Goal: Transaction & Acquisition: Purchase product/service

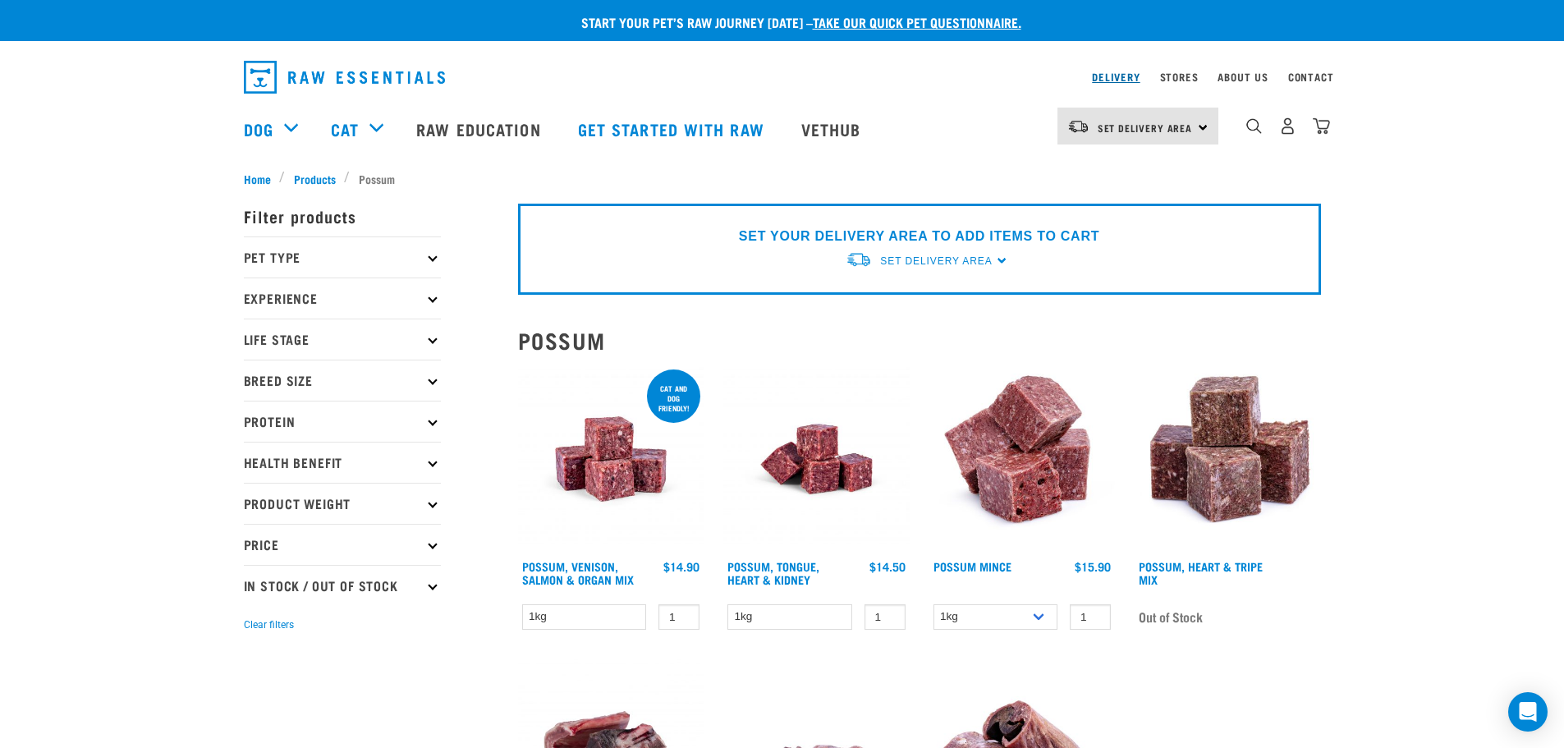
click at [1108, 74] on link "Delivery" at bounding box center [1116, 77] width 48 height 6
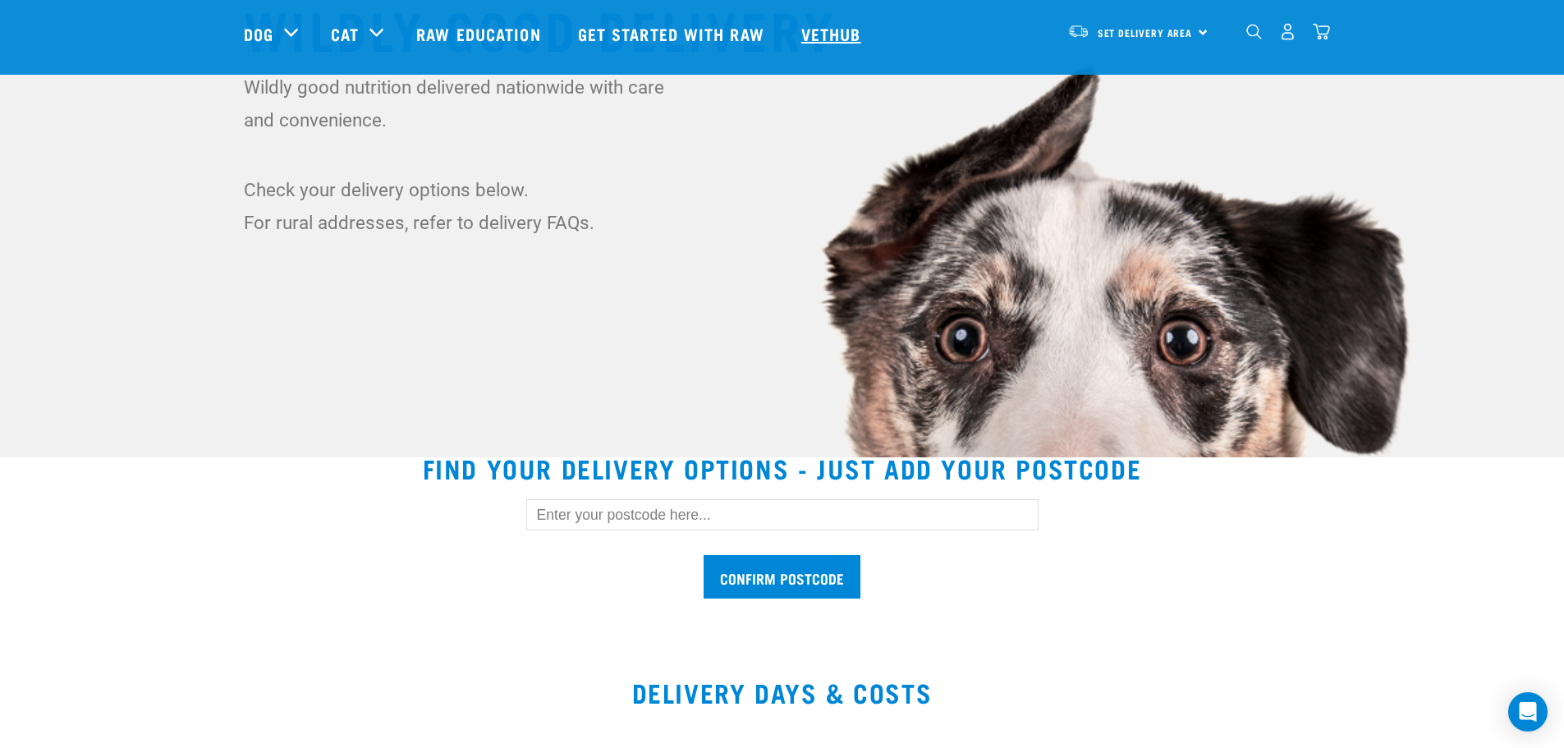
scroll to position [164, 0]
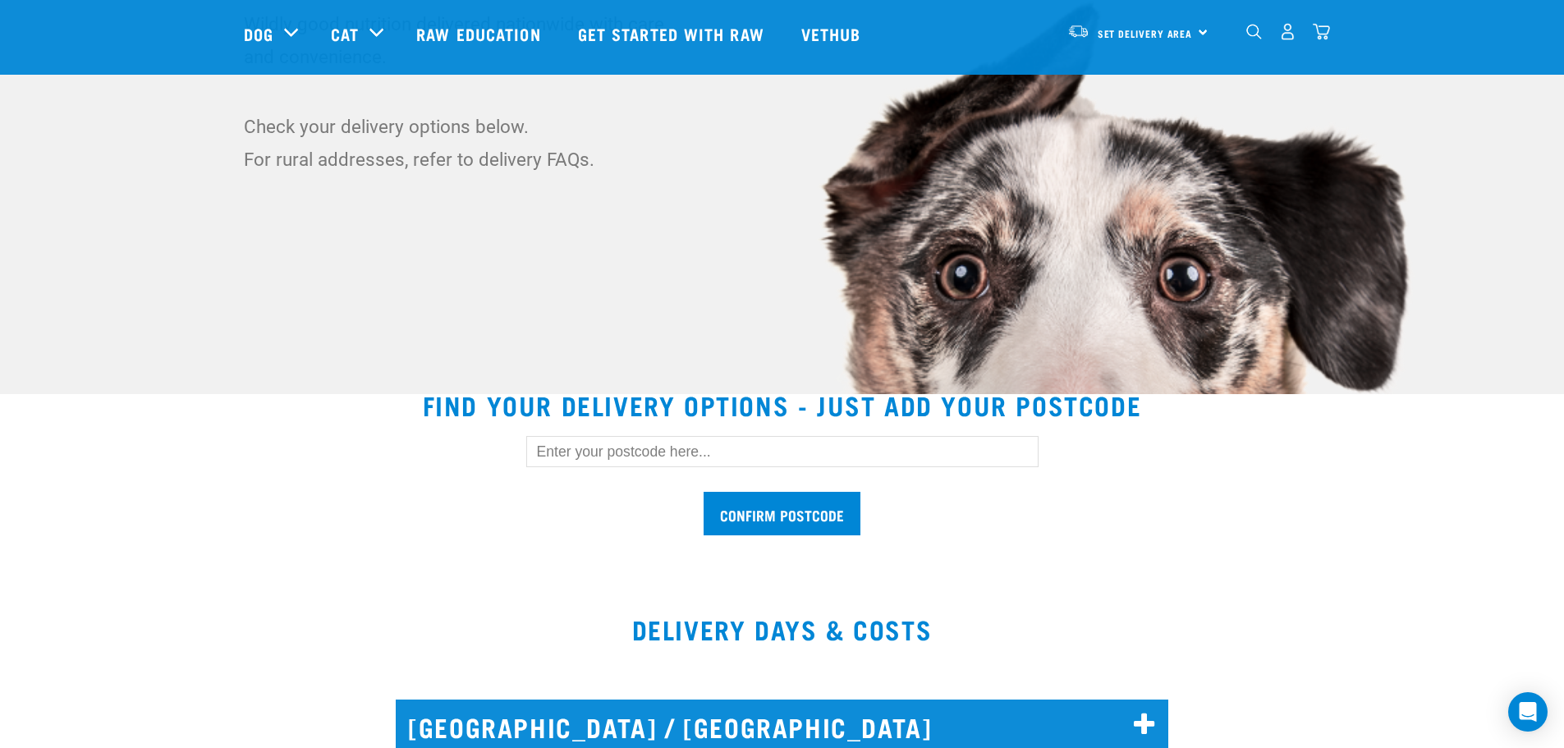
click at [593, 466] on input "text" at bounding box center [782, 451] width 512 height 31
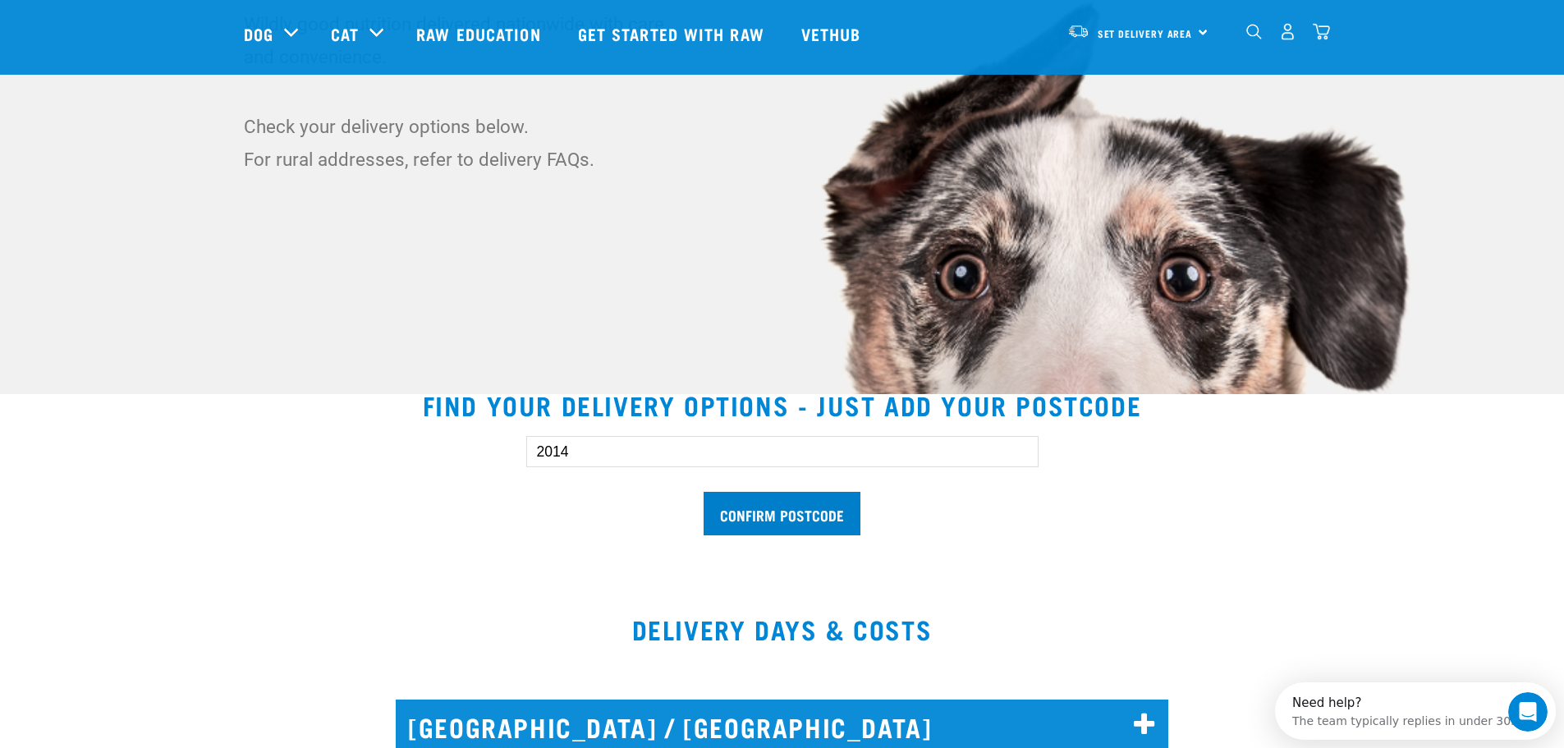
type input "2014"
click at [731, 521] on input "Confirm postcode" at bounding box center [782, 514] width 157 height 44
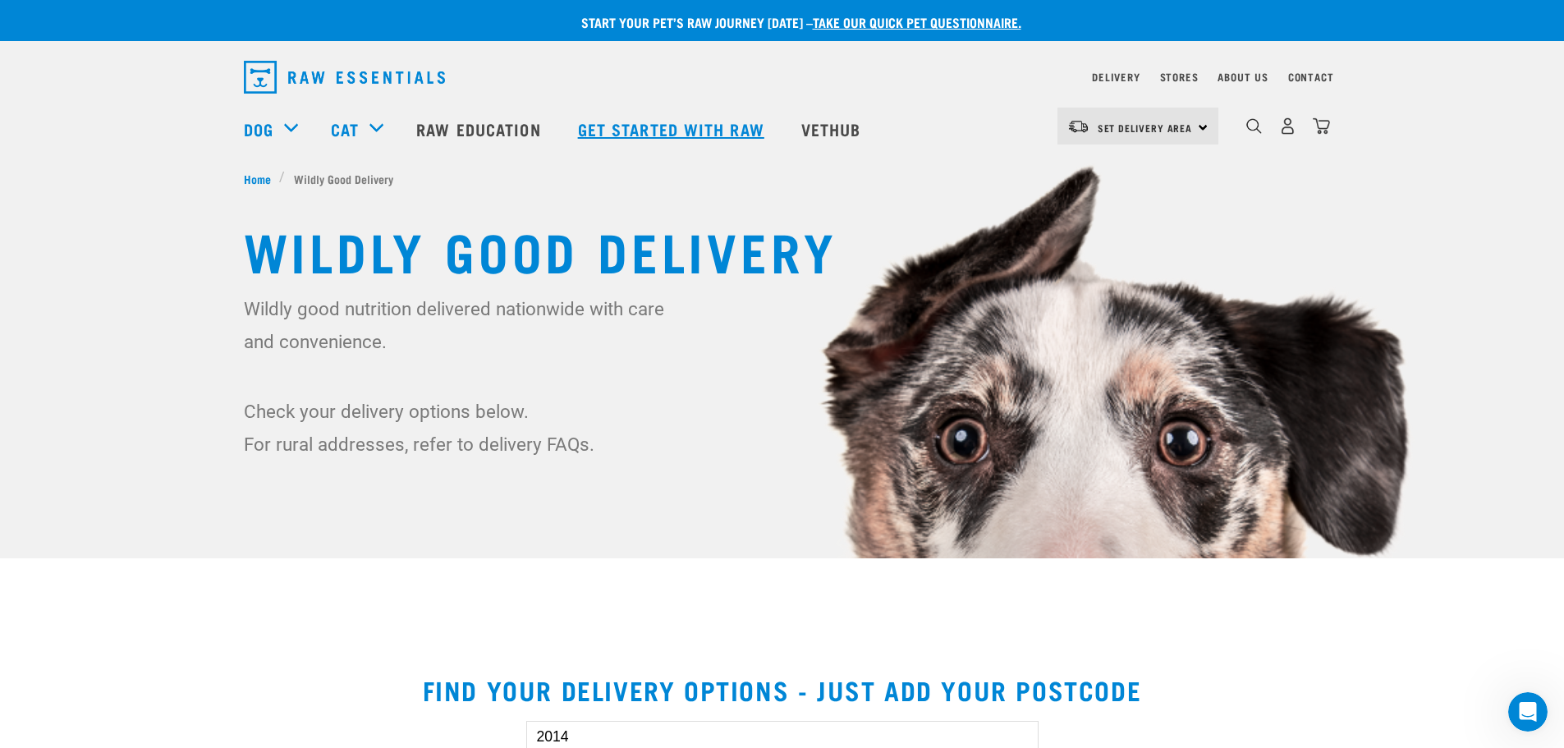
click at [675, 131] on link "Get started with Raw" at bounding box center [673, 129] width 223 height 66
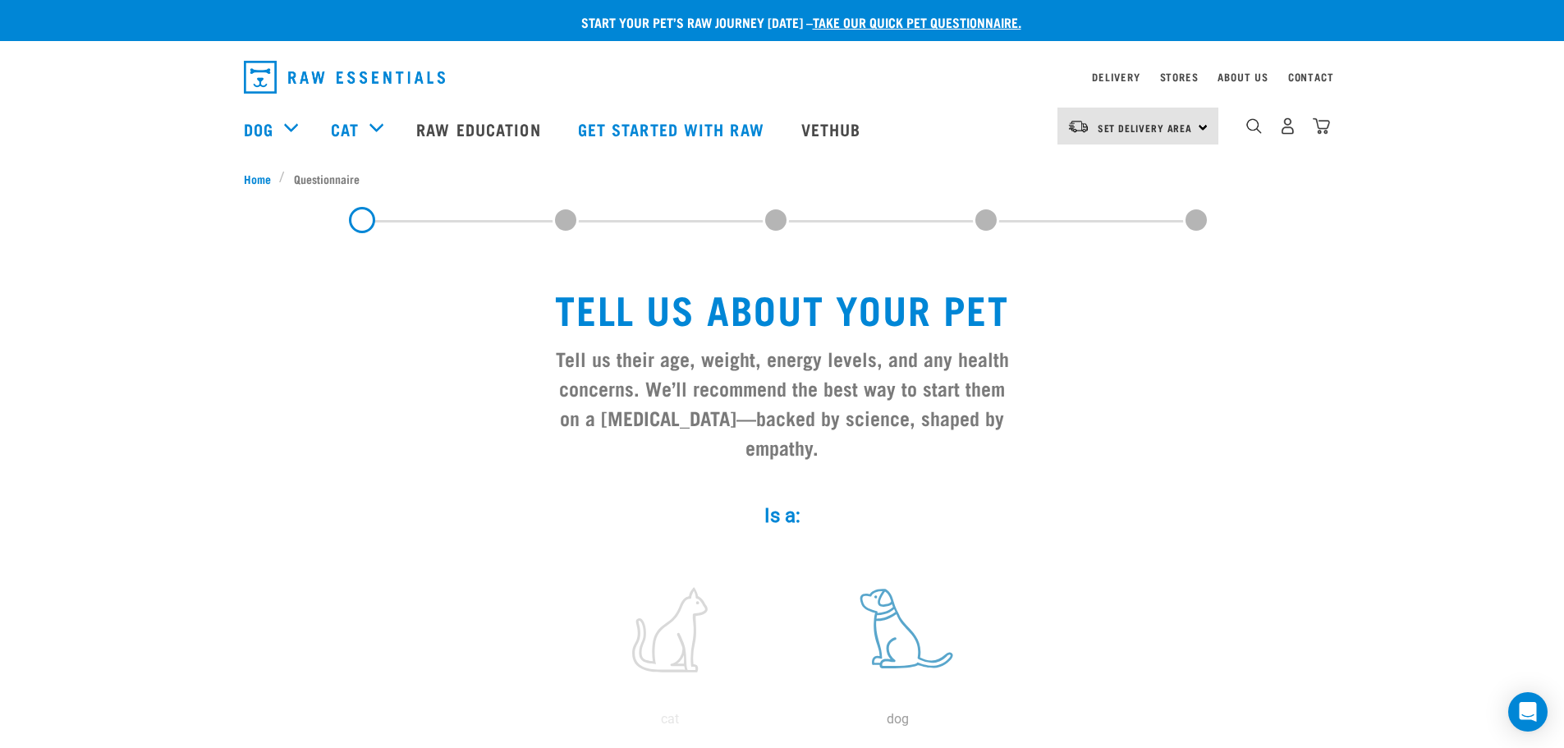
click at [892, 585] on label at bounding box center [898, 630] width 222 height 140
click at [784, 723] on input "radio" at bounding box center [784, 723] width 0 height 0
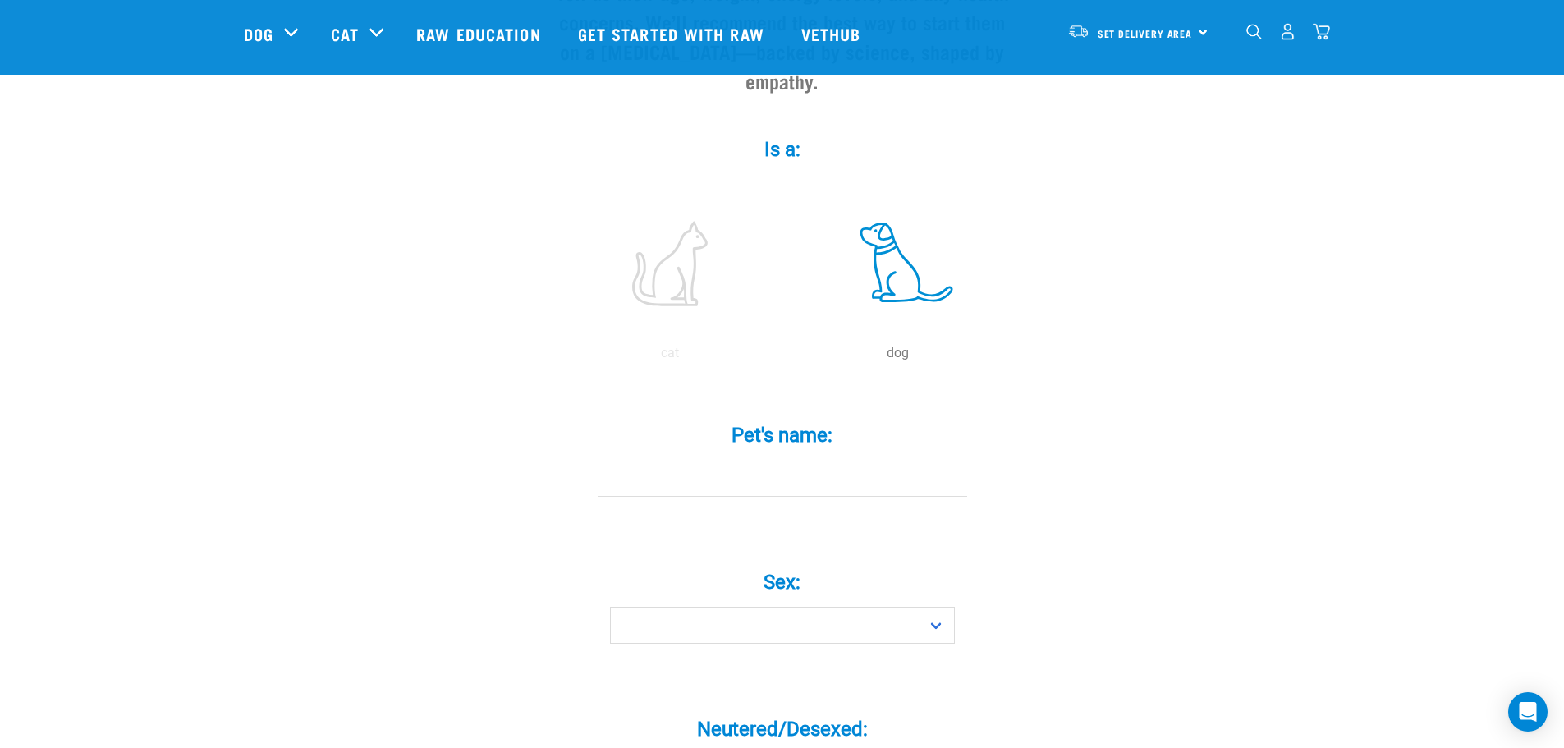
scroll to position [246, 0]
click at [786, 459] on input "Pet's name: *" at bounding box center [782, 477] width 369 height 37
type input "Max"
click at [906, 606] on select "Boy Girl" at bounding box center [782, 624] width 345 height 37
select select "boy"
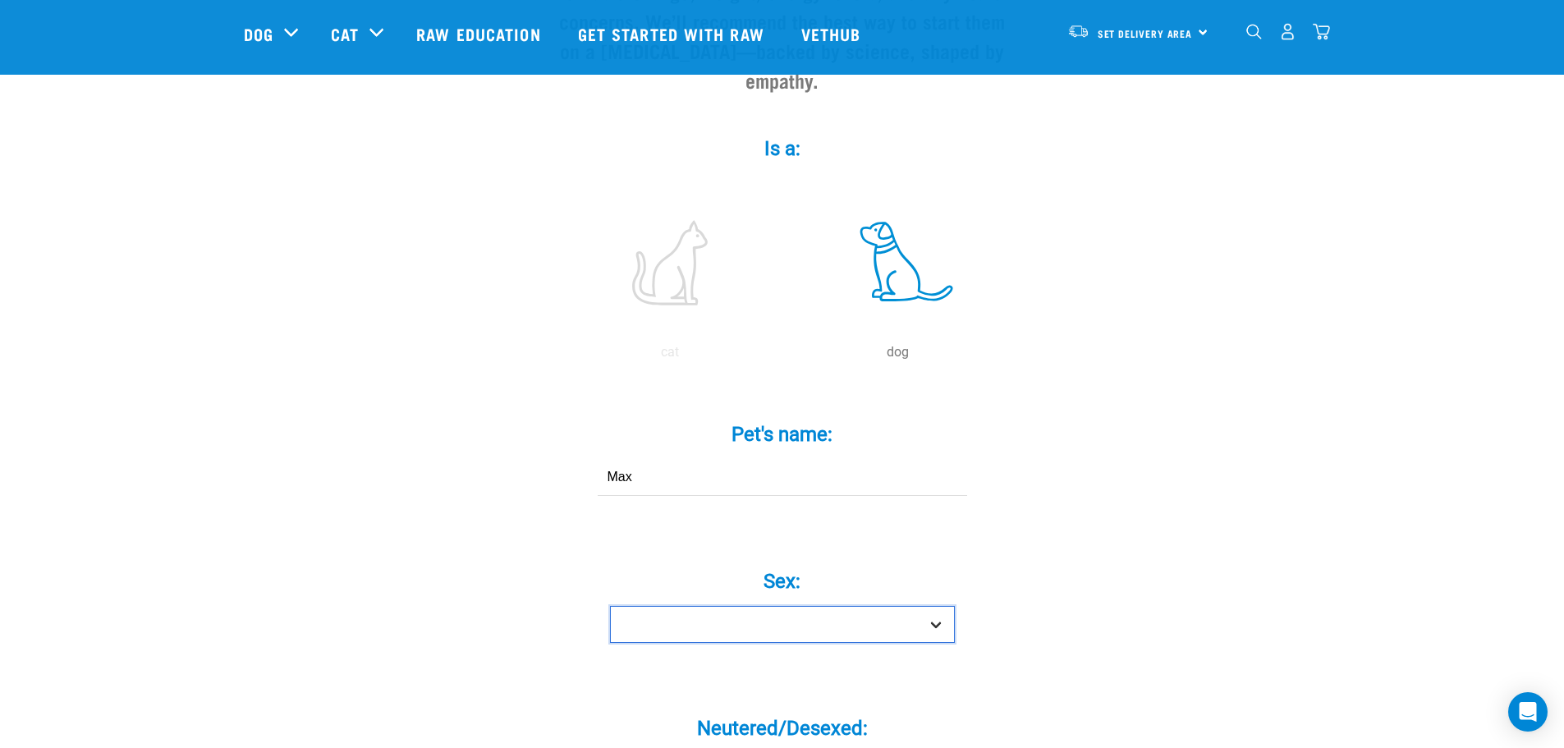
click at [610, 606] on select "Boy Girl" at bounding box center [782, 624] width 345 height 37
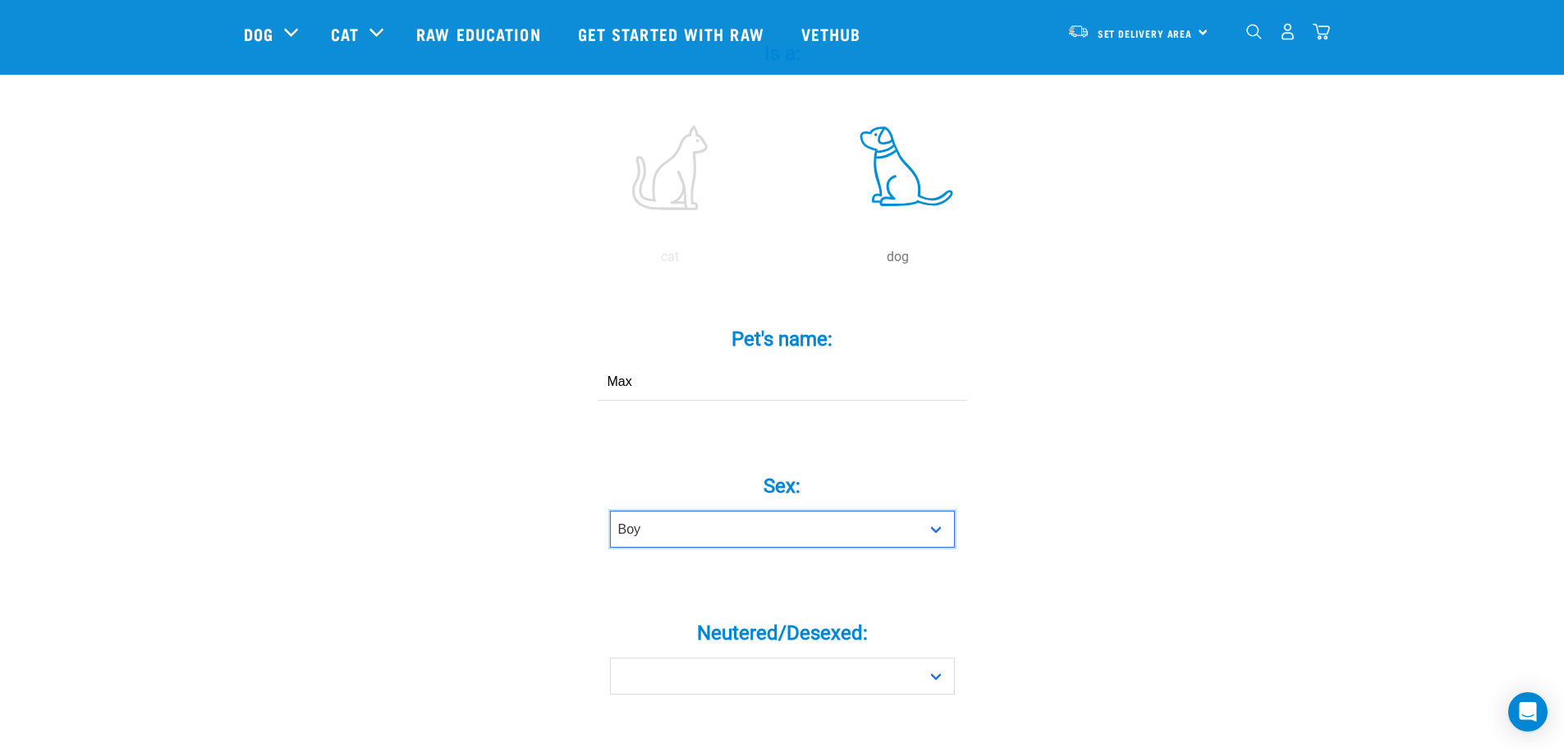
scroll to position [575, 0]
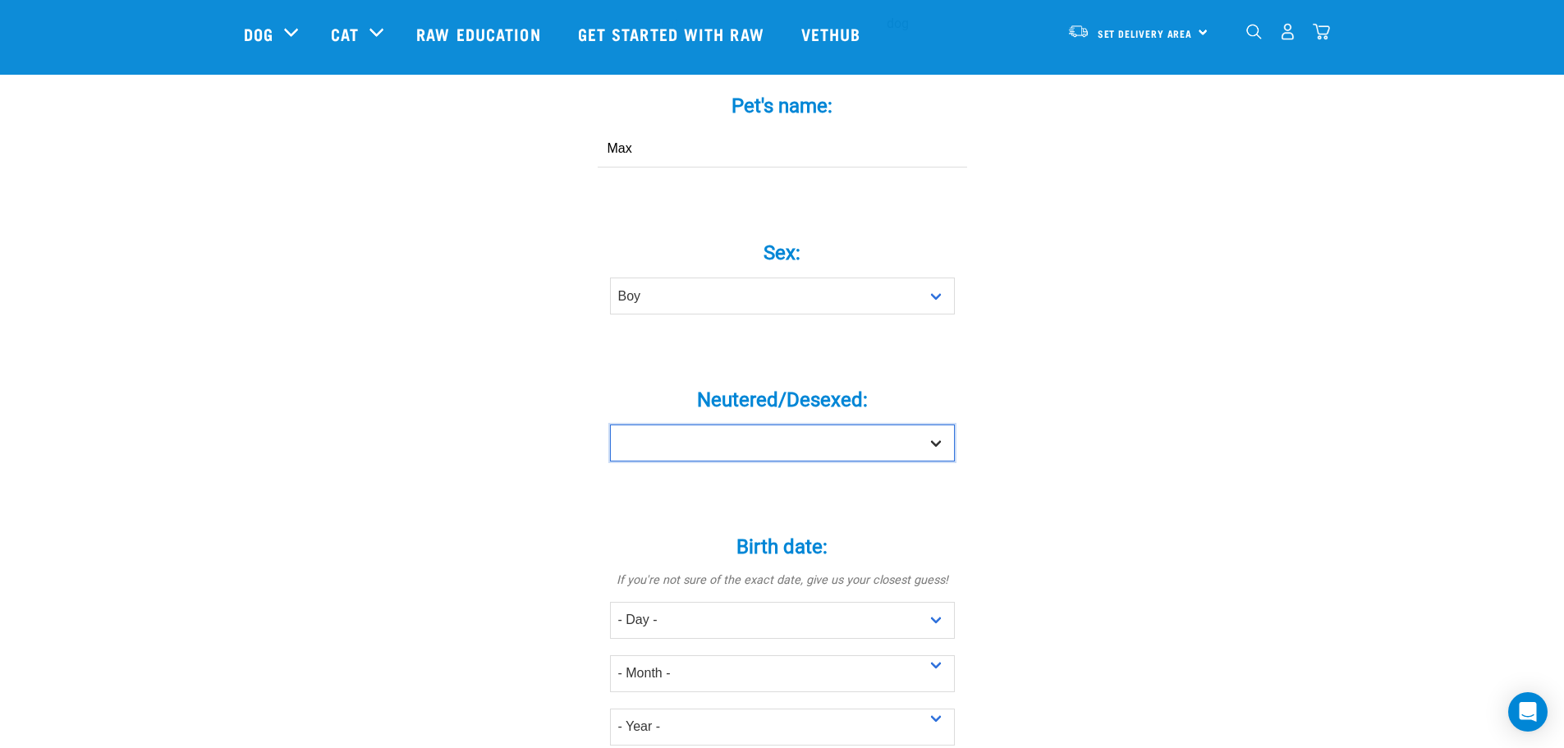
click at [926, 424] on select "Yes No" at bounding box center [782, 442] width 345 height 37
select select "yes"
click at [610, 424] on select "Yes No" at bounding box center [782, 442] width 345 height 37
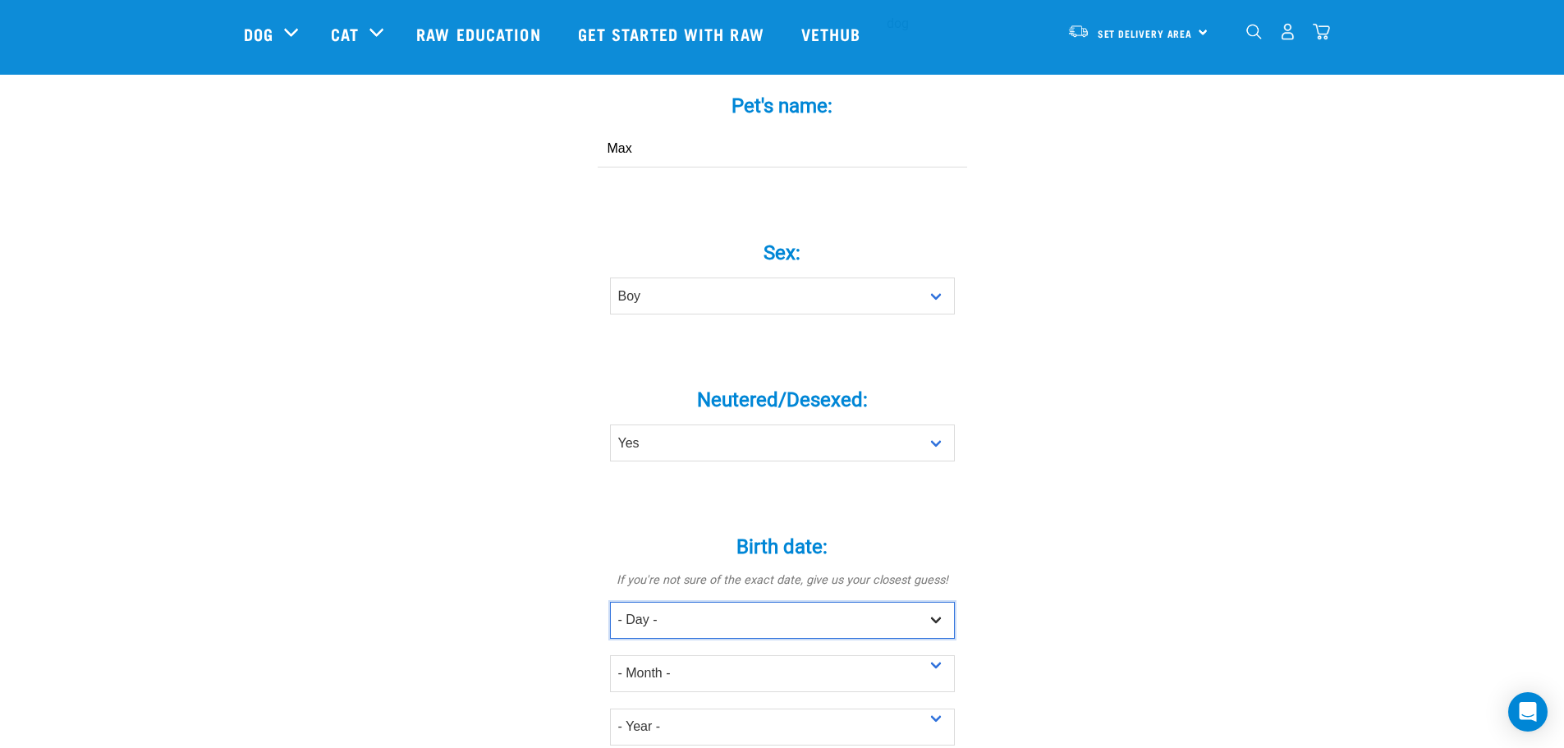
click at [935, 602] on select "- Day - 1 2 3 4 5 6 7 8 9 10 11 12 13 14 15 16 17 18 19 20 21 22 23 24 25 26 27" at bounding box center [782, 620] width 345 height 37
select select "31"
click at [610, 602] on select "- Day - 1 2 3 4 5 6 7 8 9 10 11 12 13 14 15 16 17 18 19 20 21 22 23 24 25 26 27" at bounding box center [782, 620] width 345 height 37
click at [846, 655] on select "- Month - January February March April May June July August September October N…" at bounding box center [782, 673] width 345 height 37
select select "January"
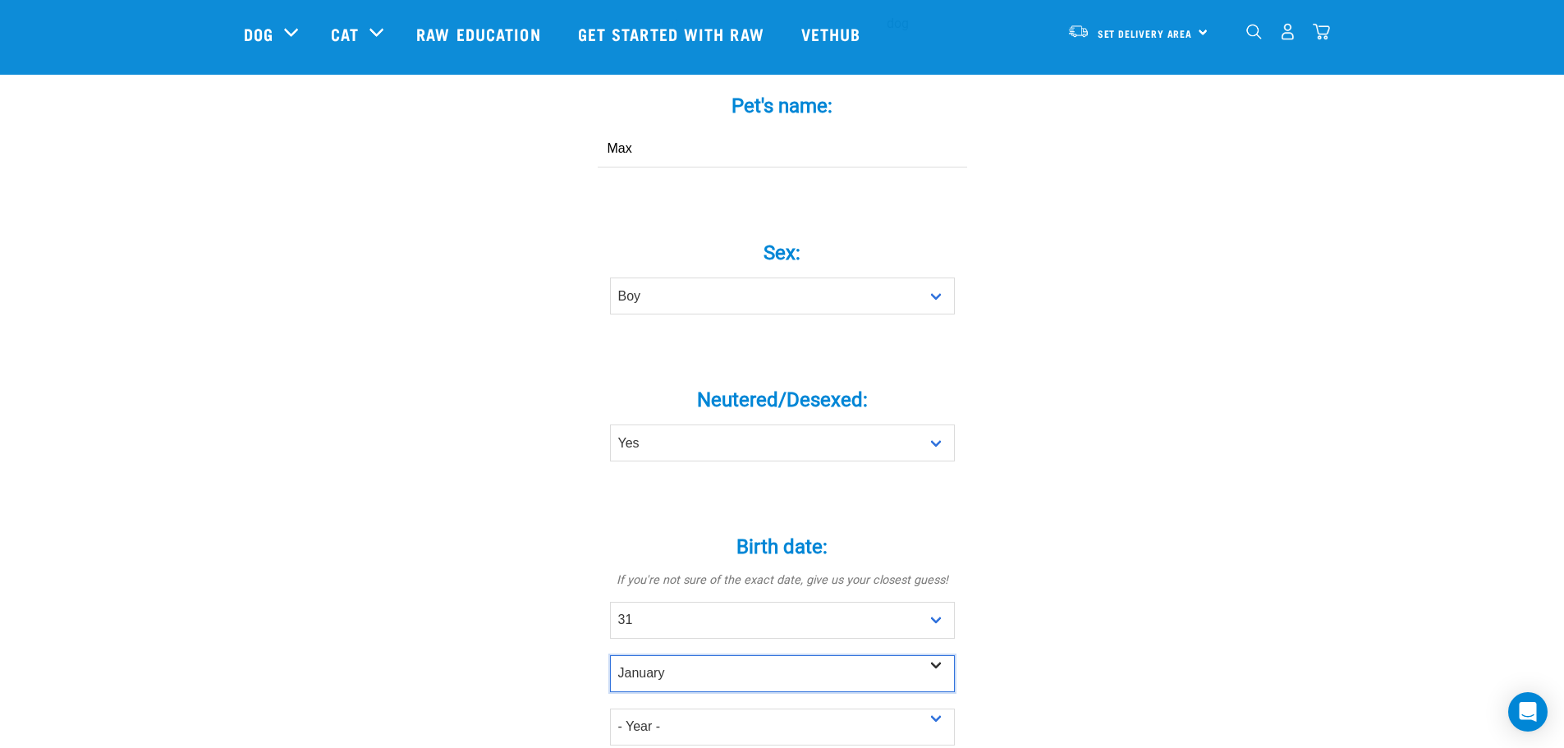
click at [610, 655] on select "- Month - January February March April May June July August September October N…" at bounding box center [782, 673] width 345 height 37
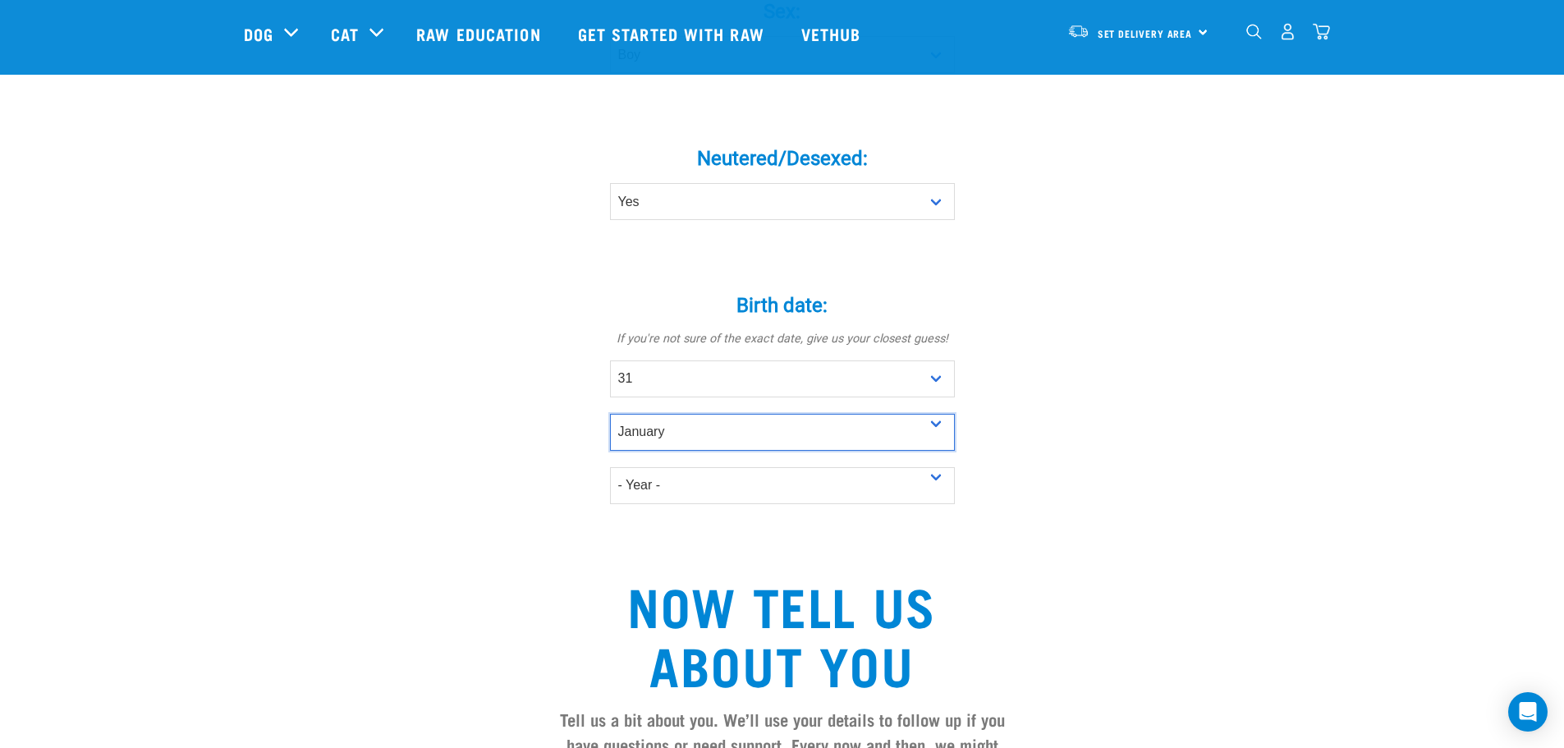
scroll to position [821, 0]
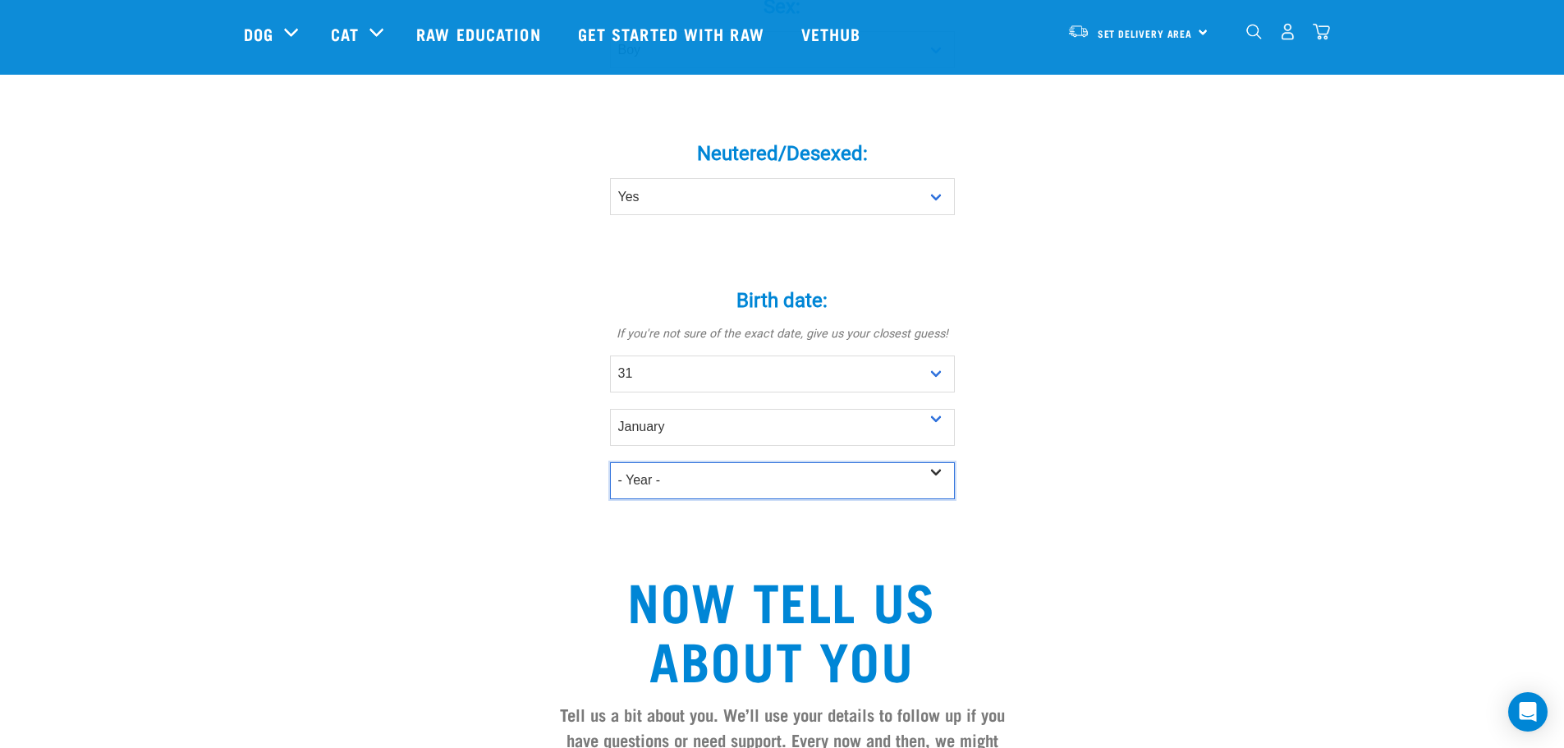
click at [860, 462] on select "- Year - 2025 2024 2023 2022 2021 2020 2019 2018 2017 2016 2015 2014 2013 2012" at bounding box center [782, 480] width 345 height 37
select select "2011"
click at [610, 462] on select "- Year - 2025 2024 2023 2022 2021 2020 2019 2018 2017 2016 2015 2014 2013 2012" at bounding box center [782, 480] width 345 height 37
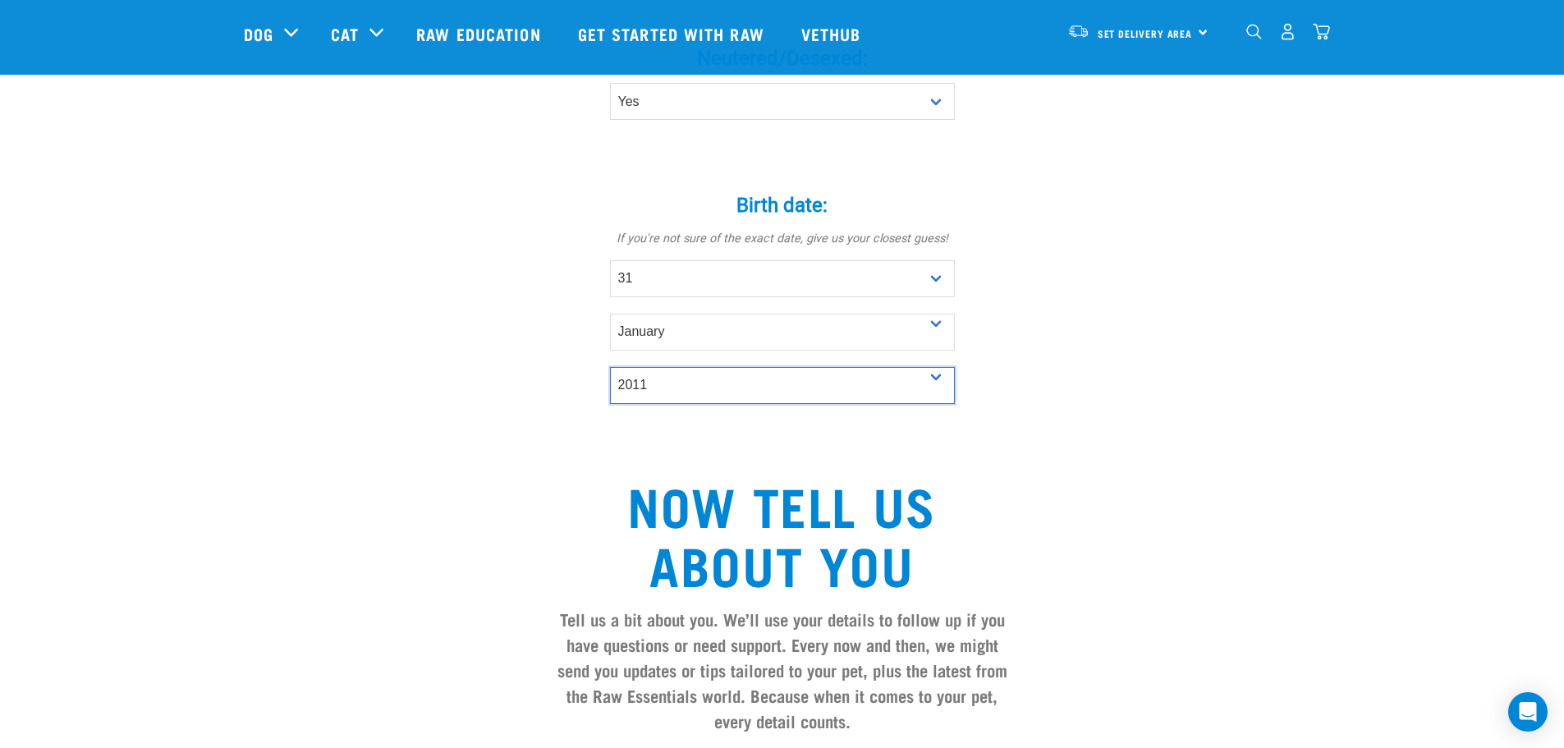
scroll to position [1067, 0]
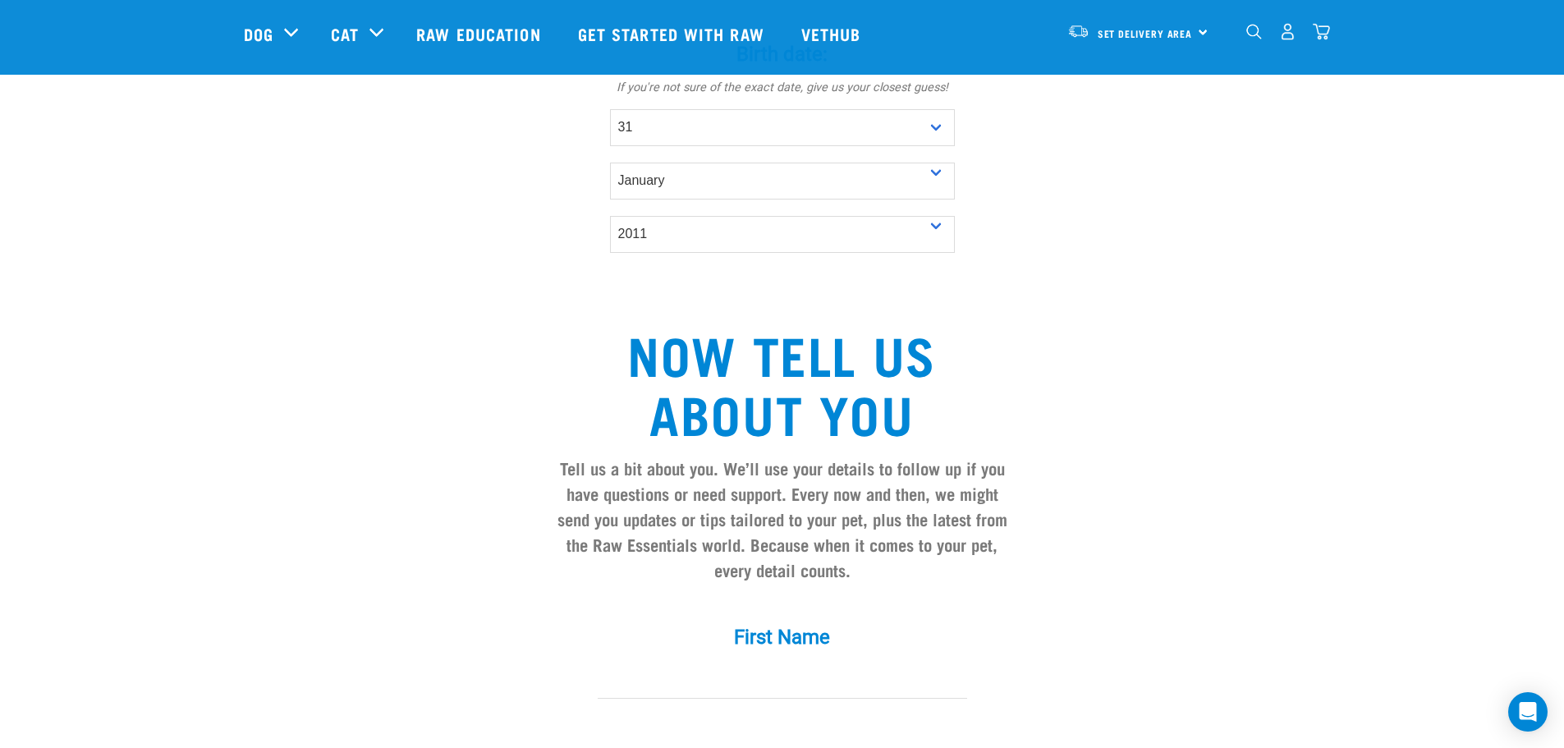
click at [1131, 333] on div "Tell us about your pet Tell us their age, weight, energy levels, and any health…" at bounding box center [782, 44] width 1077 height 1959
click at [773, 662] on input "First Name *" at bounding box center [782, 680] width 369 height 37
type input "John"
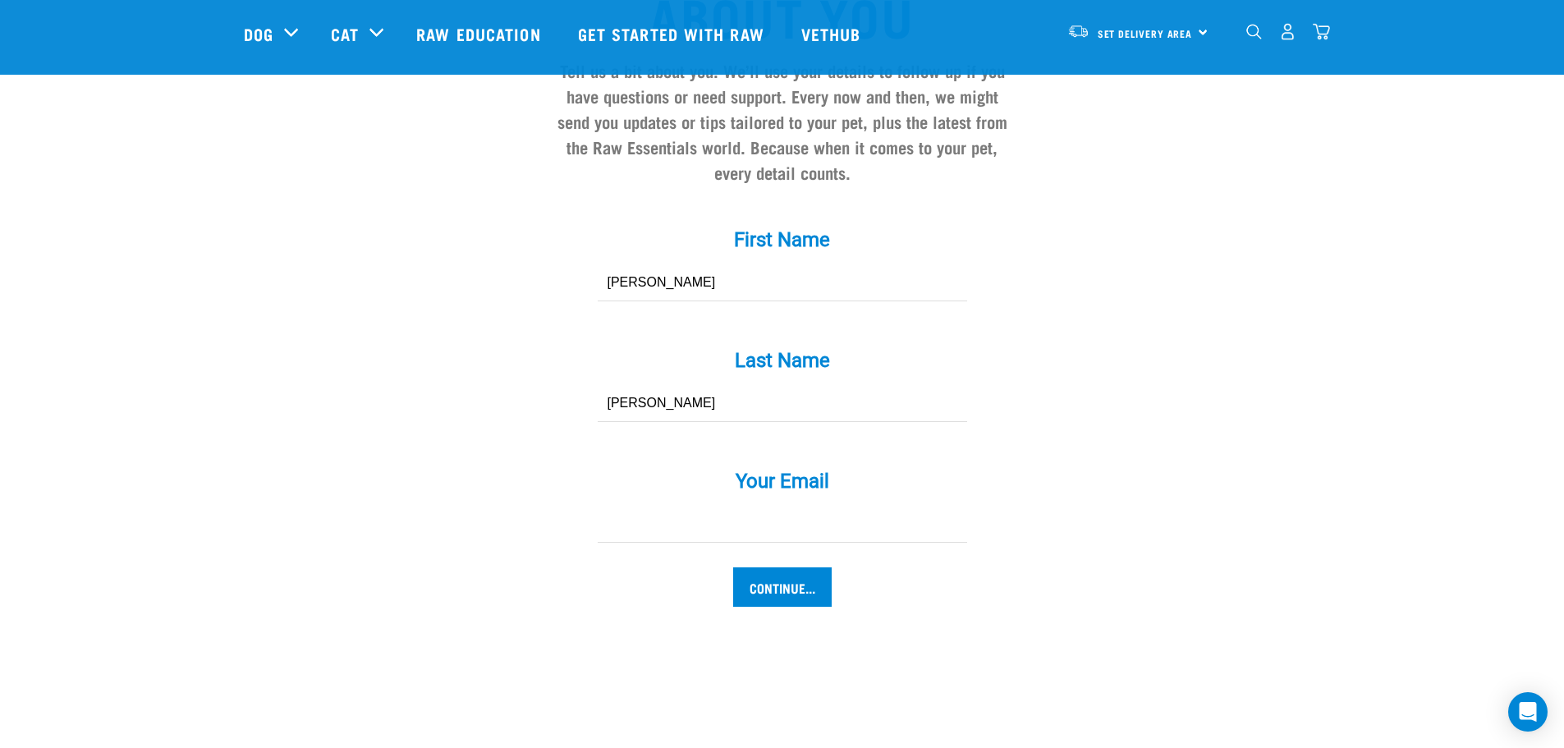
type input "Jacobson"
type input "john@redwineandbread.com"
click at [812, 567] on input "Continue..." at bounding box center [782, 586] width 99 height 39
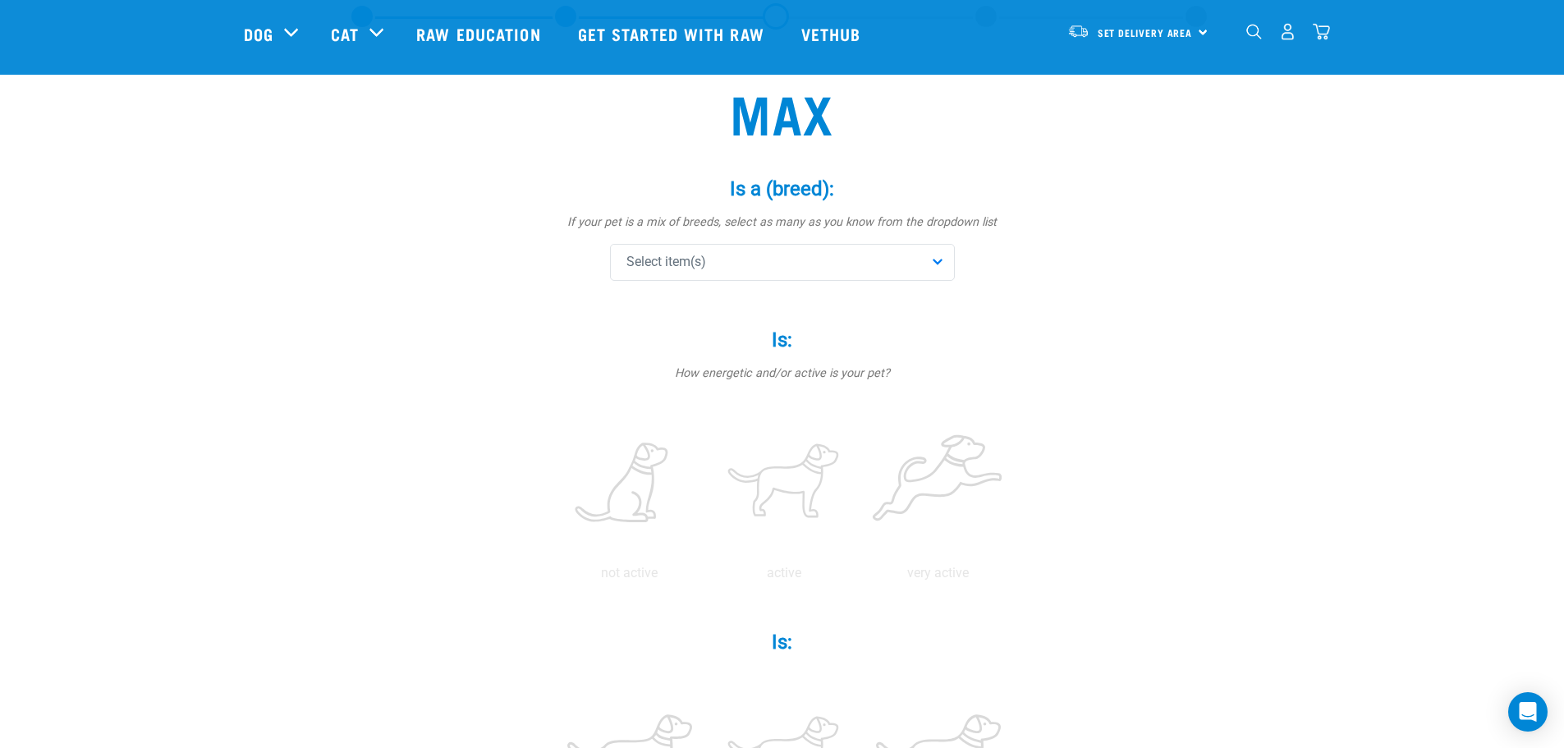
scroll to position [82, 0]
click at [912, 264] on div "Select item(s)" at bounding box center [782, 263] width 345 height 37
click at [891, 305] on input "text" at bounding box center [782, 308] width 337 height 37
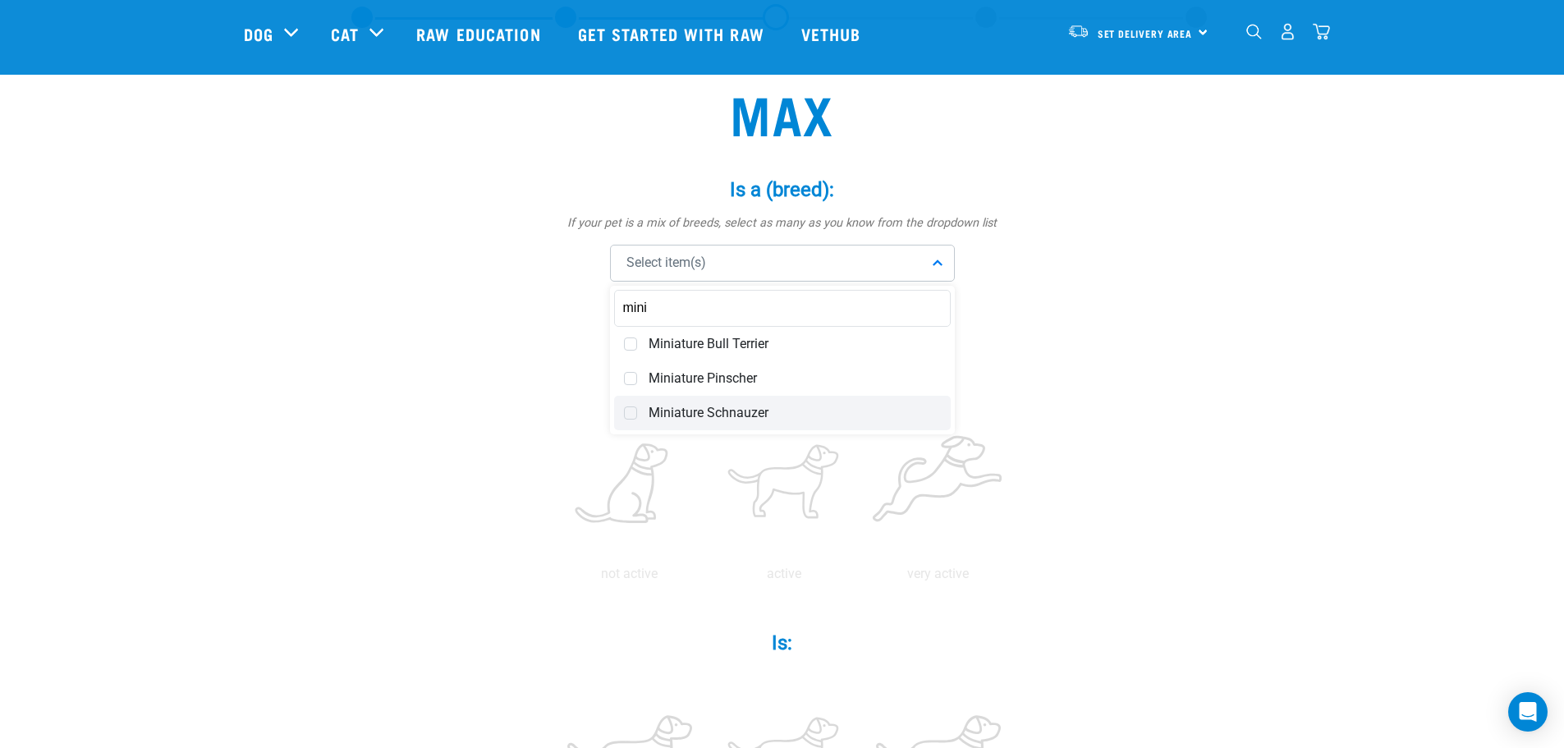
type input "mini"
click at [663, 425] on div "Miniature Schnauzer" at bounding box center [782, 413] width 337 height 34
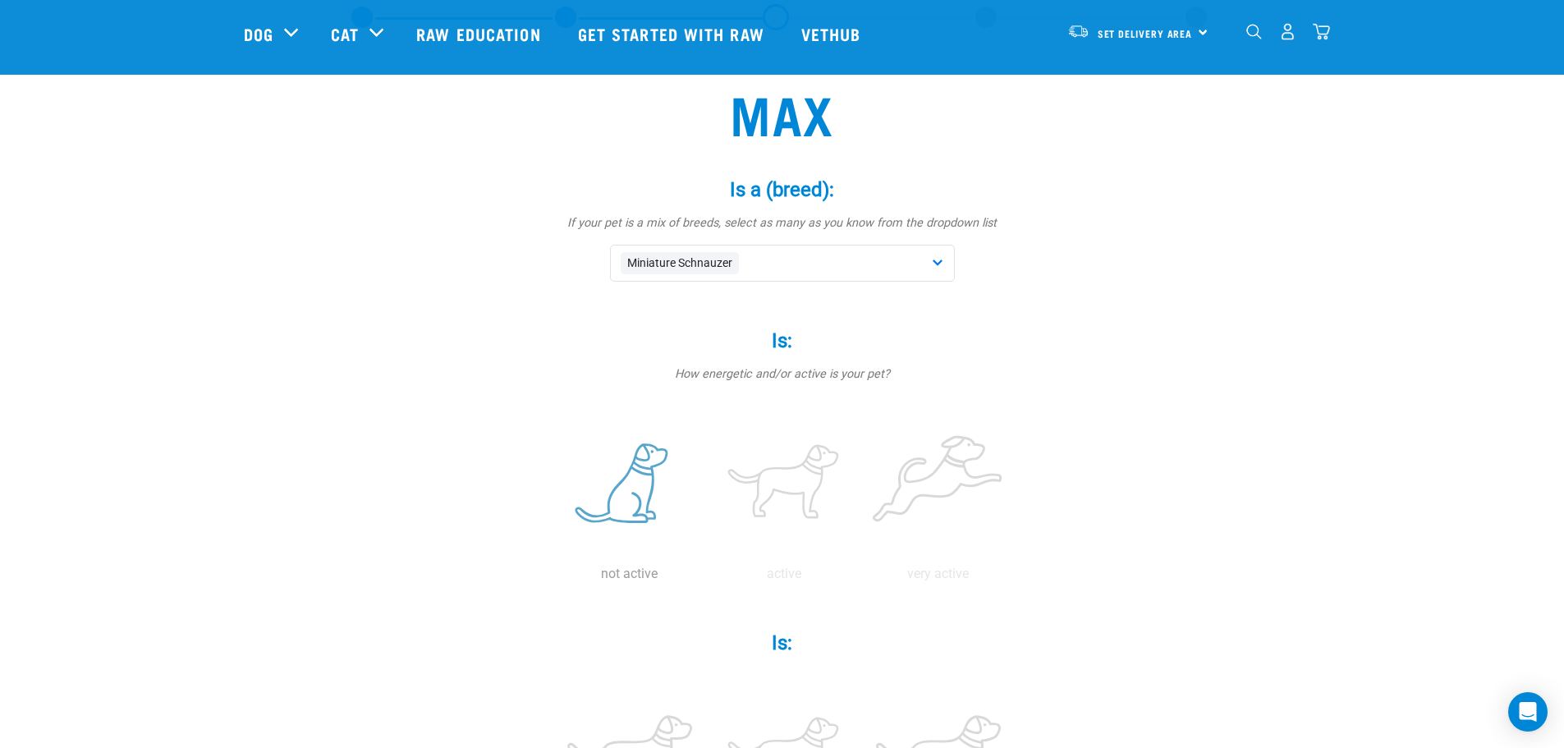
click at [636, 483] on label at bounding box center [630, 485] width 148 height 140
click at [553, 578] on input "radio" at bounding box center [553, 578] width 0 height 0
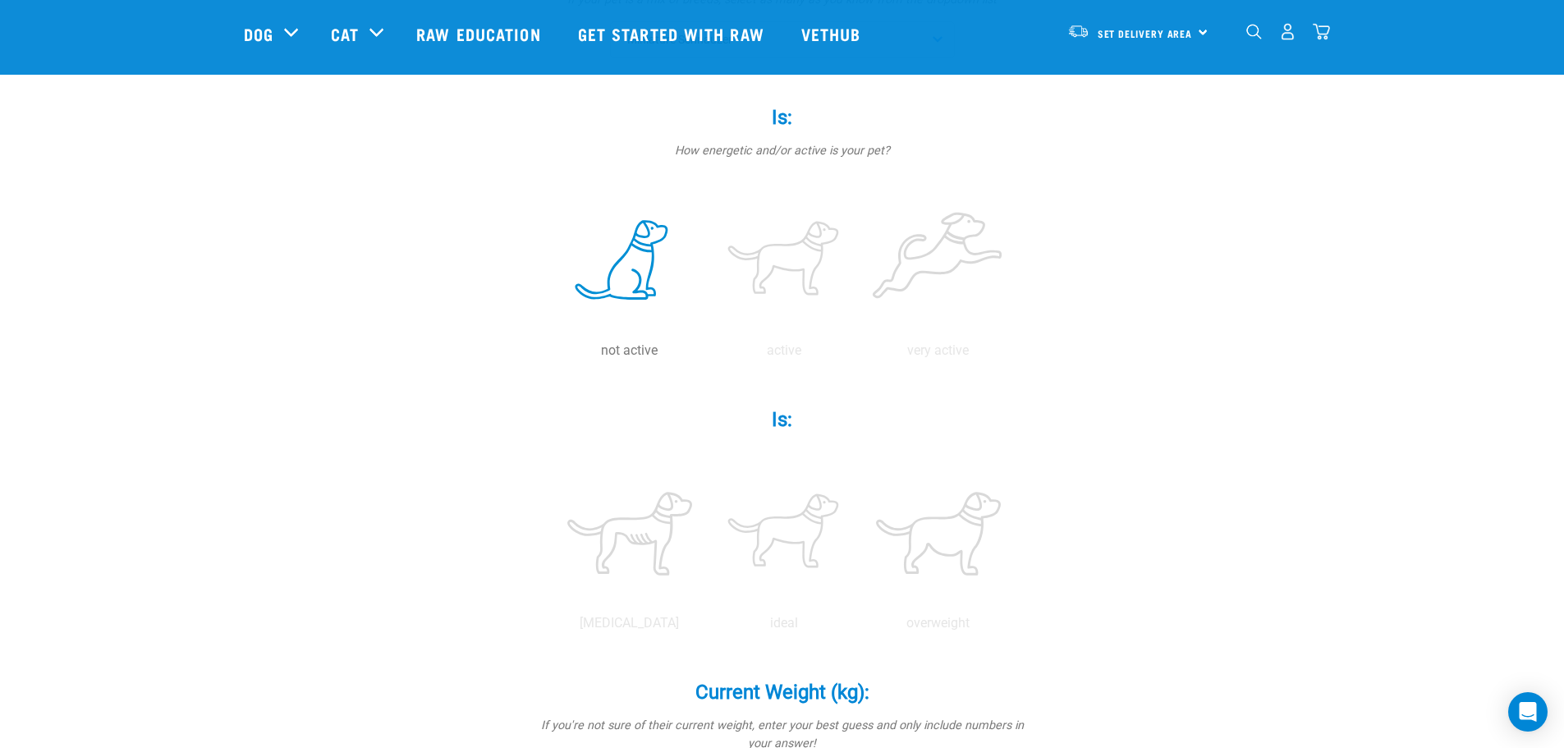
scroll to position [410, 0]
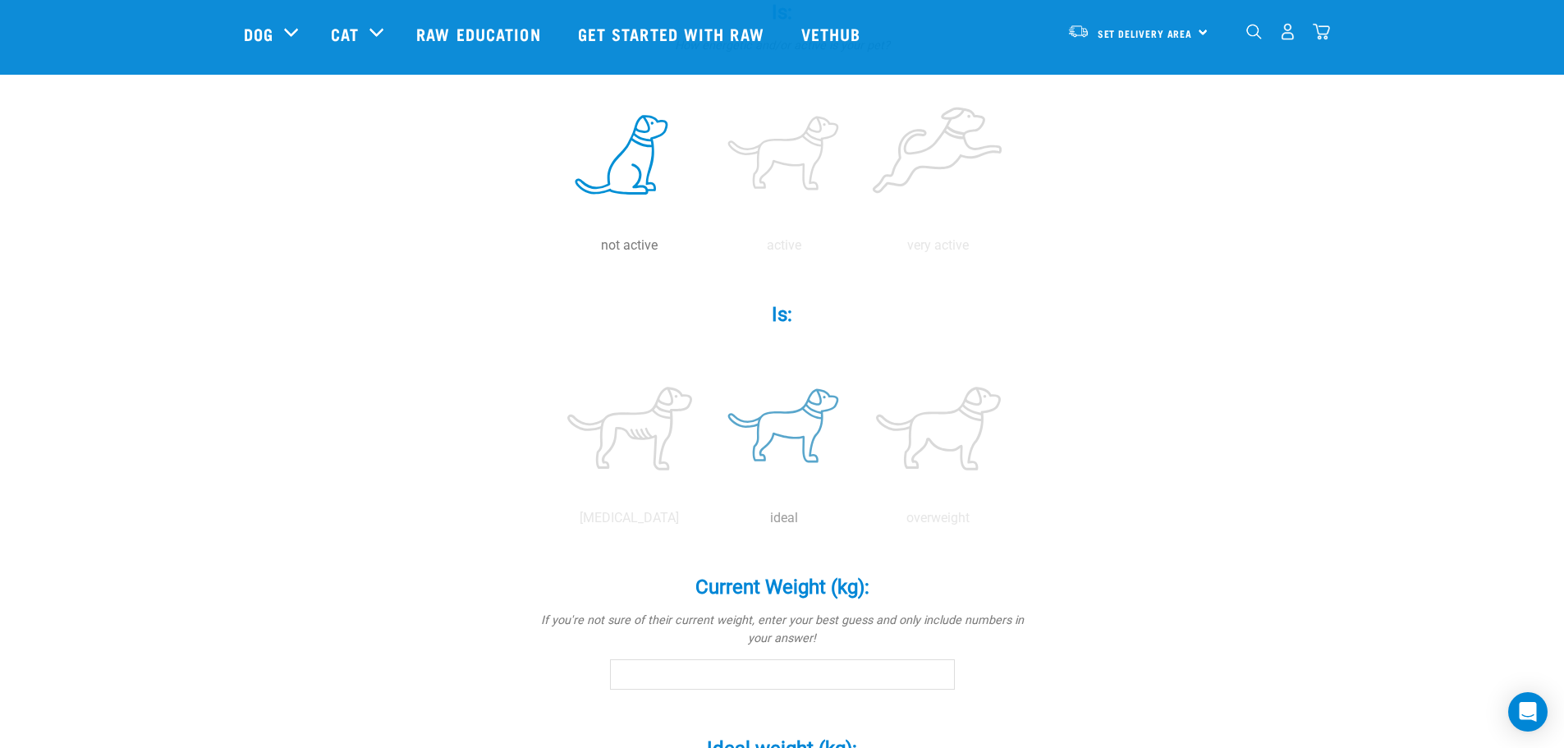
click at [774, 435] on label at bounding box center [784, 429] width 148 height 140
click at [707, 522] on input "radio" at bounding box center [707, 522] width 0 height 0
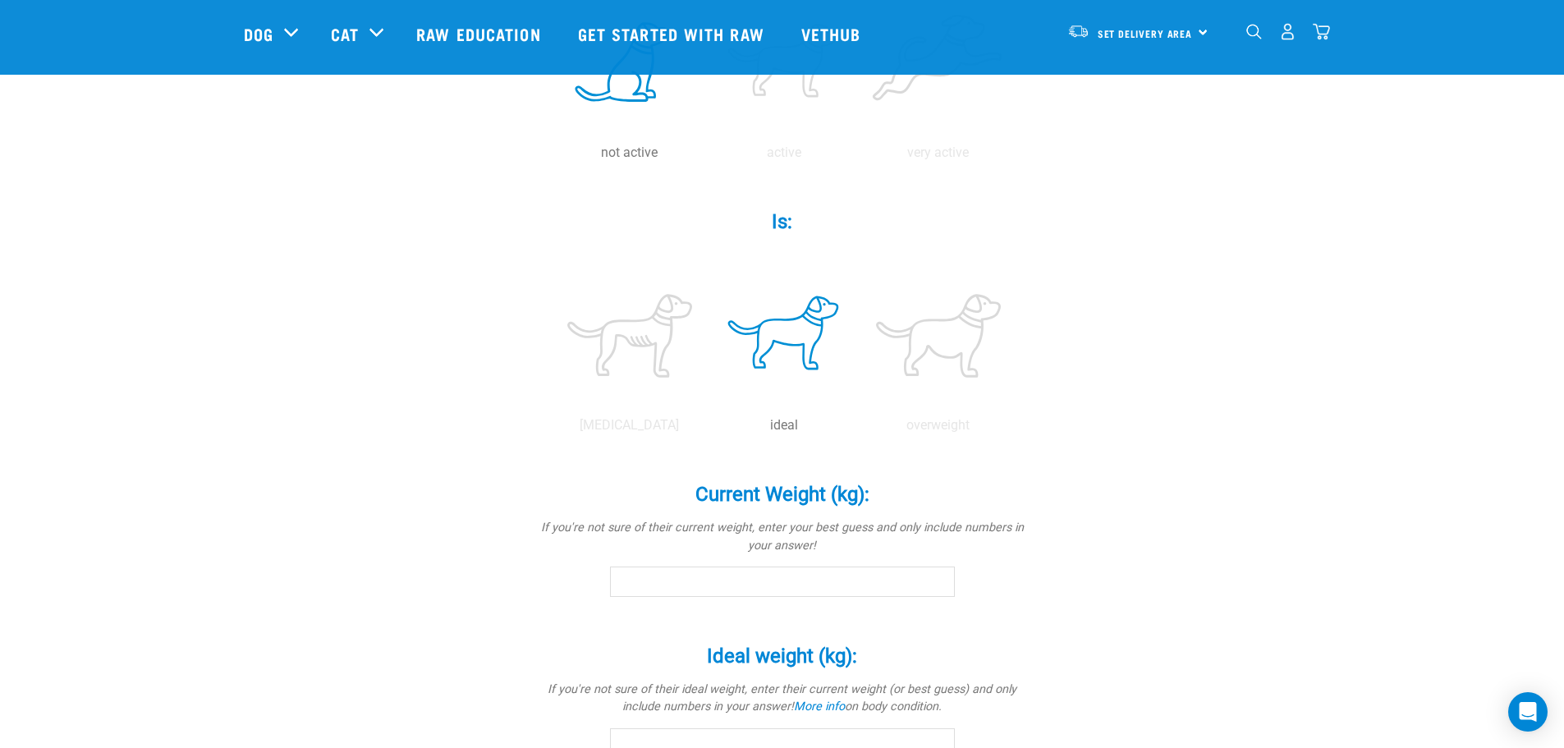
scroll to position [575, 0]
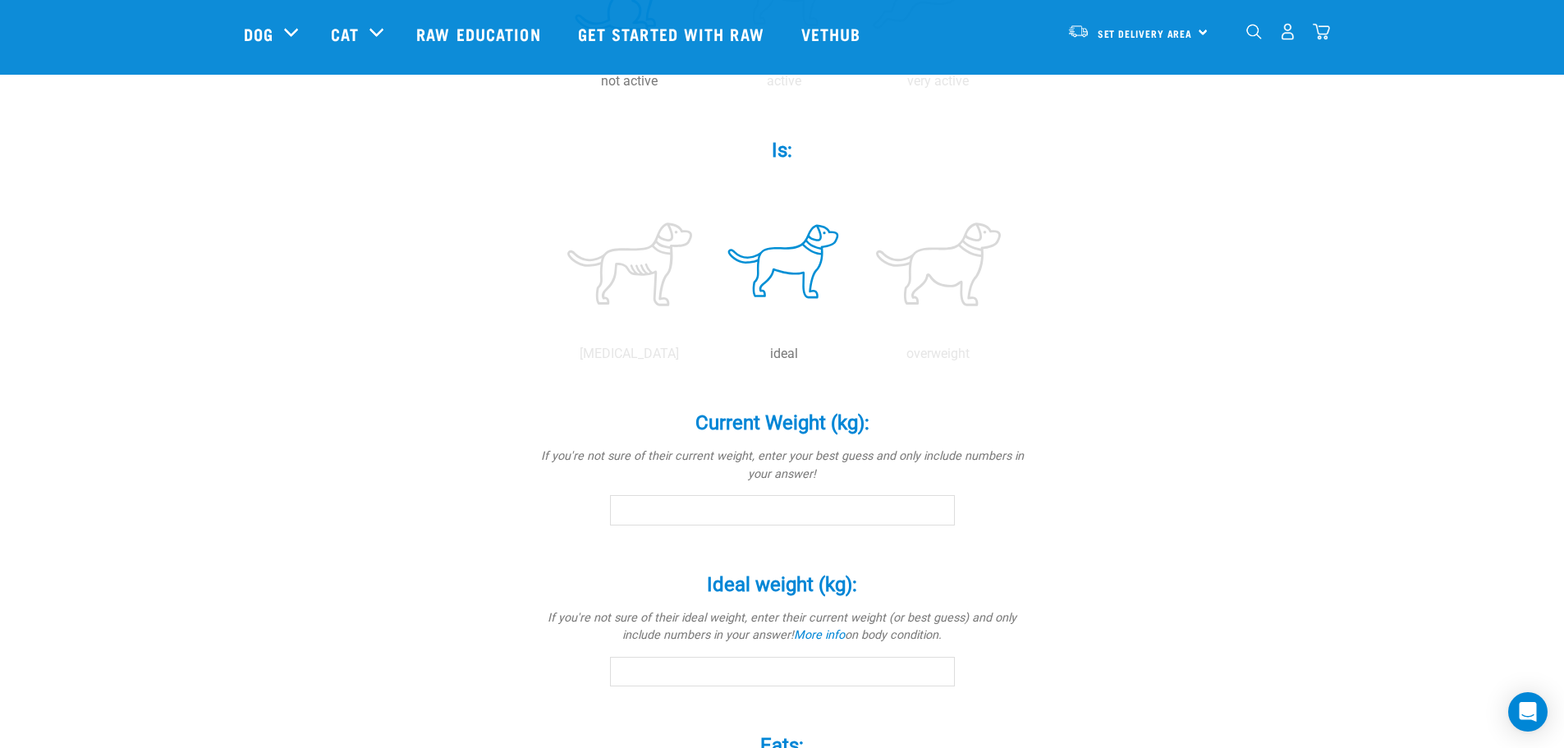
click at [628, 510] on input "Current Weight (kg): *" at bounding box center [782, 510] width 345 height 30
type input "13.5"
click at [447, 545] on div "Max Is a (breed): * If your pet is a mix of breeds, select as many as you know …" at bounding box center [782, 315] width 1077 height 1516
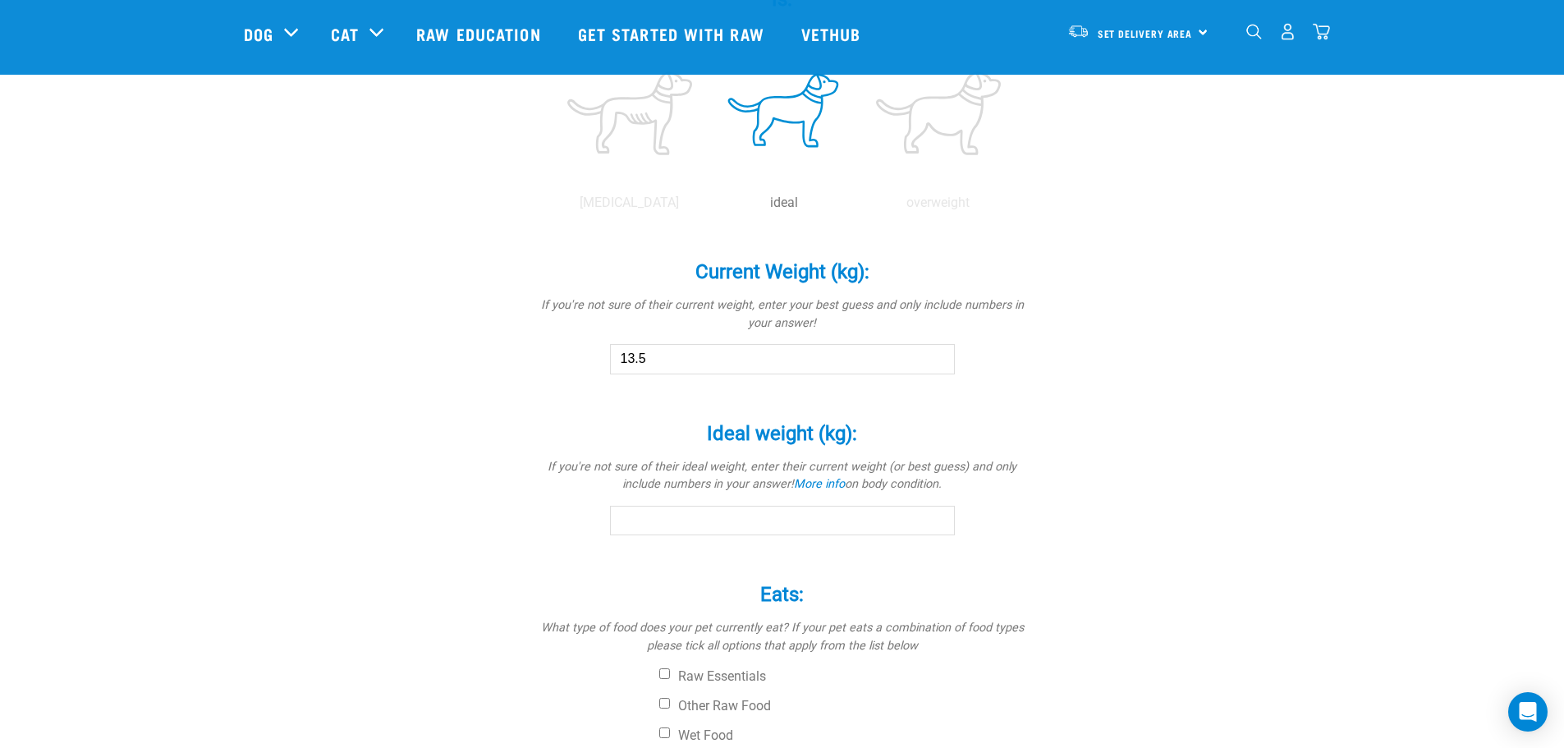
scroll to position [739, 0]
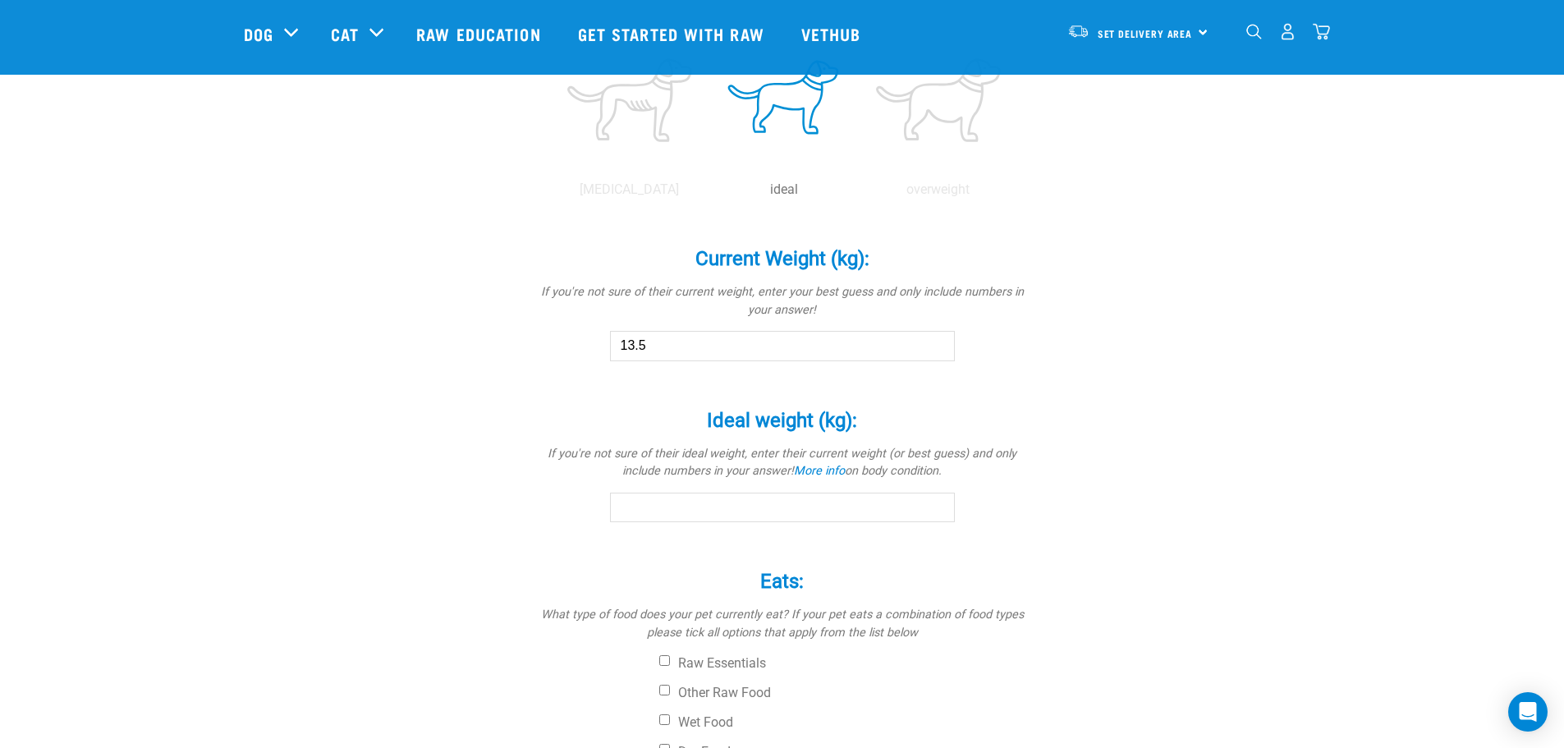
click at [652, 515] on input "Ideal weight (kg): *" at bounding box center [782, 508] width 345 height 30
type input "13.5"
click at [447, 563] on div "Max Is a (breed): * If your pet is a mix of breeds, select as many as you know …" at bounding box center [782, 151] width 1077 height 1516
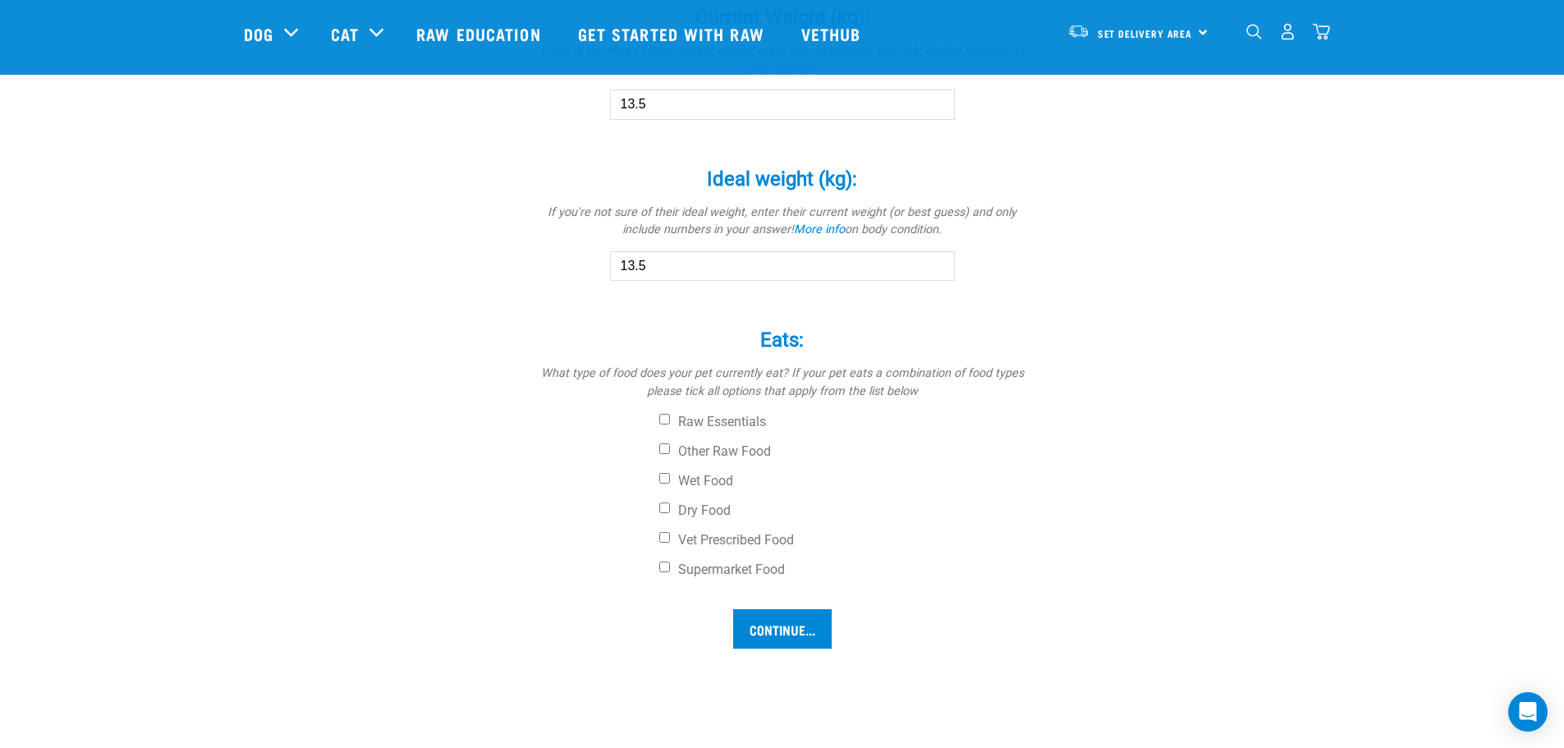
scroll to position [985, 0]
click at [668, 502] on input "Dry Food" at bounding box center [664, 503] width 11 height 11
checkbox input "true"
click at [765, 623] on input "Continue..." at bounding box center [782, 623] width 99 height 39
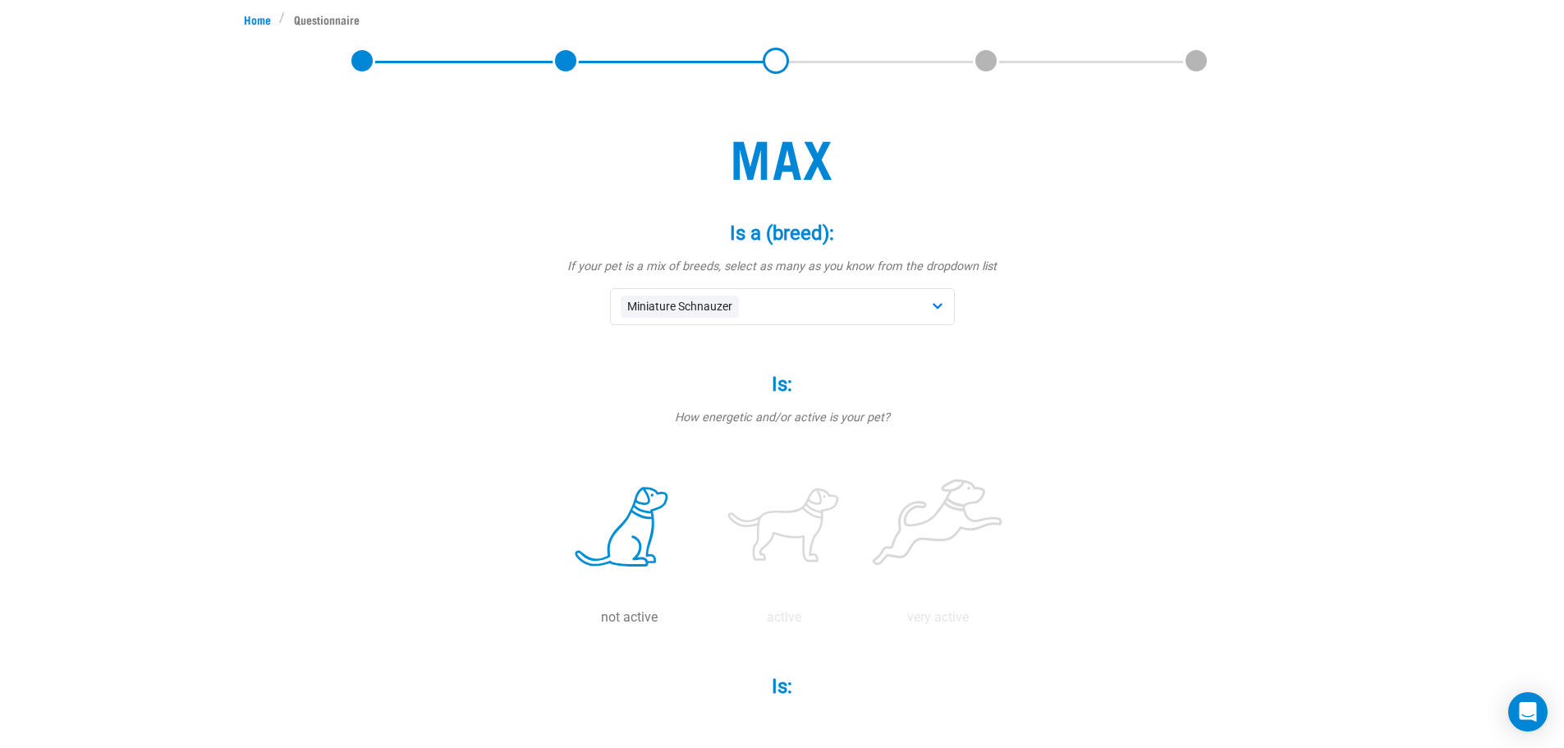
scroll to position [0, 0]
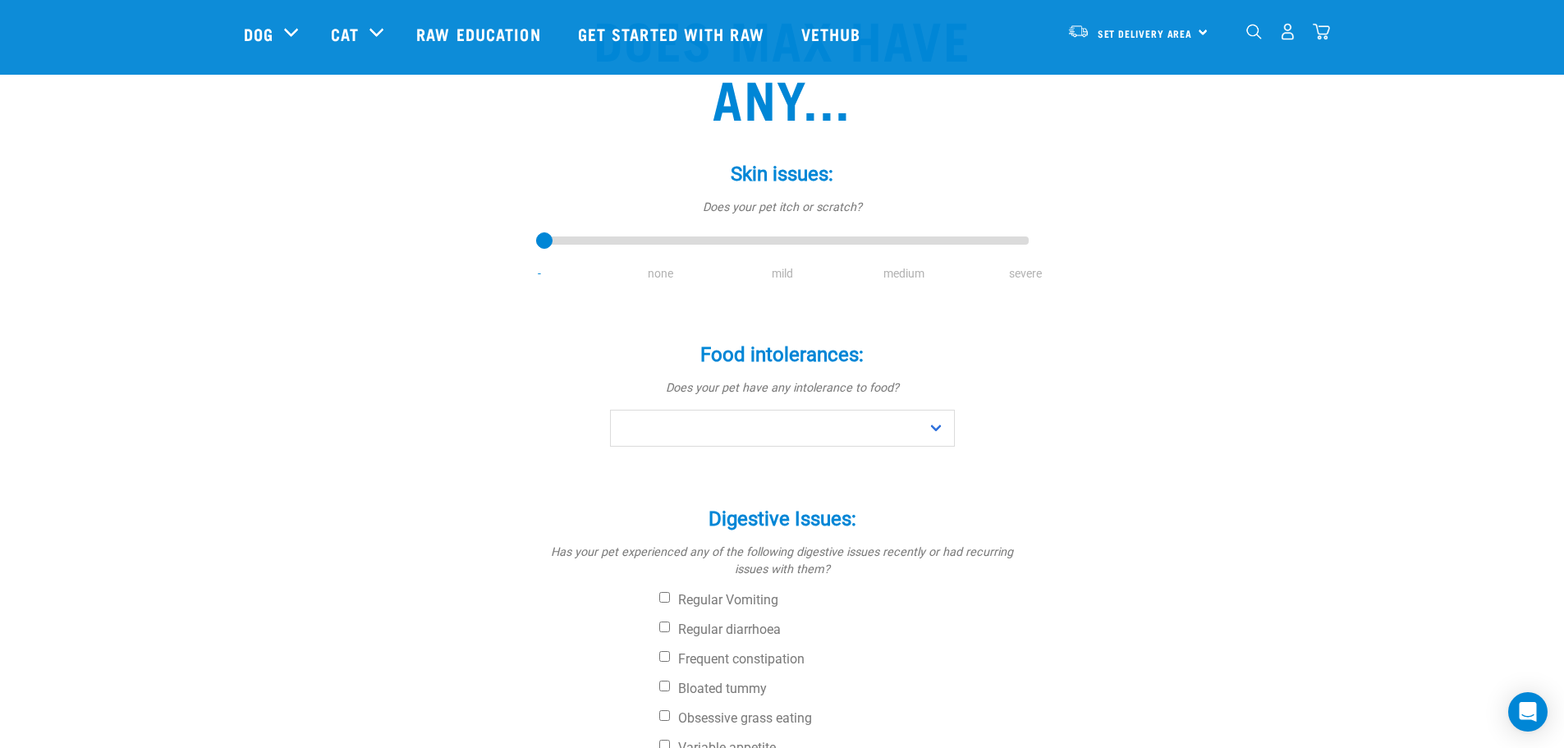
scroll to position [164, 0]
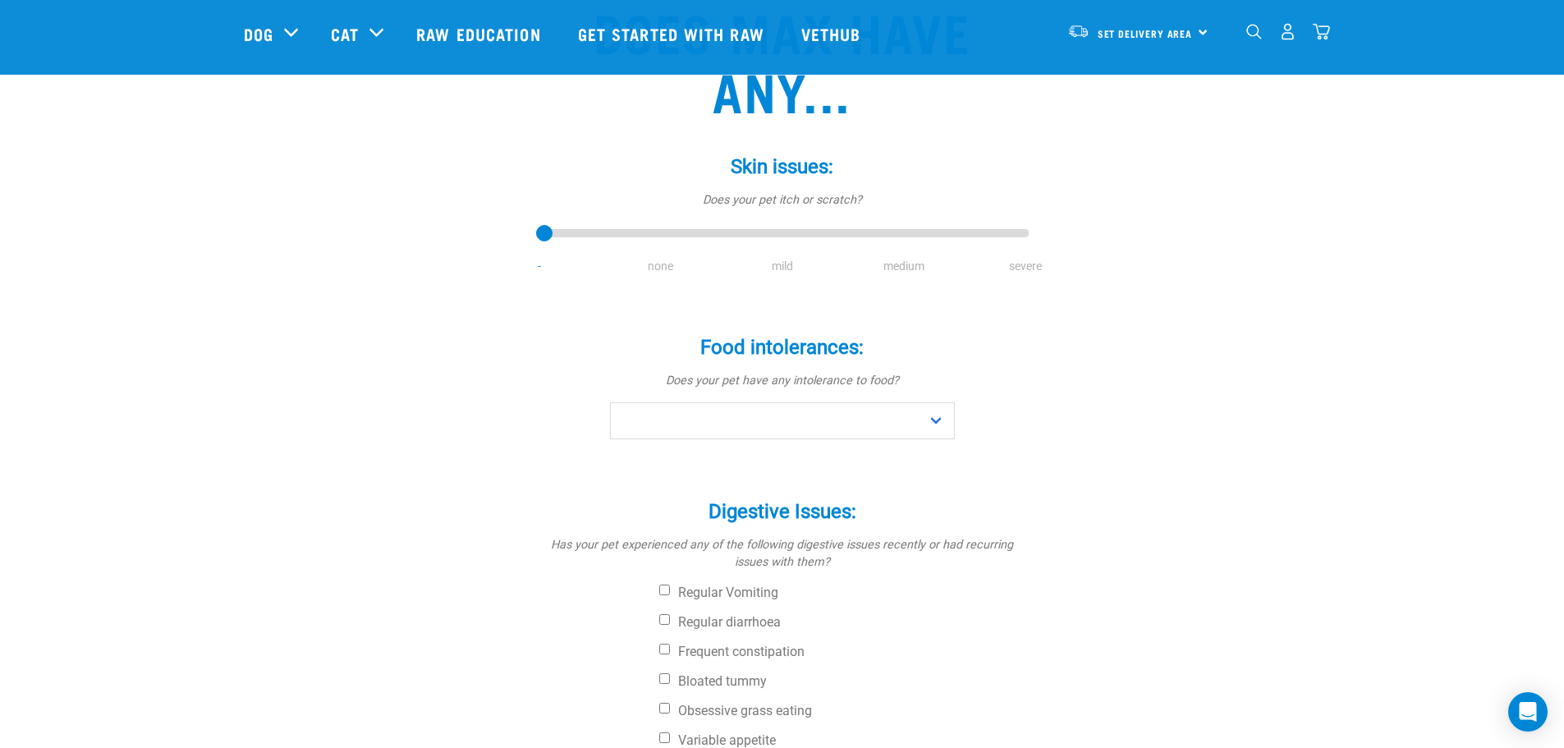
click at [780, 264] on li "mild" at bounding box center [783, 266] width 122 height 17
type input "2"
click at [776, 232] on input "range" at bounding box center [782, 233] width 493 height 23
click at [631, 431] on select "No Yes" at bounding box center [782, 420] width 345 height 37
select select "no"
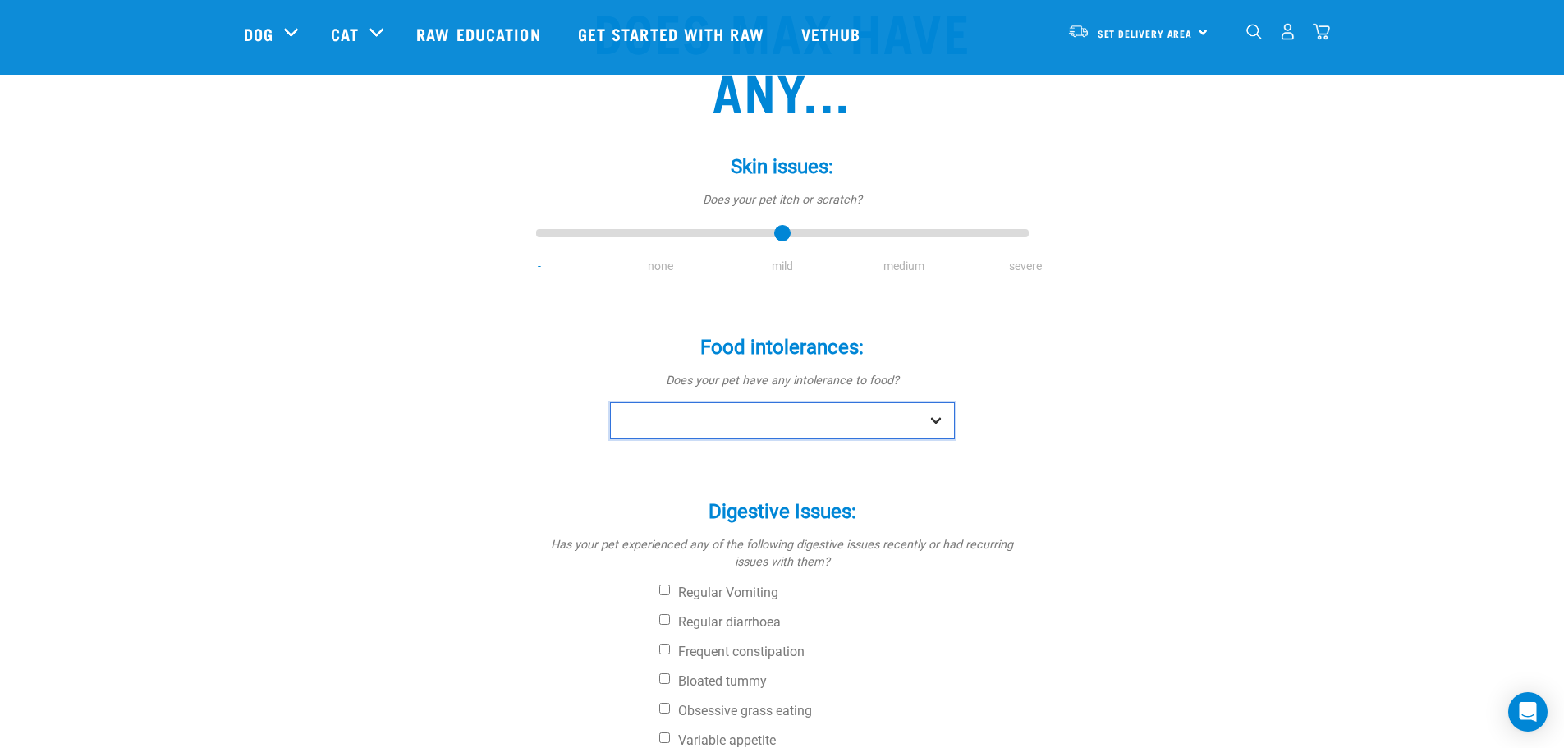
click at [610, 402] on select "No Yes" at bounding box center [782, 420] width 345 height 37
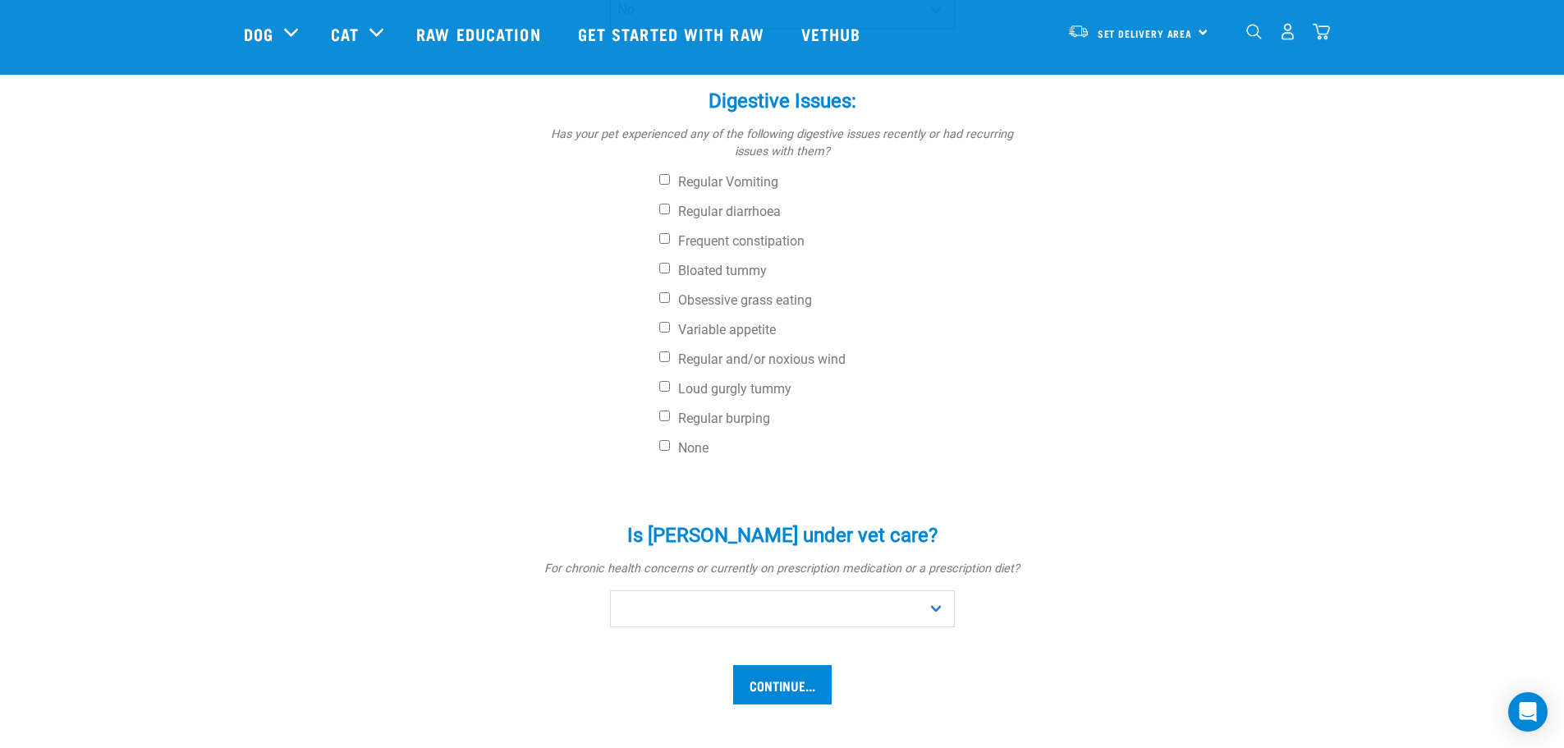
scroll to position [657, 0]
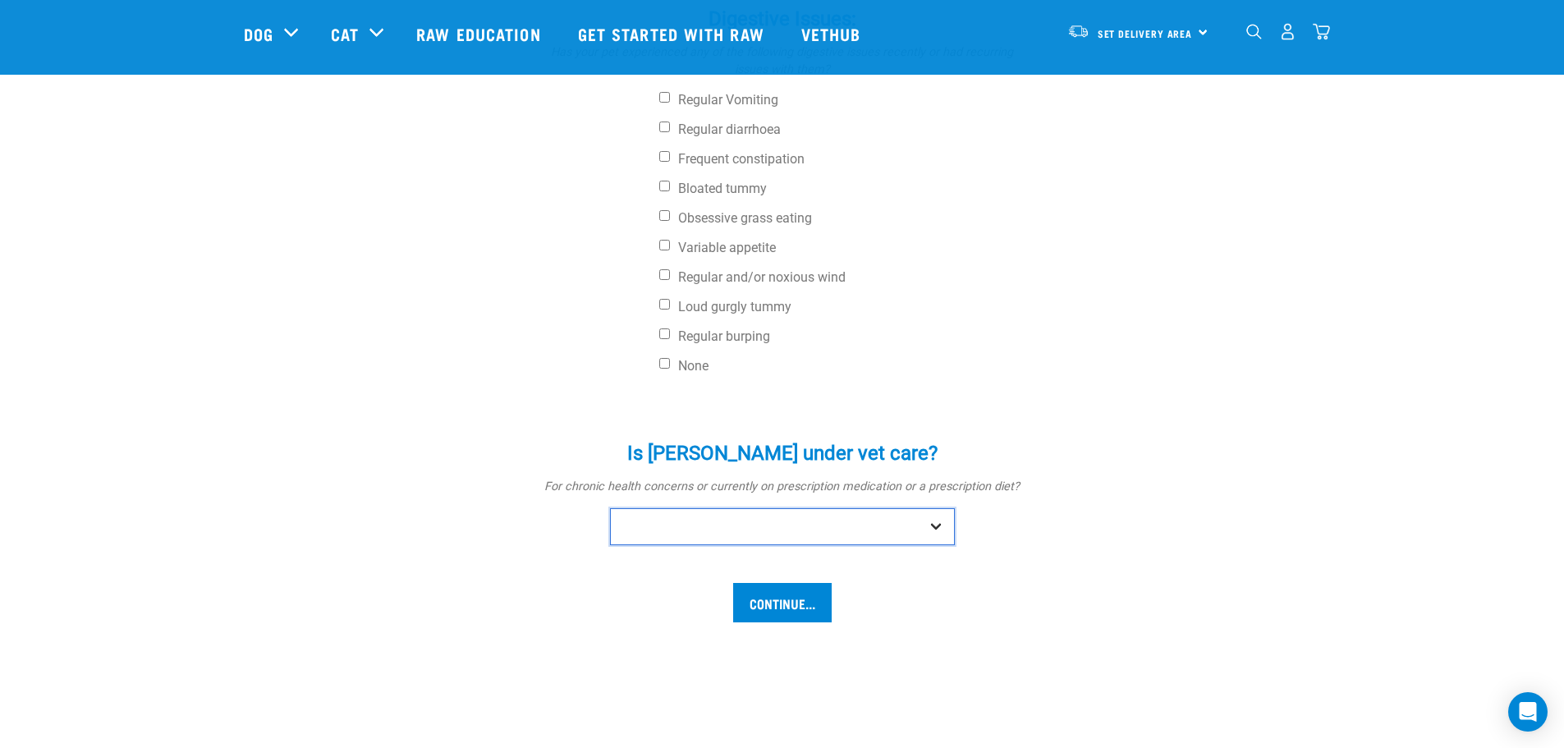
click at [662, 522] on select "No Yes" at bounding box center [782, 526] width 345 height 37
click at [610, 508] on select "No Yes" at bounding box center [782, 526] width 345 height 37
click at [658, 536] on select "No Yes" at bounding box center [782, 526] width 345 height 37
select select "no"
click at [610, 508] on select "No Yes" at bounding box center [782, 526] width 345 height 37
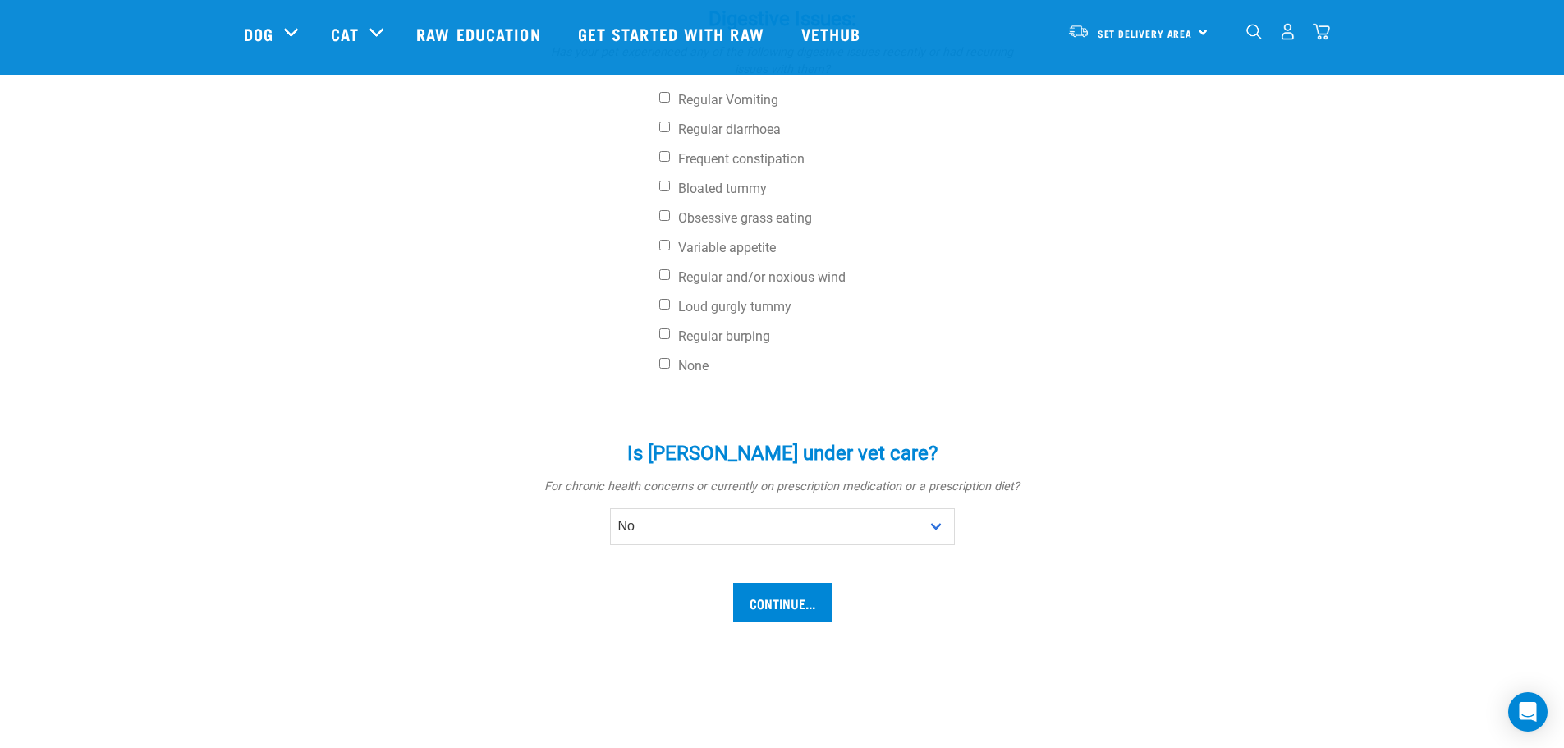
click at [550, 572] on form "Skin issues: * Does your pet itch or scratch? - none mild medium severe Food in…" at bounding box center [782, 131] width 466 height 983
drag, startPoint x: 799, startPoint y: 603, endPoint x: 741, endPoint y: 595, distance: 58.9
click at [798, 603] on input "Continue..." at bounding box center [782, 602] width 99 height 39
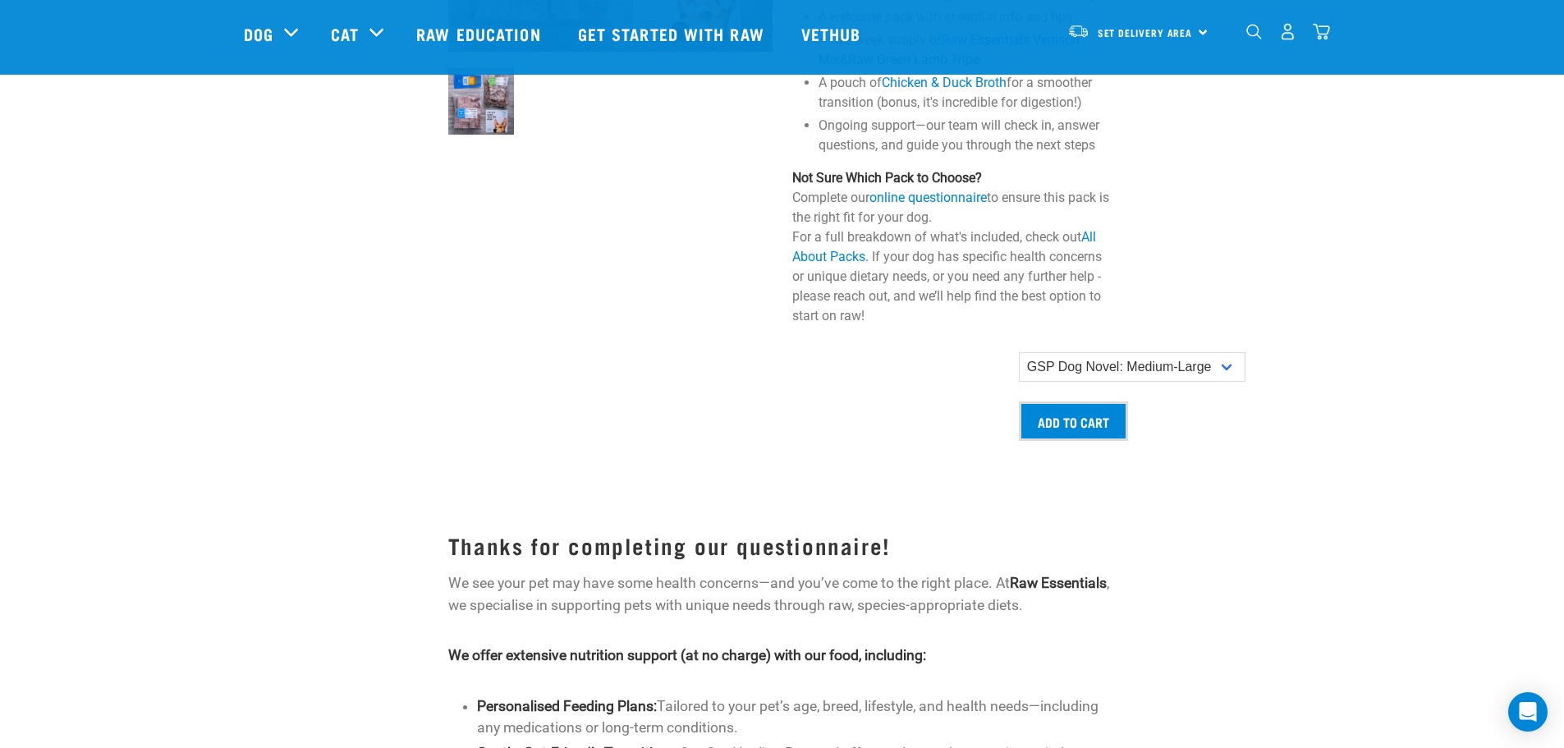
scroll to position [1396, 0]
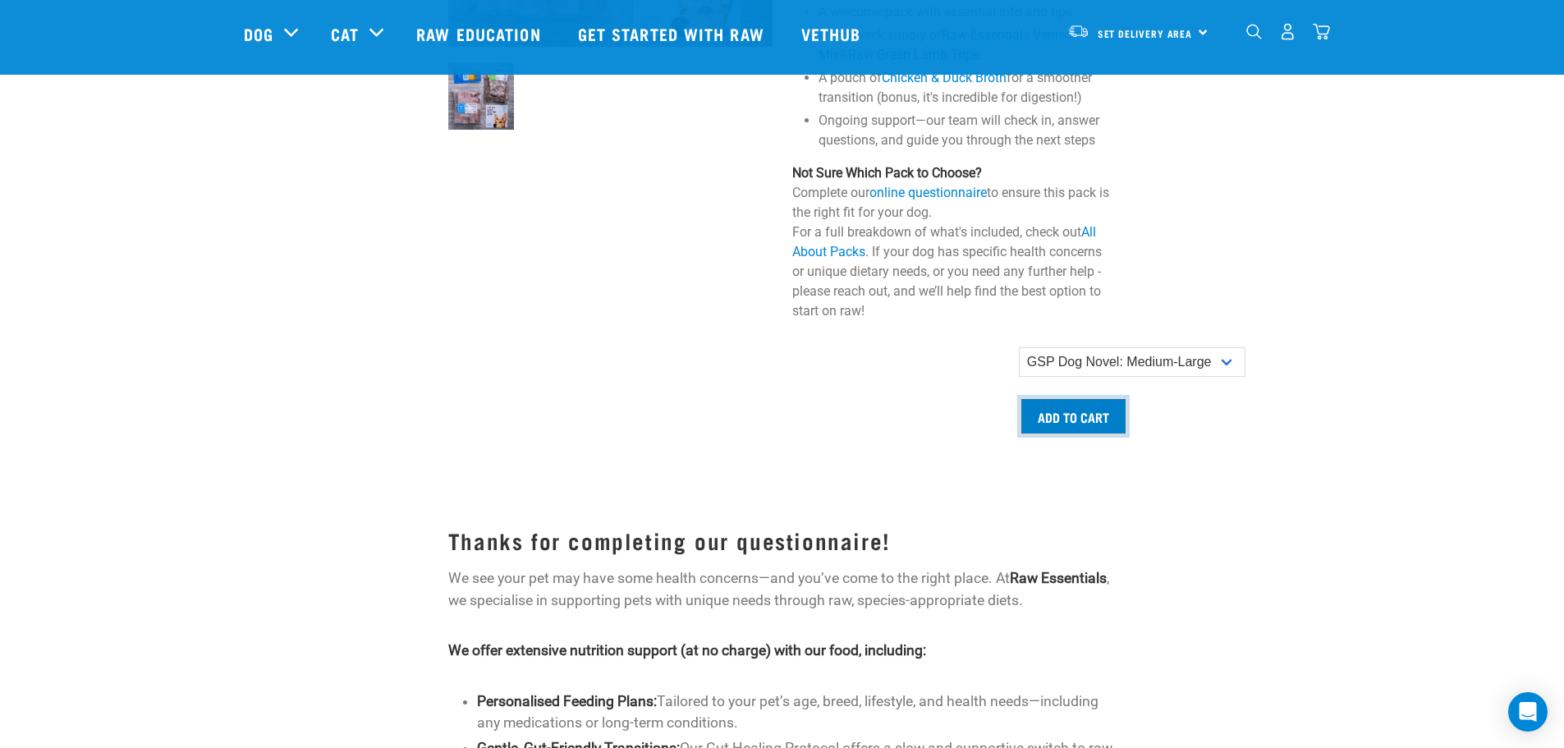
click at [1075, 419] on input "Add to cart" at bounding box center [1073, 416] width 109 height 39
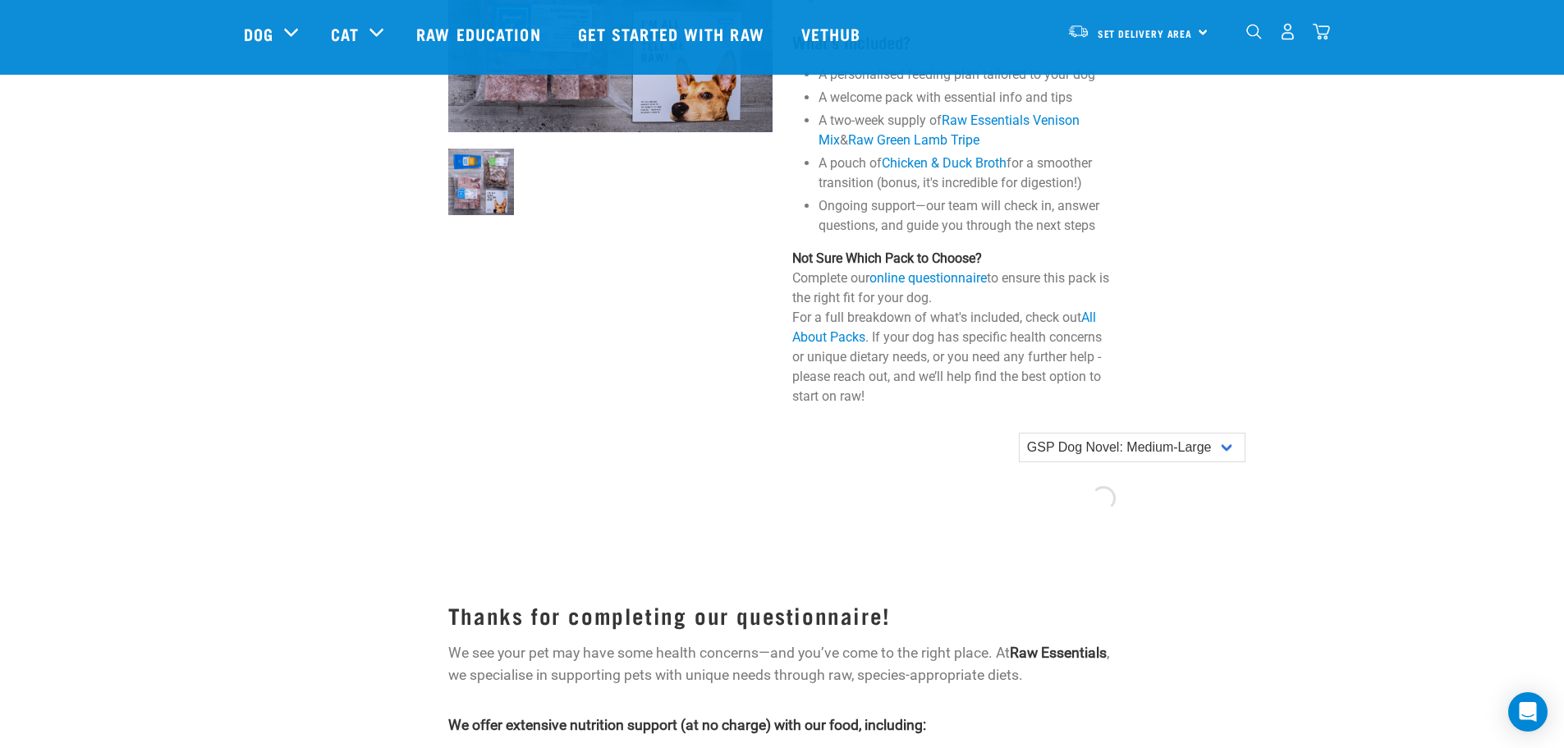
scroll to position [903, 0]
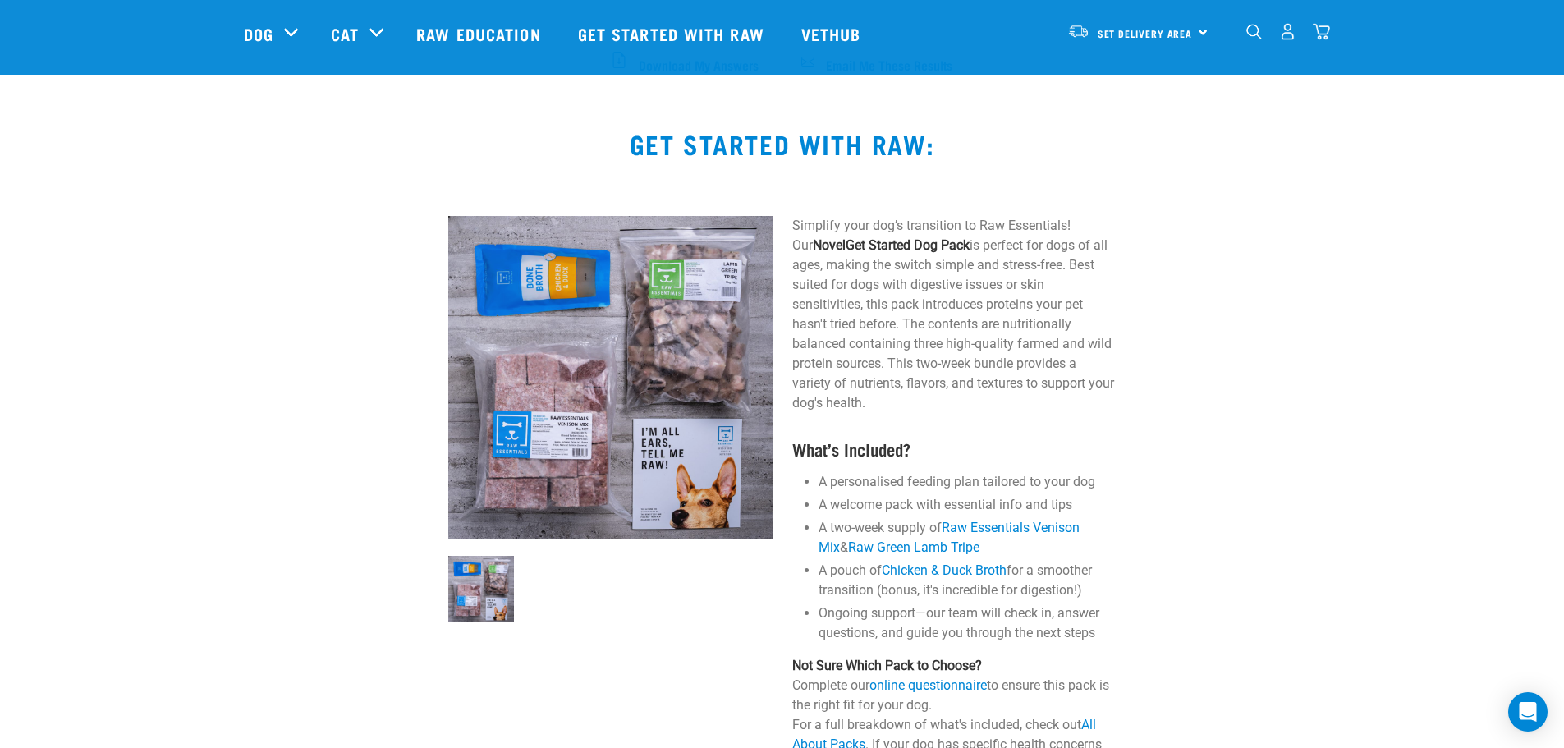
click at [1204, 36] on div "Set Delivery Area North Island South Island" at bounding box center [1137, 31] width 161 height 37
click at [1297, 117] on div "Get started with raw:" at bounding box center [782, 148] width 1031 height 84
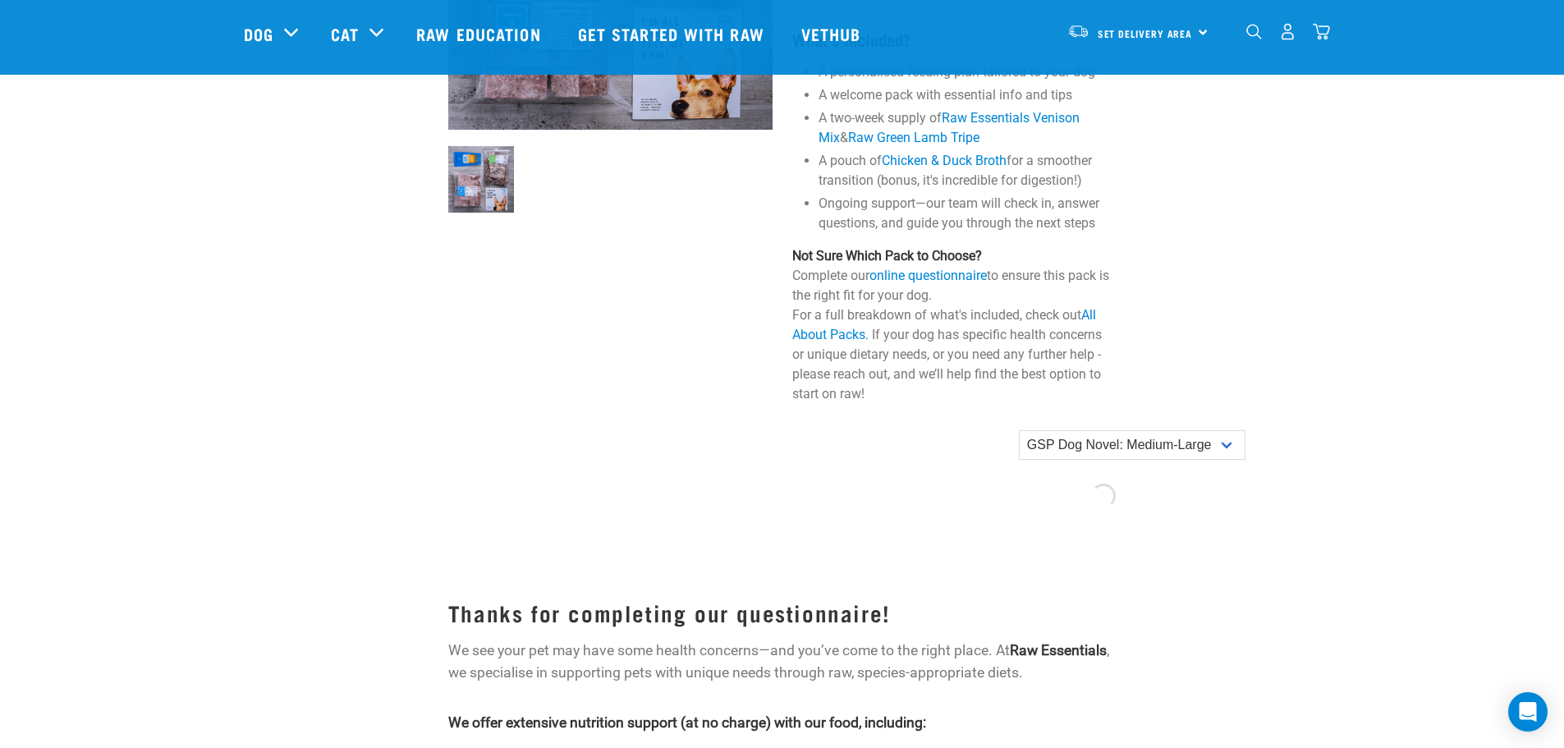
scroll to position [1314, 0]
click at [1202, 435] on select "GSP Dog Novel: Small GSP Dog Novel: Small-Medium GSP Dog Novel: Medium-Large" at bounding box center [1132, 444] width 227 height 30
click at [1019, 429] on select "GSP Dog Novel: Small GSP Dog Novel: Small-Medium GSP Dog Novel: Medium-Large" at bounding box center [1132, 444] width 227 height 30
click at [1060, 499] on div "Add to cart" at bounding box center [954, 493] width 324 height 29
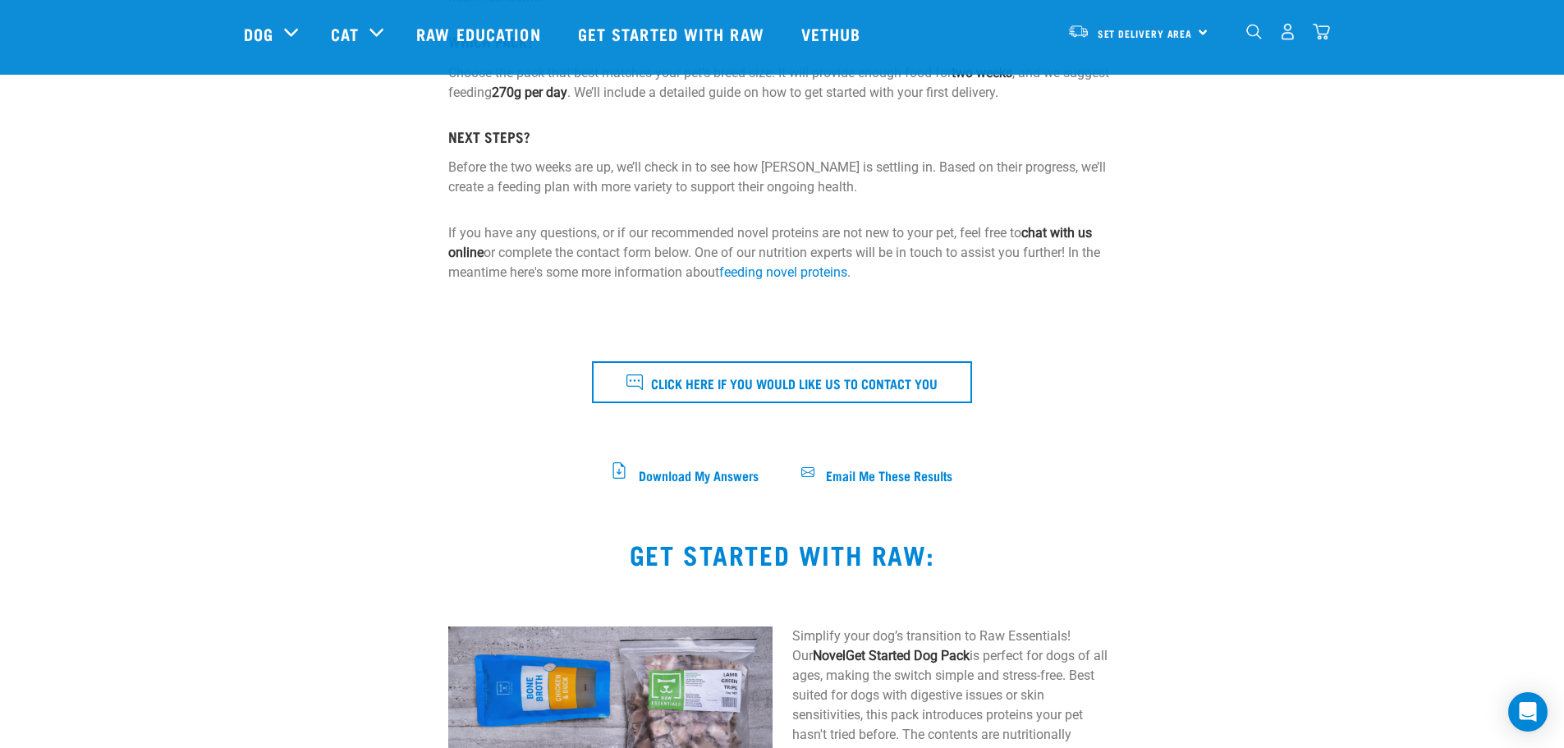
scroll to position [0, 0]
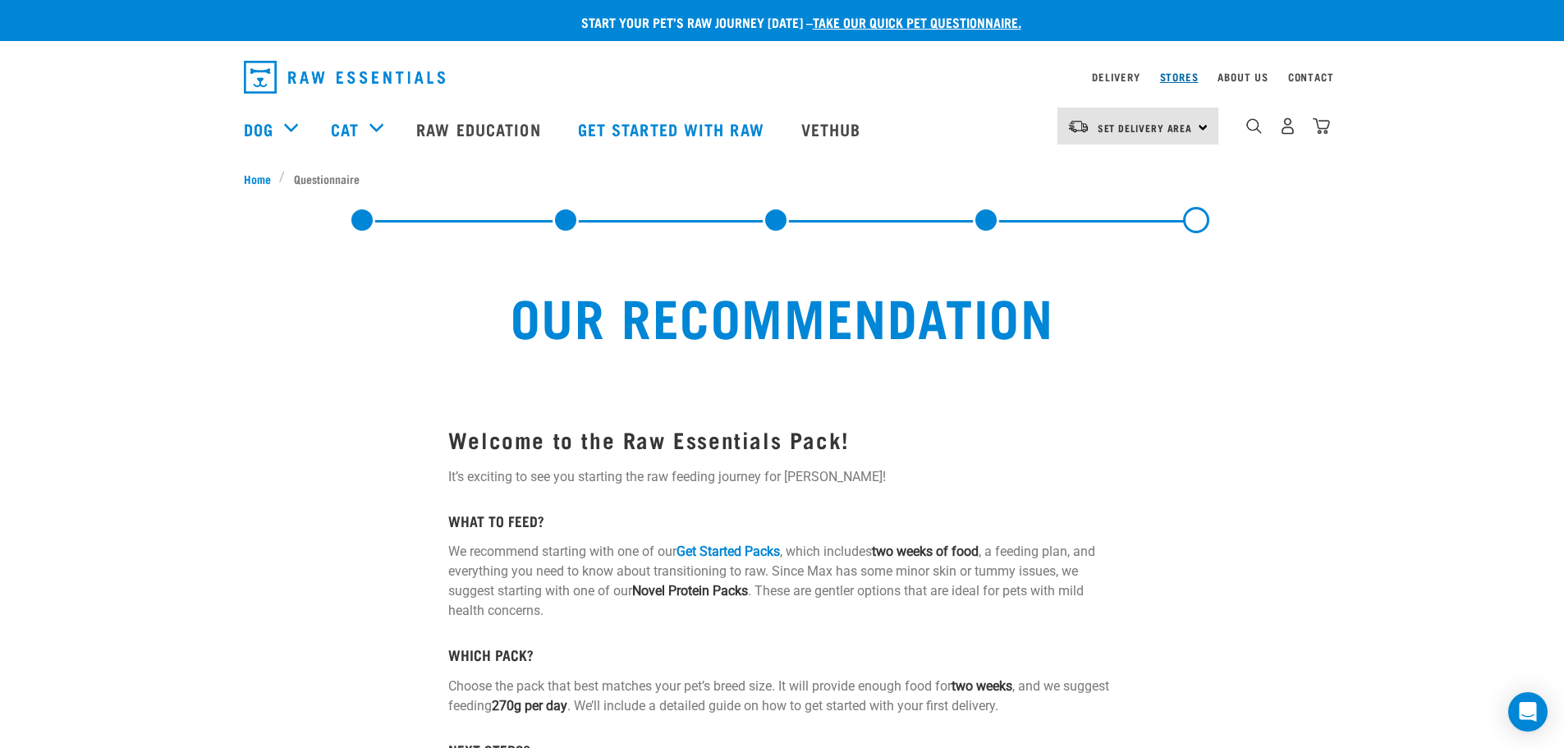
click at [1176, 80] on link "Stores" at bounding box center [1179, 77] width 39 height 6
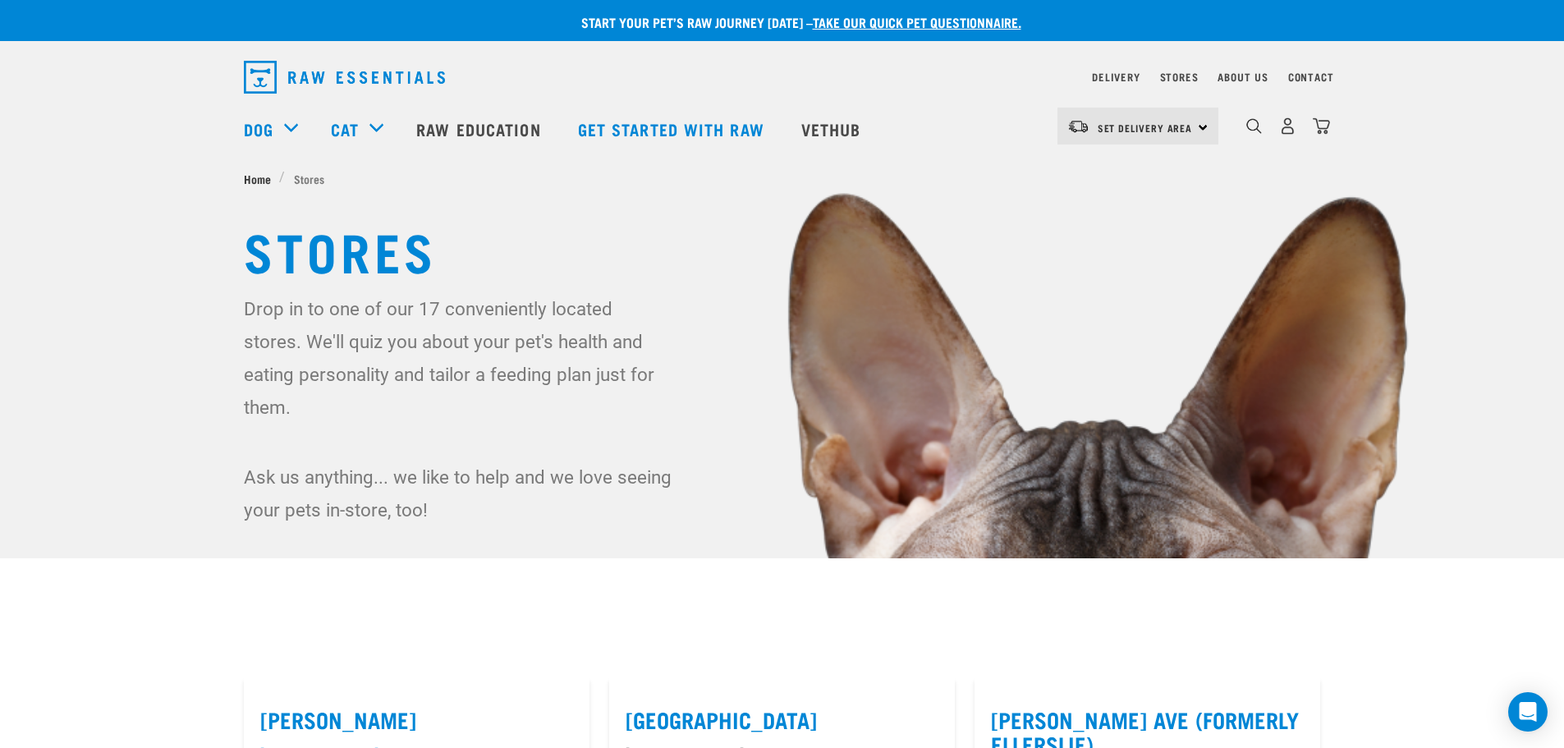
click at [257, 180] on span "Home" at bounding box center [257, 178] width 27 height 17
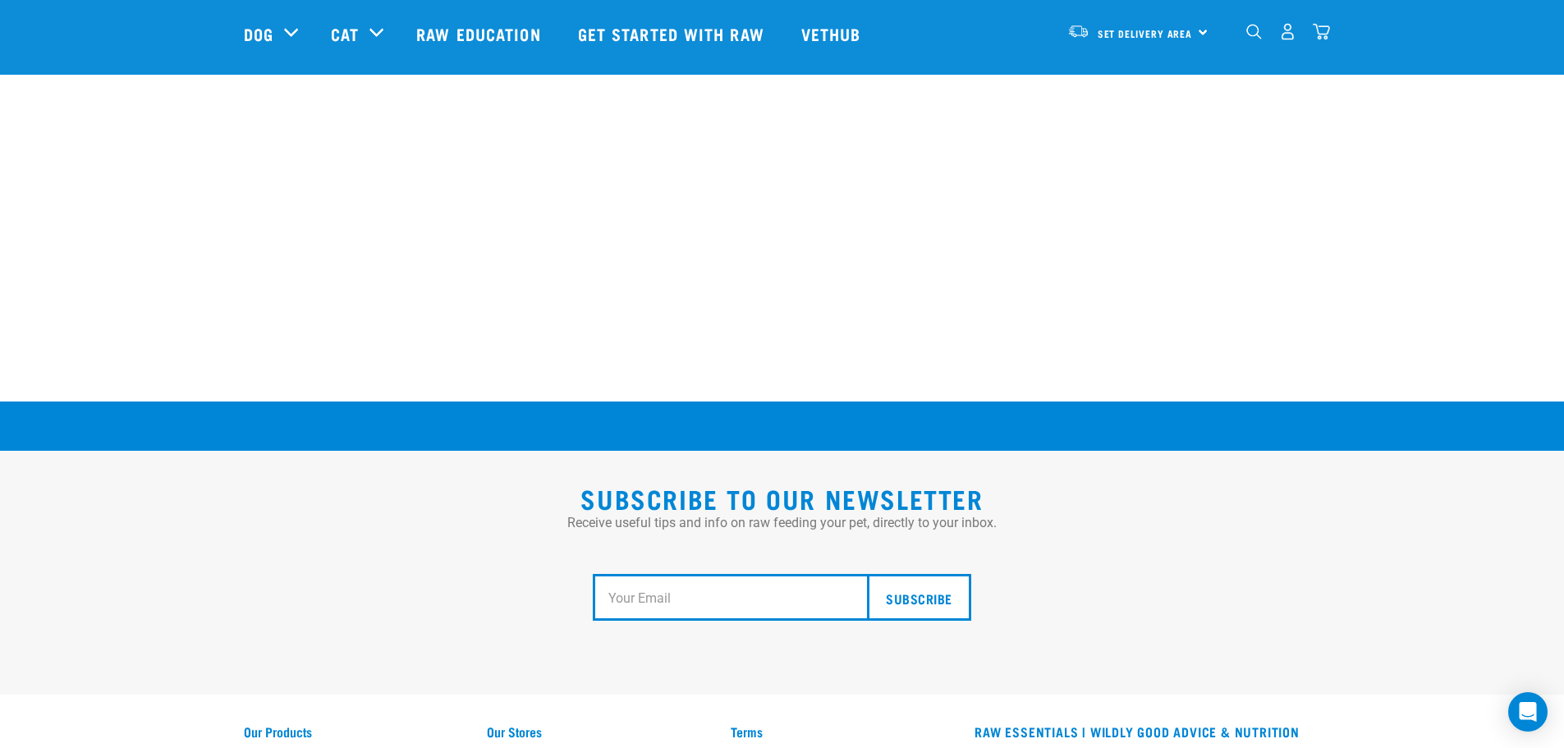
scroll to position [3032, 0]
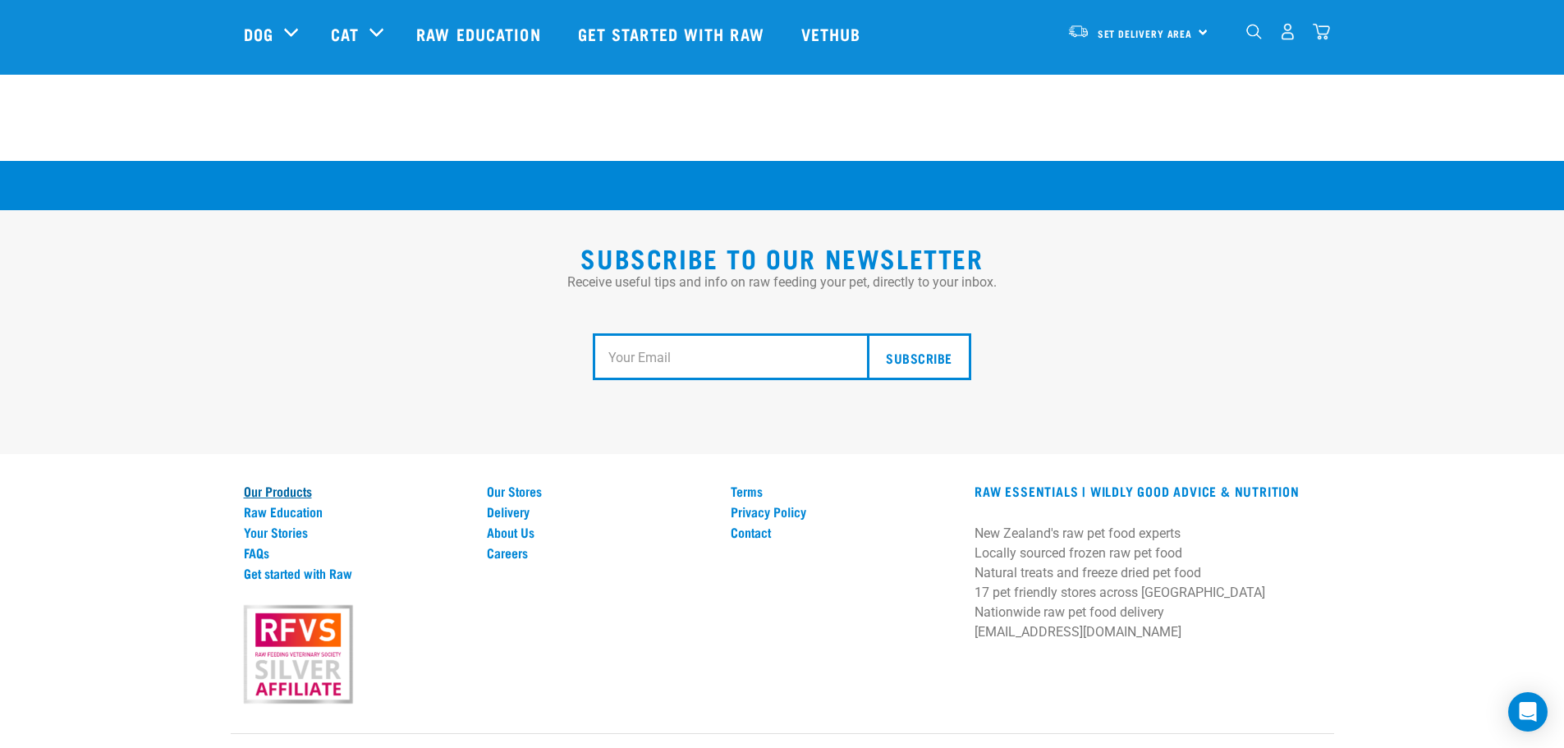
click at [295, 484] on link "Our Products" at bounding box center [356, 491] width 224 height 15
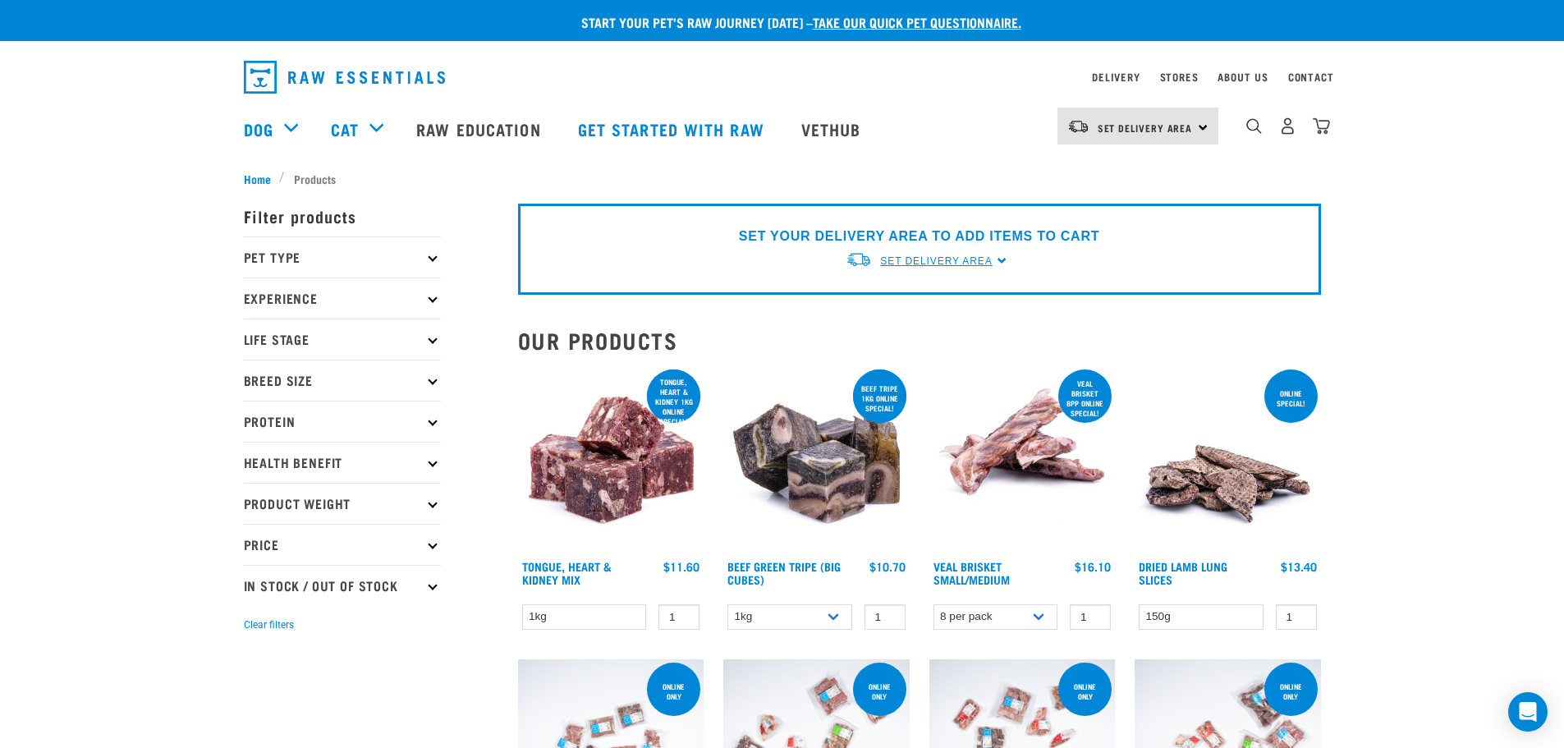
click at [918, 259] on span "Set Delivery Area" at bounding box center [936, 260] width 112 height 11
click at [889, 293] on link "[GEOGRAPHIC_DATA]" at bounding box center [927, 299] width 163 height 27
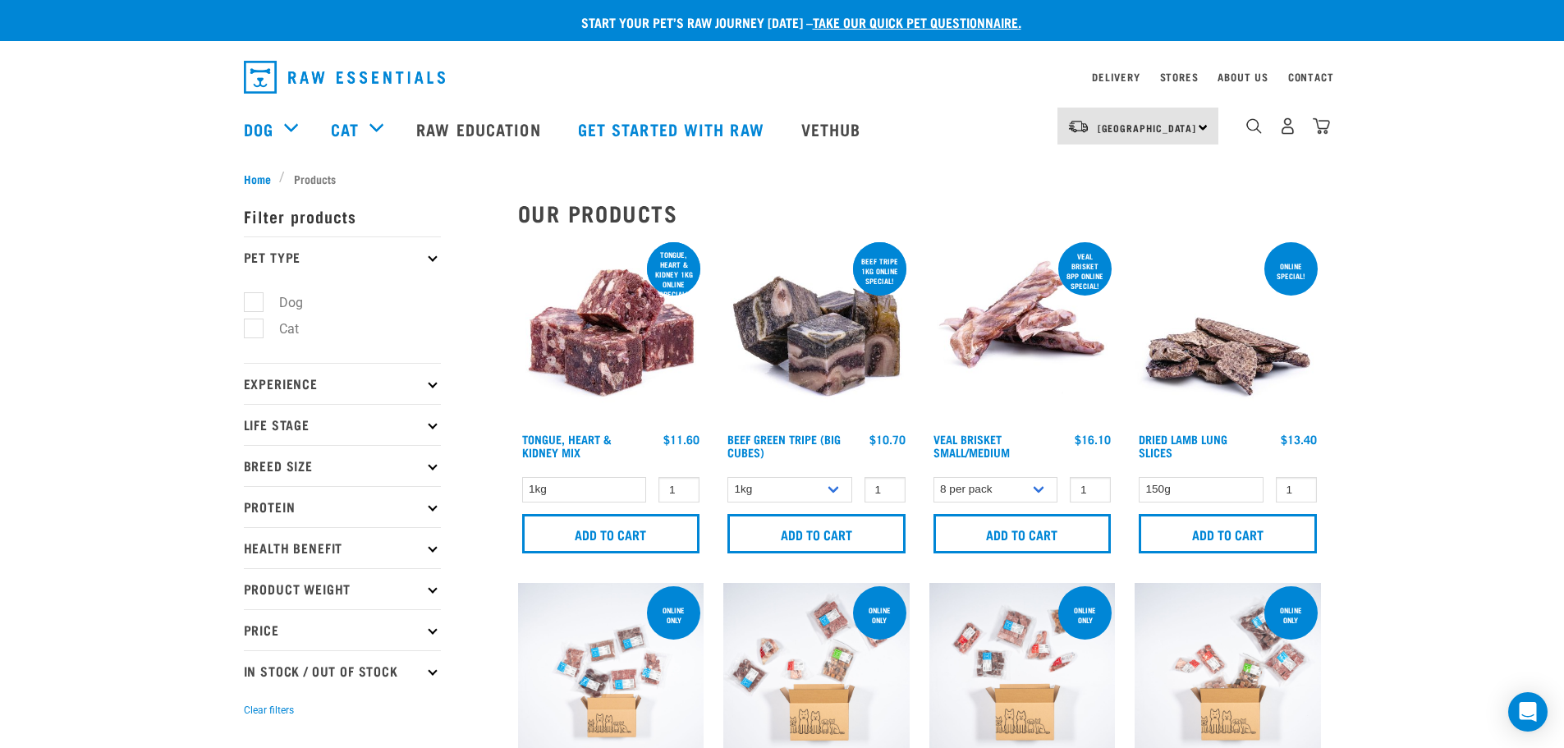
click at [253, 305] on label "Dog" at bounding box center [281, 302] width 57 height 21
click at [249, 305] on input "Dog" at bounding box center [249, 299] width 11 height 11
checkbox input "true"
click at [268, 392] on p "Experience" at bounding box center [342, 383] width 197 height 41
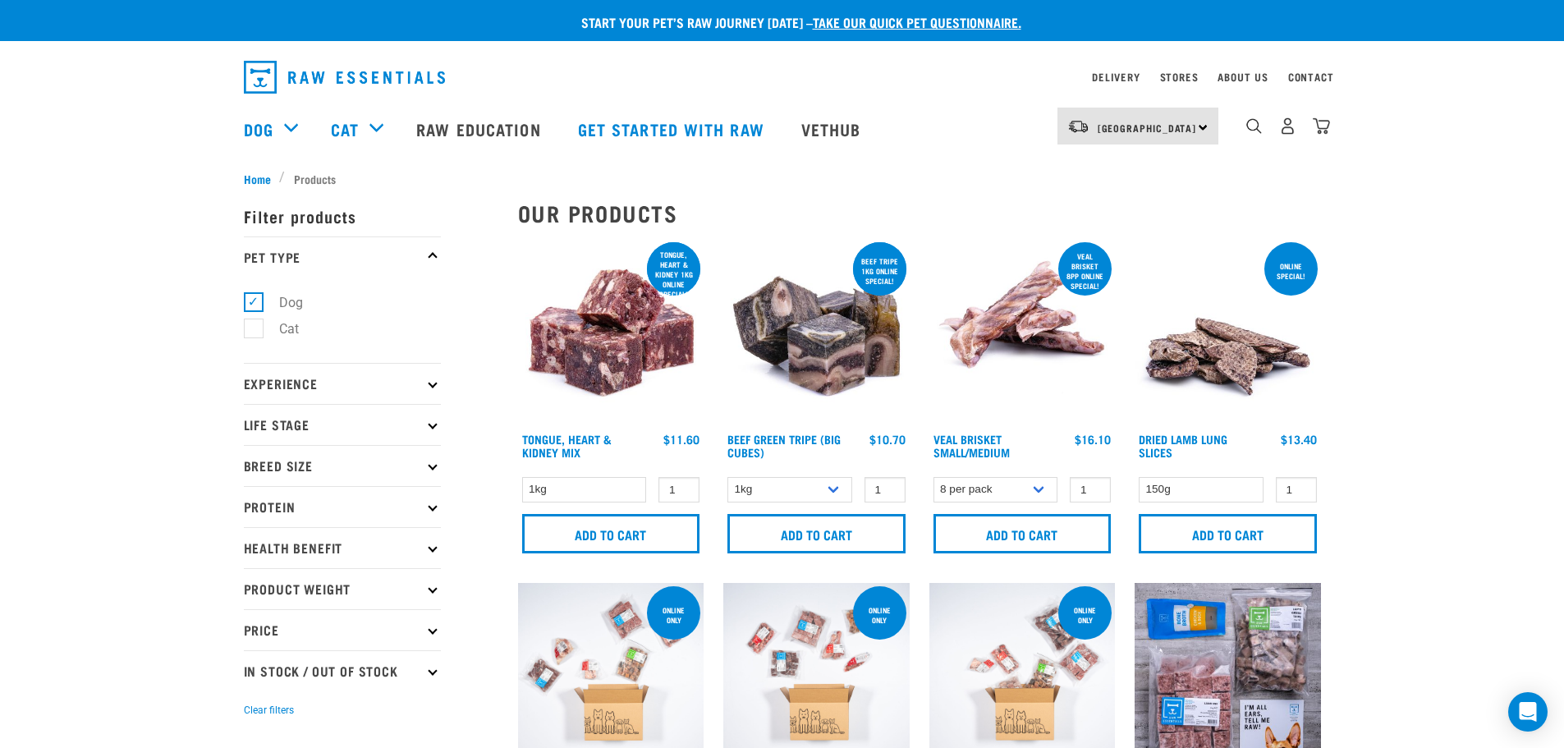
click at [282, 390] on p "Experience" at bounding box center [342, 383] width 197 height 41
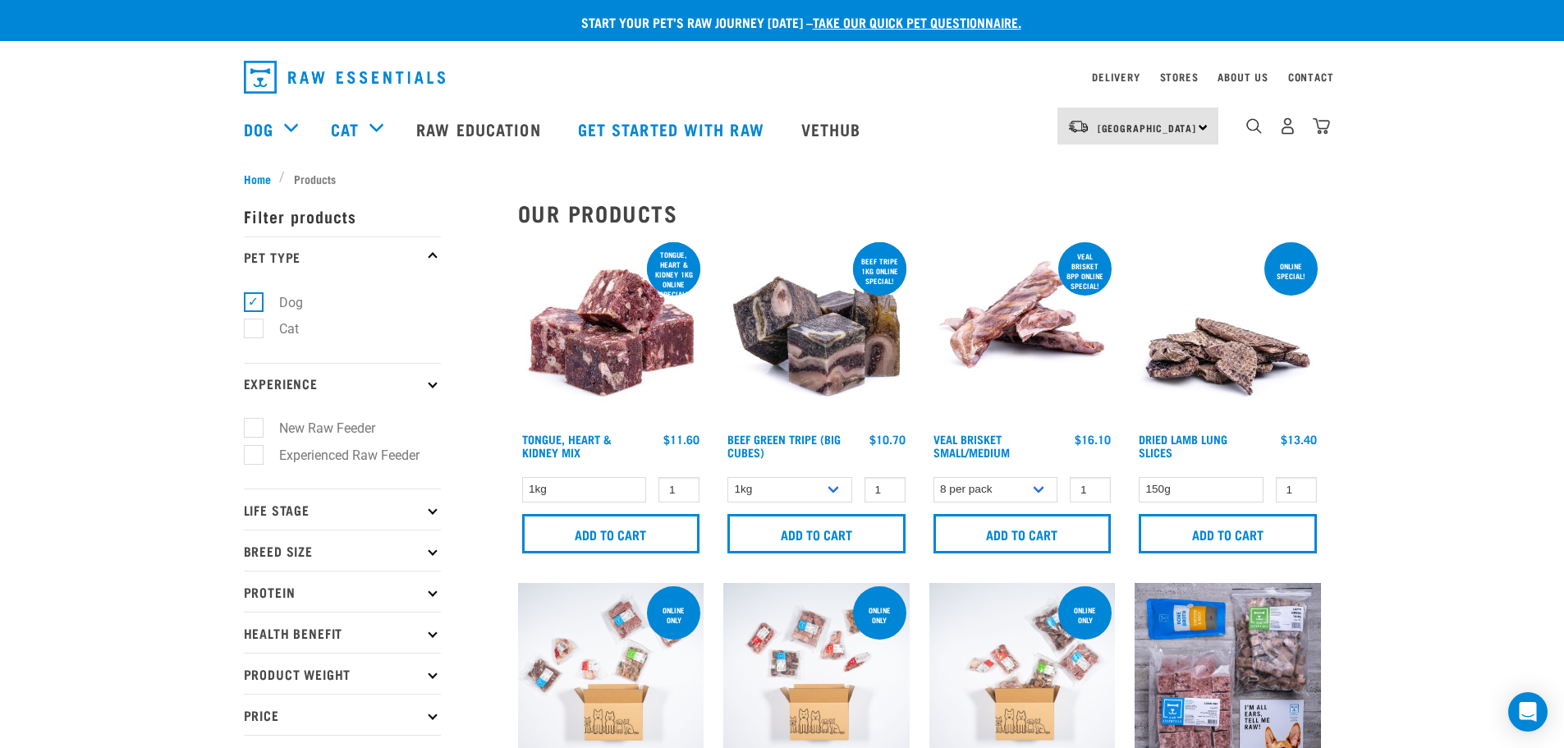
click at [255, 428] on label "New Raw Feeder" at bounding box center [317, 428] width 129 height 21
click at [255, 428] on input "New Raw Feeder" at bounding box center [249, 425] width 11 height 11
checkbox input "true"
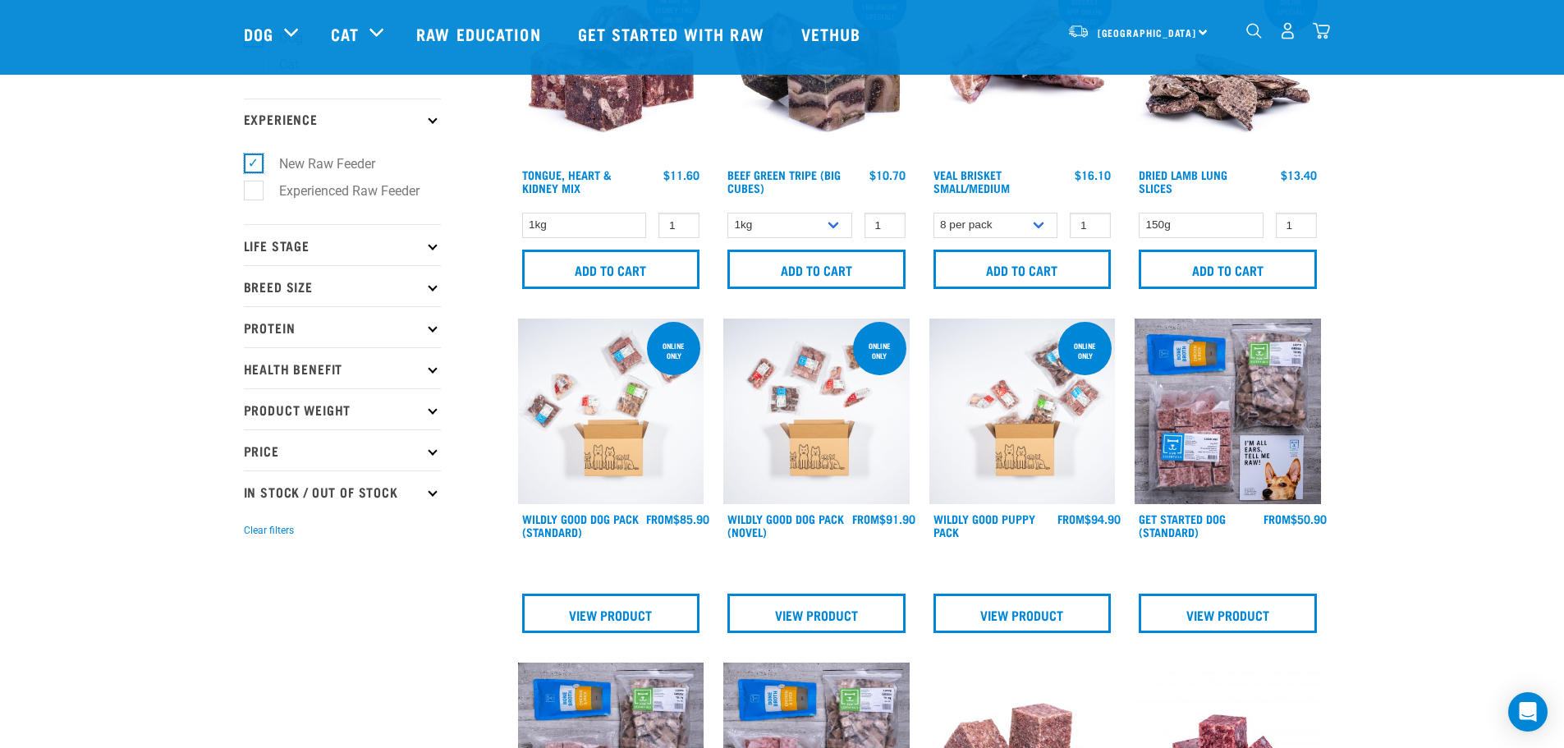
scroll to position [164, 0]
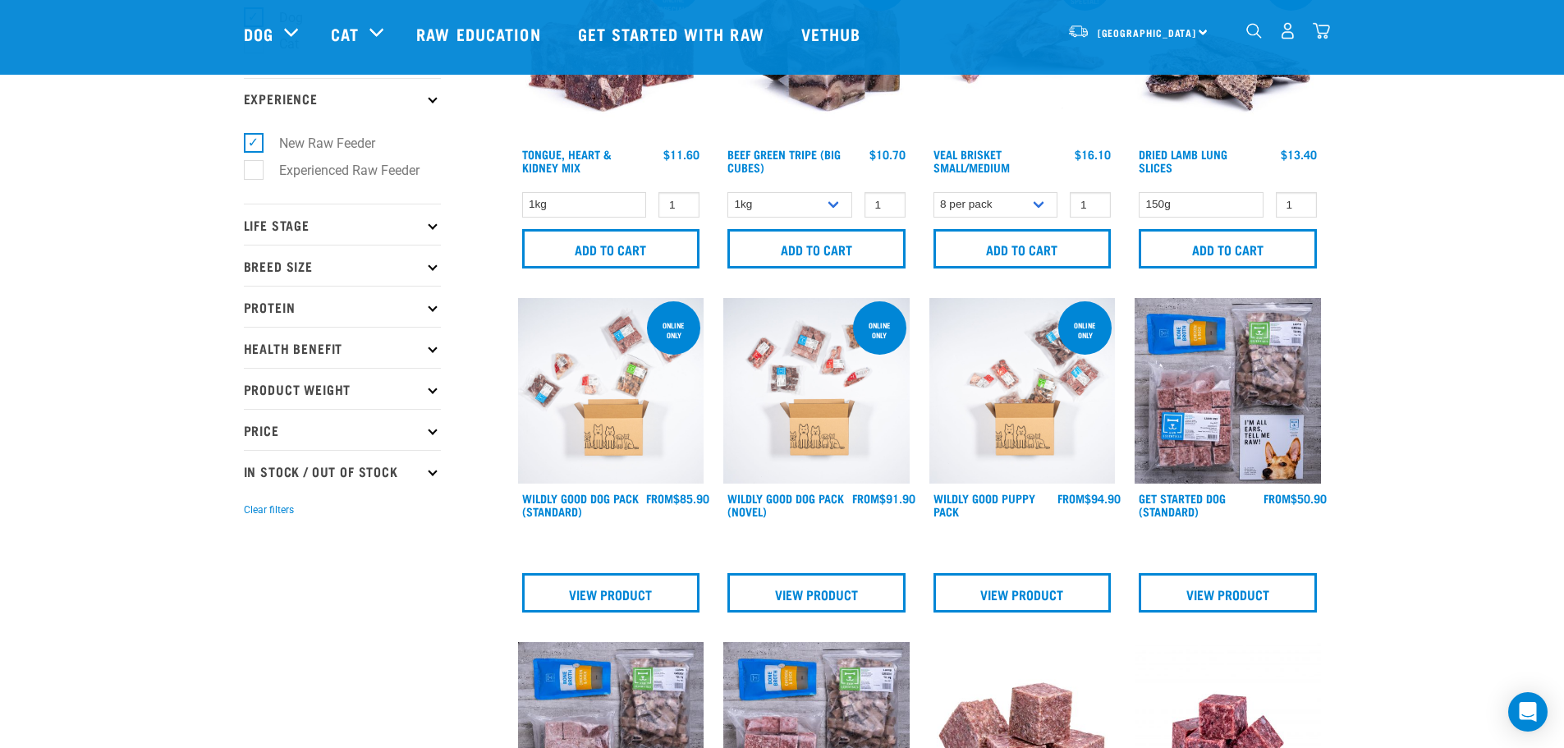
click at [332, 228] on p "Life Stage" at bounding box center [342, 224] width 197 height 41
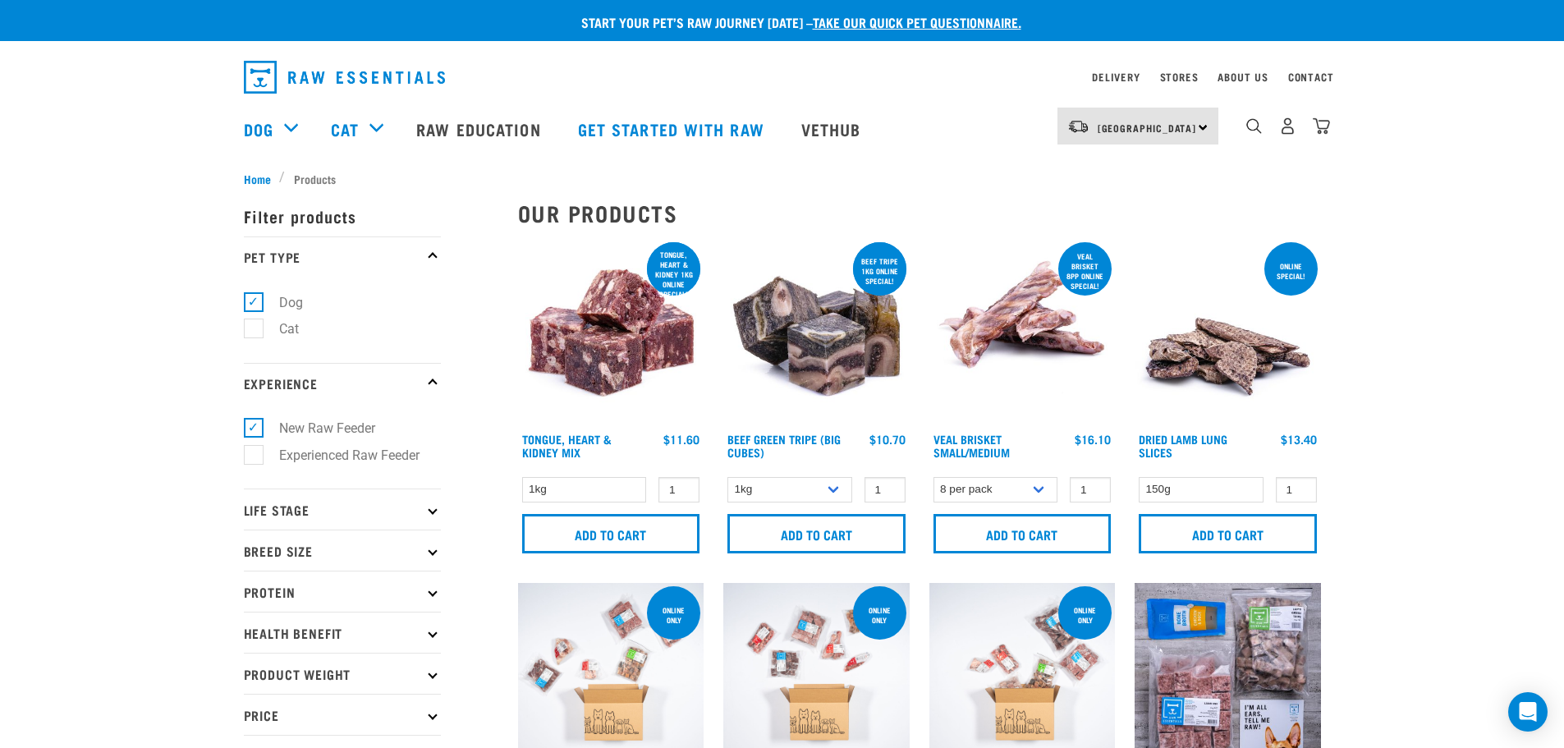
click at [299, 507] on p "Life Stage" at bounding box center [342, 508] width 197 height 41
click at [253, 665] on label "Senior Dog" at bounding box center [301, 662] width 97 height 21
click at [253, 664] on input "Senior Dog" at bounding box center [249, 659] width 11 height 11
checkbox input "true"
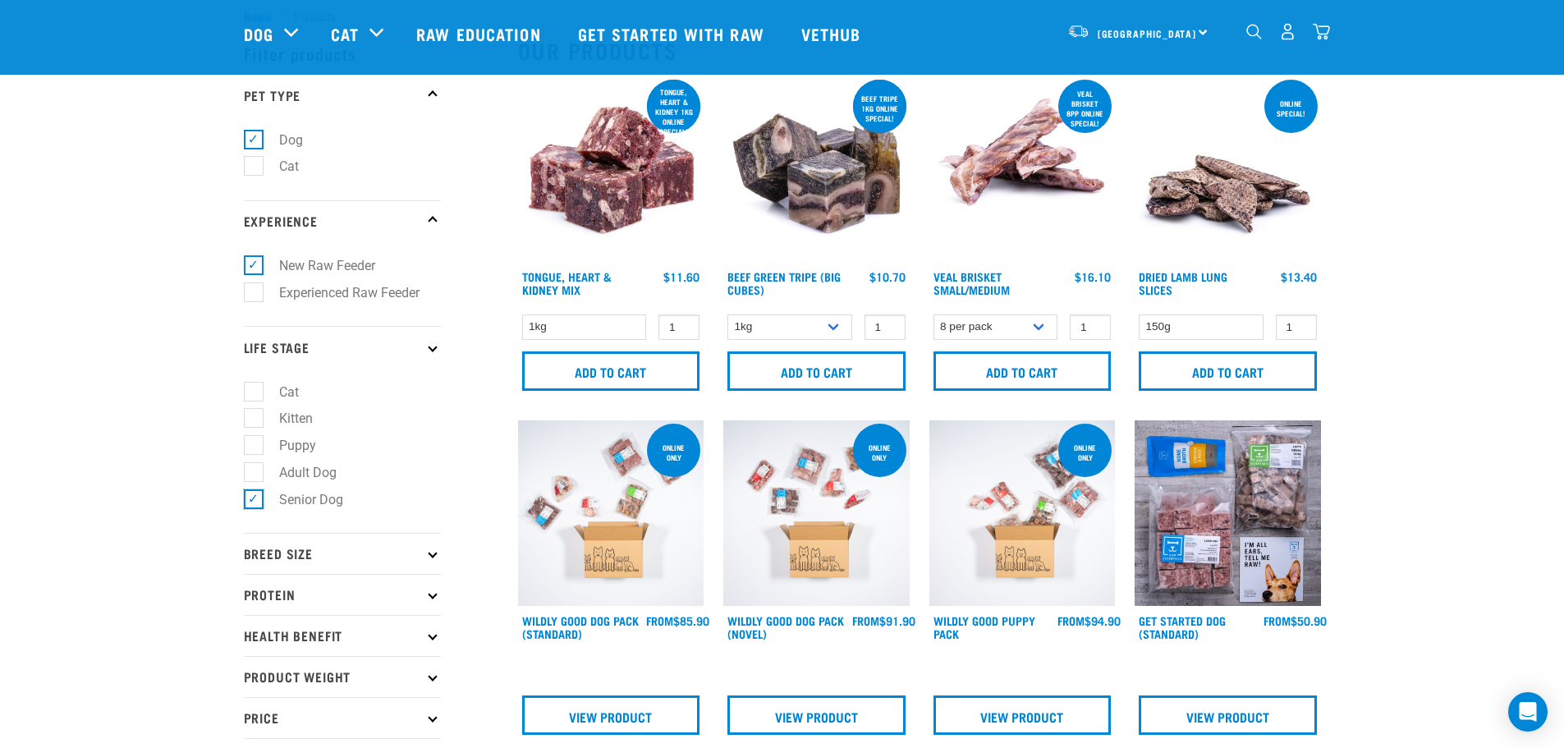
scroll to position [82, 0]
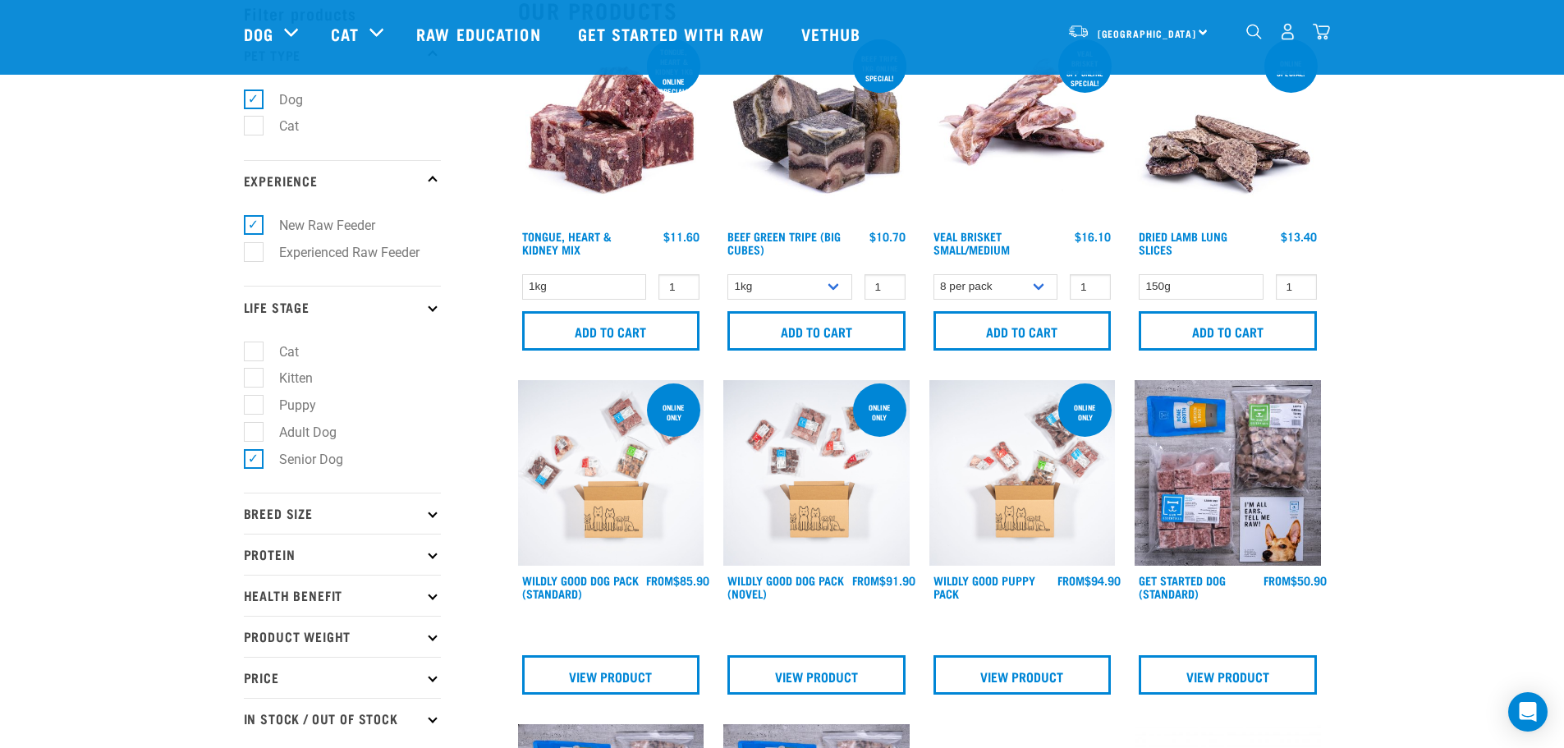
click at [289, 514] on p "Breed Size" at bounding box center [342, 513] width 197 height 41
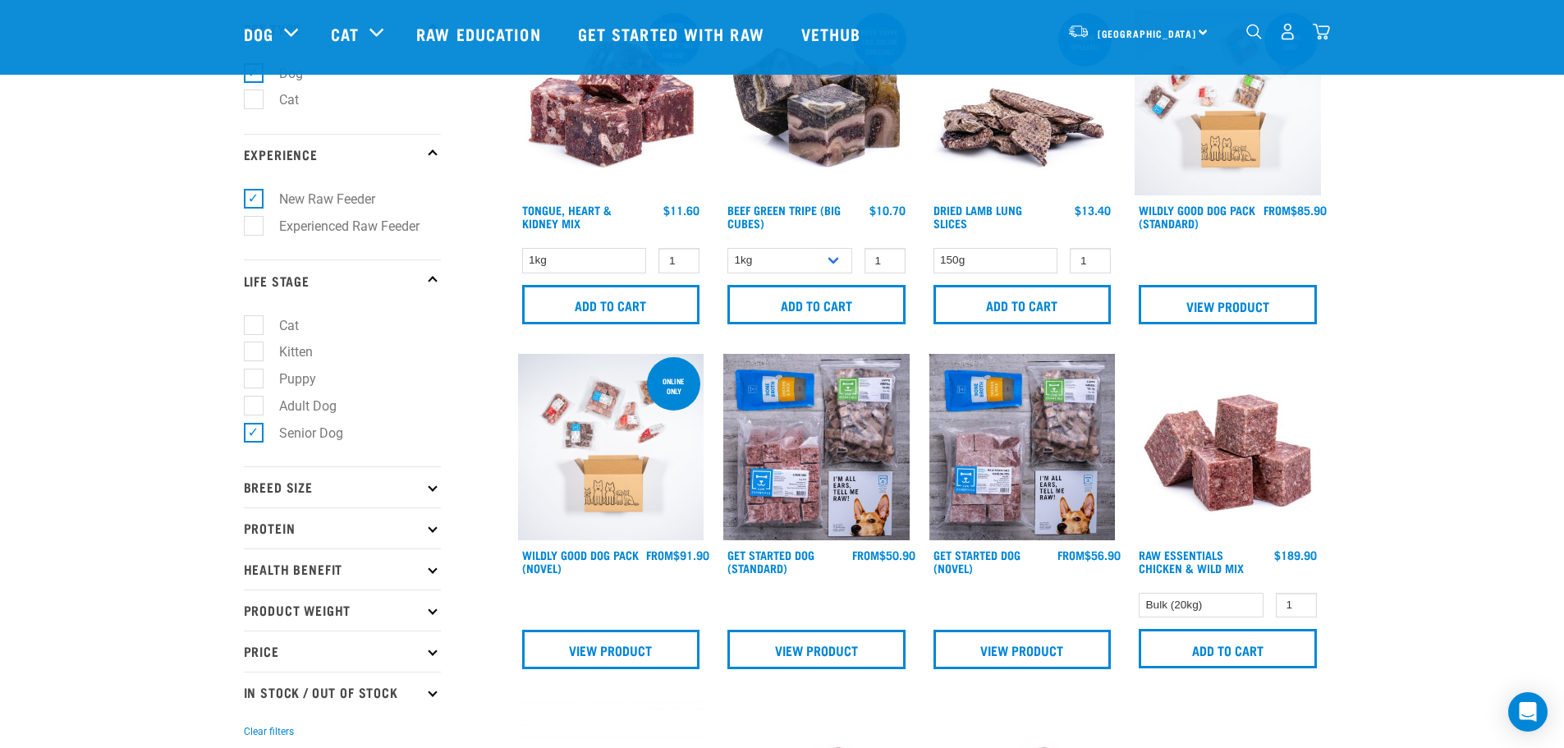
scroll to position [328, 0]
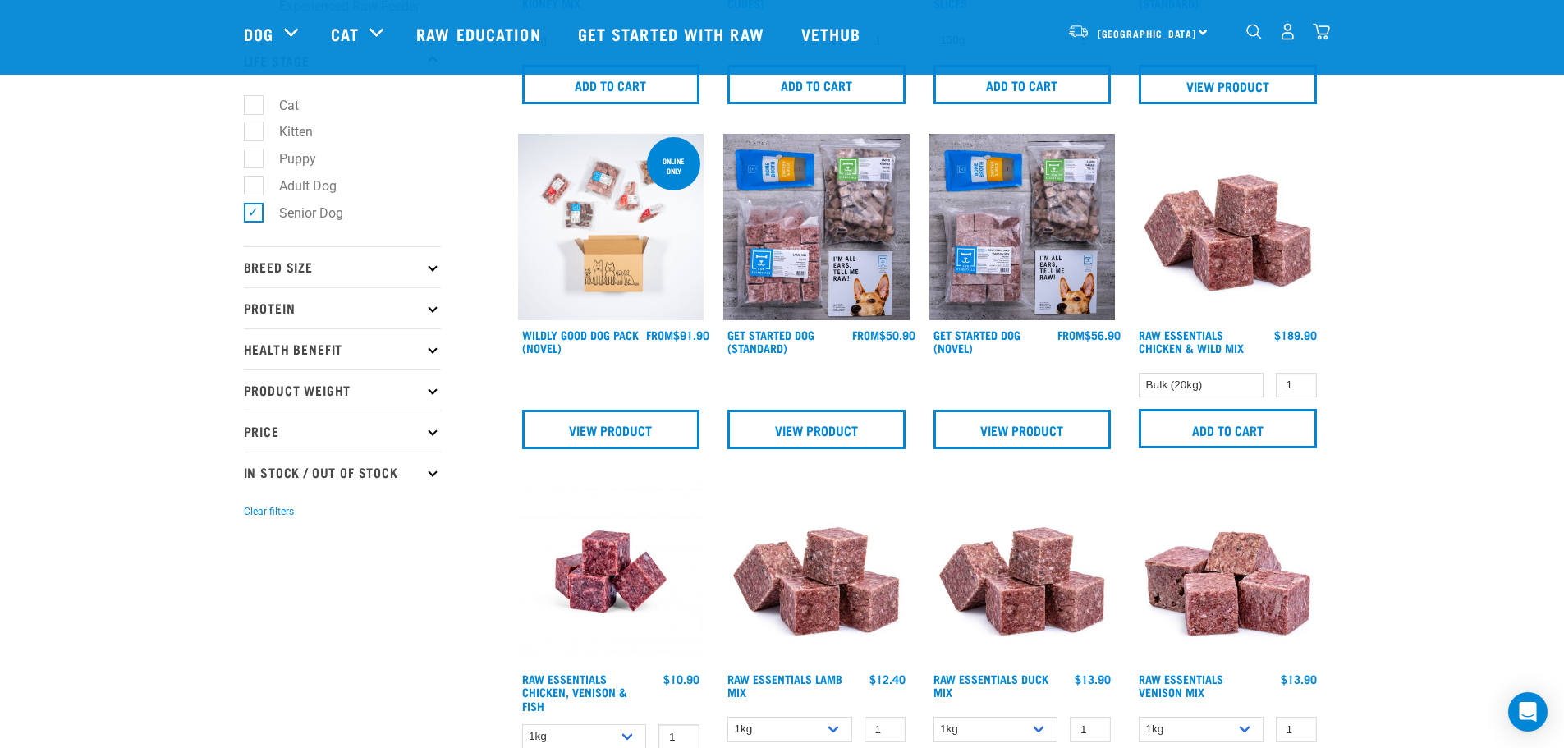
click at [334, 267] on p "Breed Size" at bounding box center [342, 266] width 197 height 41
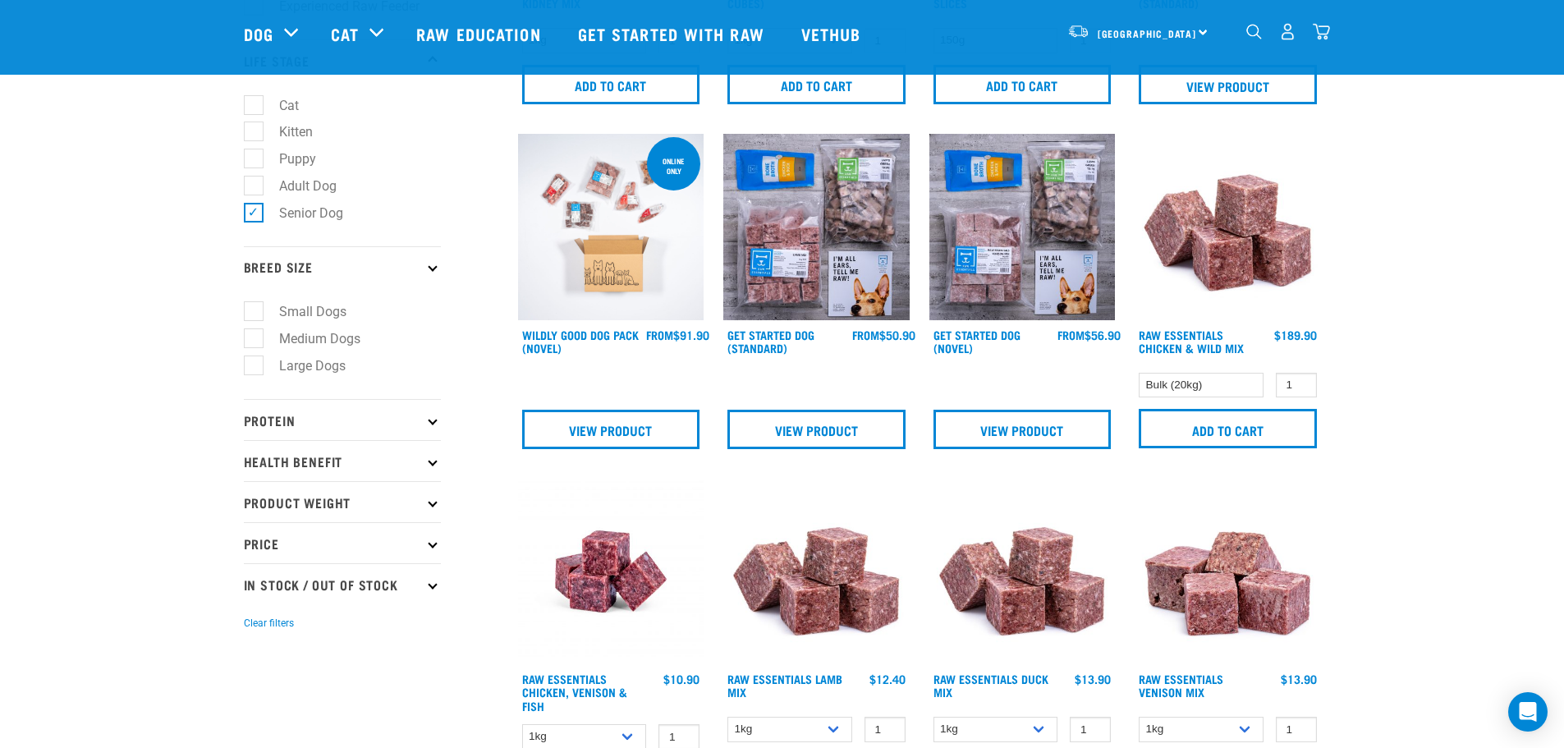
click at [254, 307] on label "Small Dogs" at bounding box center [303, 311] width 100 height 21
click at [254, 307] on input "Small Dogs" at bounding box center [249, 309] width 11 height 11
drag, startPoint x: 254, startPoint y: 310, endPoint x: 250, endPoint y: 336, distance: 25.8
click at [254, 312] on label "Small Dogs" at bounding box center [303, 311] width 100 height 21
click at [254, 312] on input "Small Dogs" at bounding box center [249, 309] width 11 height 11
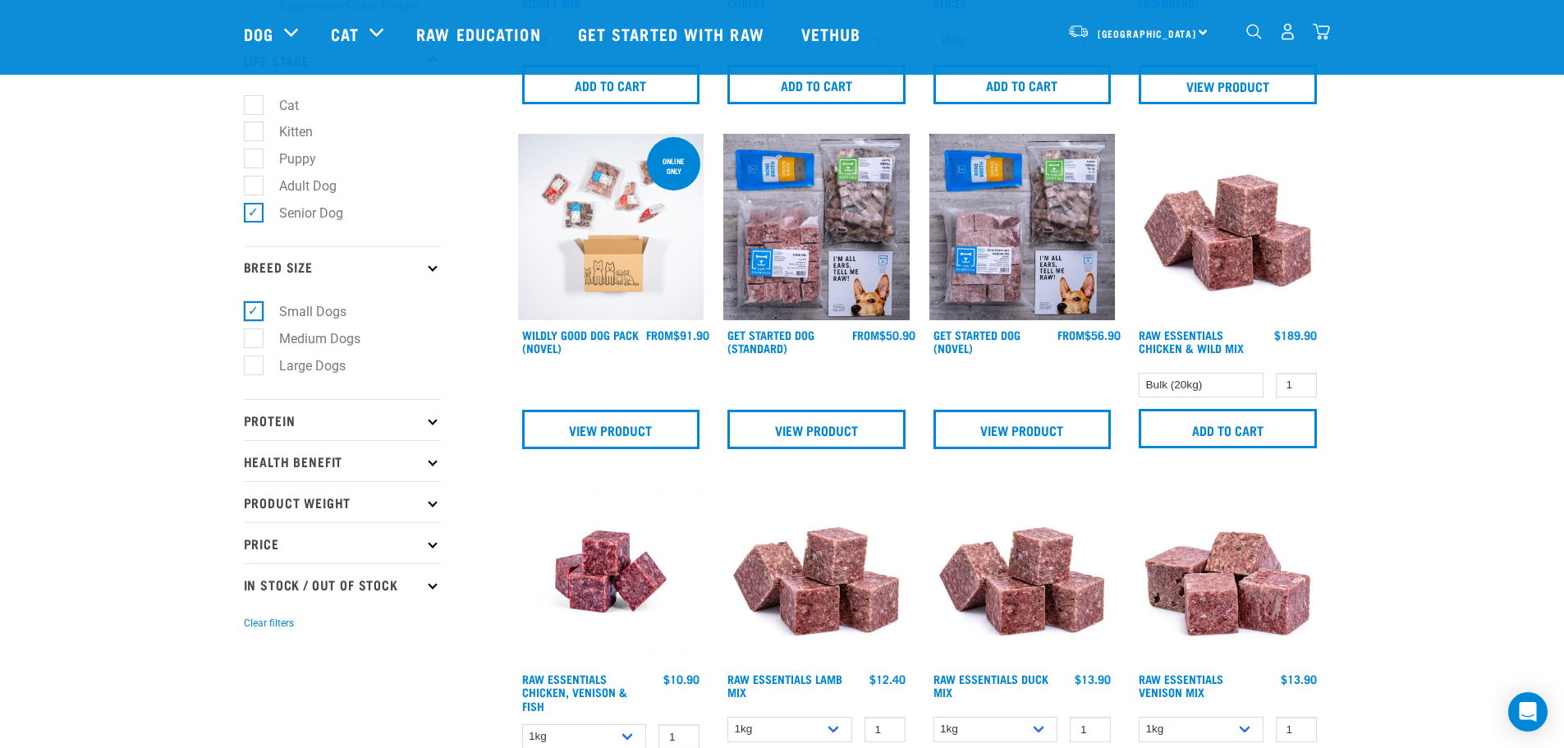
checkbox input "false"
click at [254, 338] on label "Medium Dogs" at bounding box center [310, 338] width 114 height 21
click at [254, 338] on input "Medium Dogs" at bounding box center [249, 336] width 11 height 11
checkbox input "true"
click at [287, 416] on p "Protein" at bounding box center [342, 419] width 197 height 41
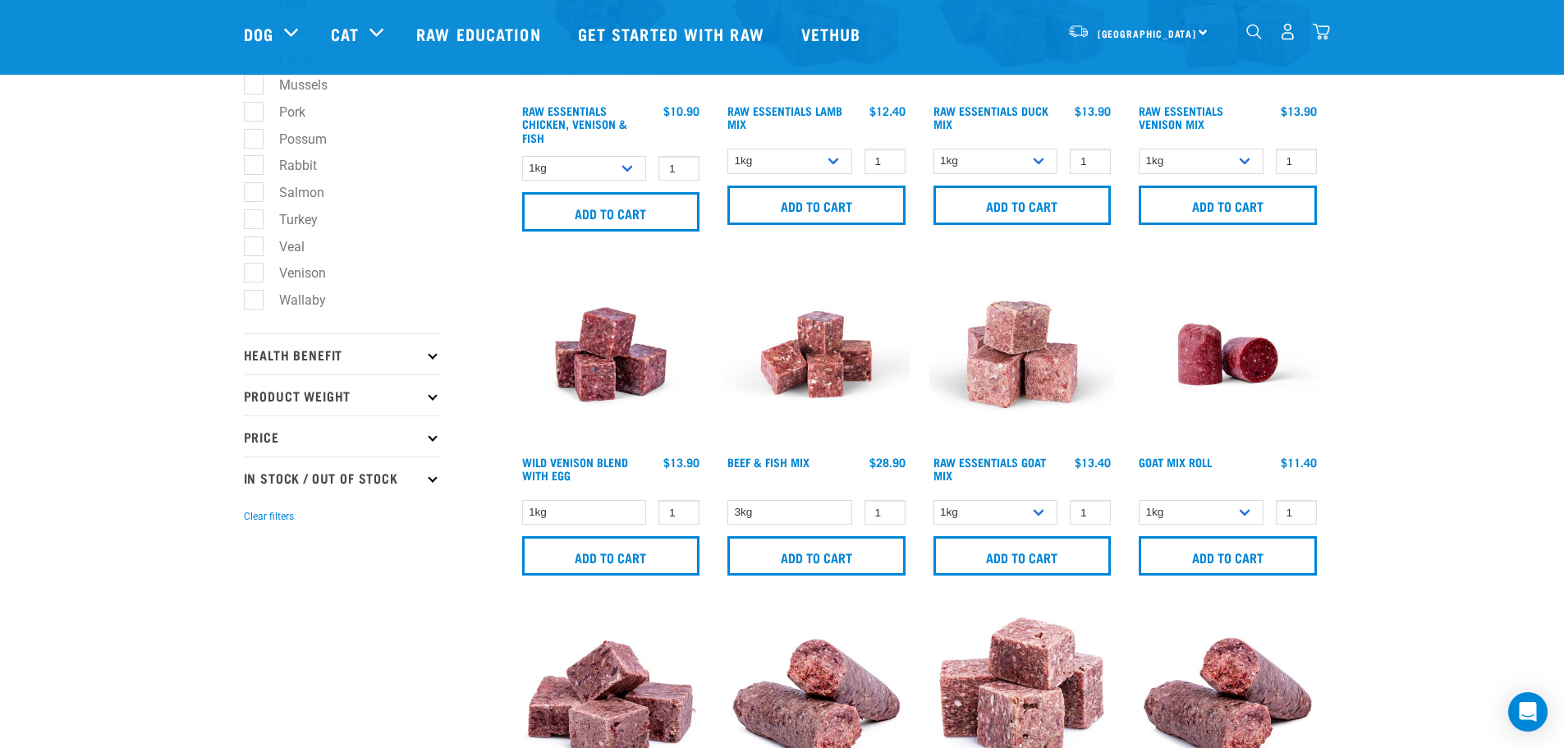
scroll to position [903, 0]
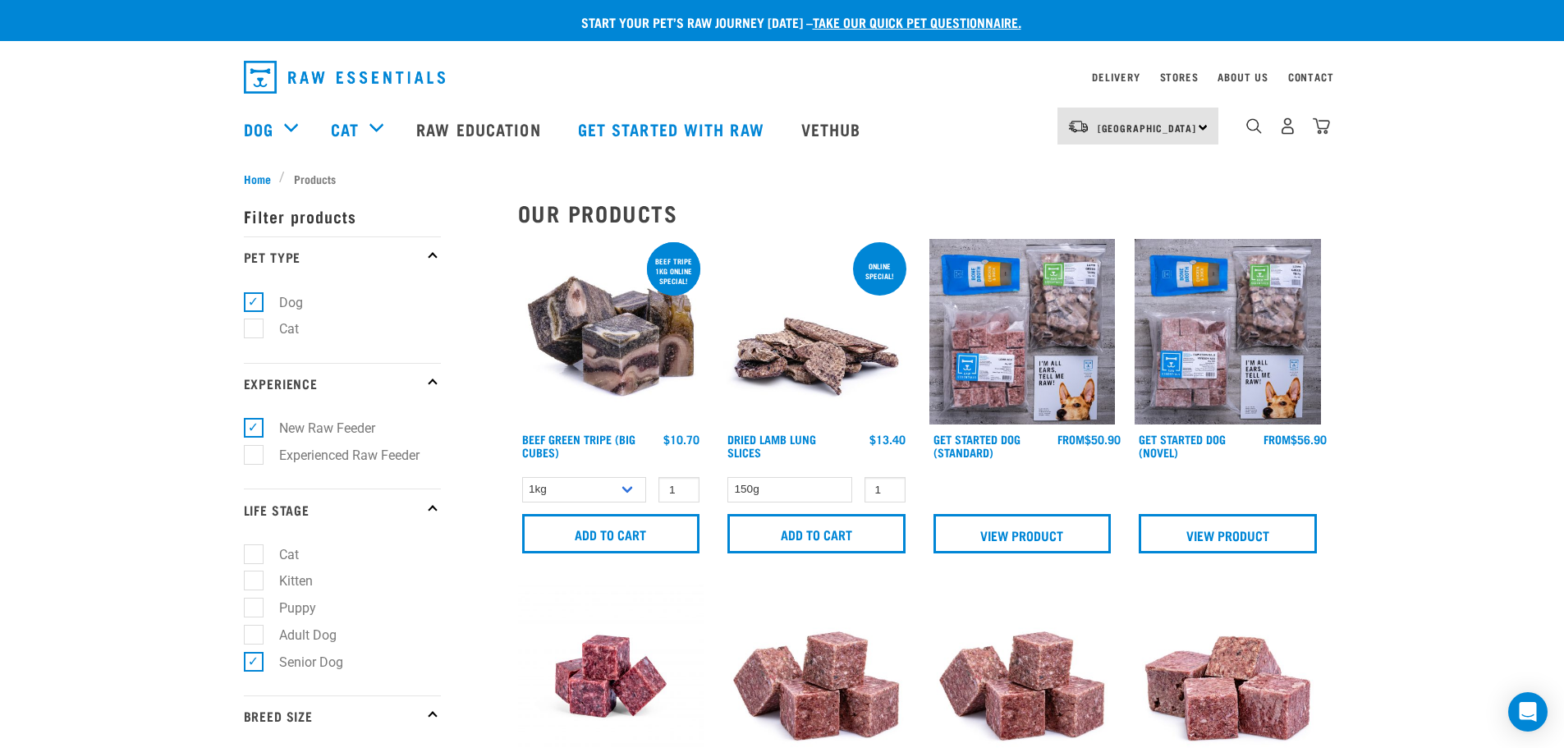
click at [1004, 334] on img at bounding box center [1022, 332] width 186 height 186
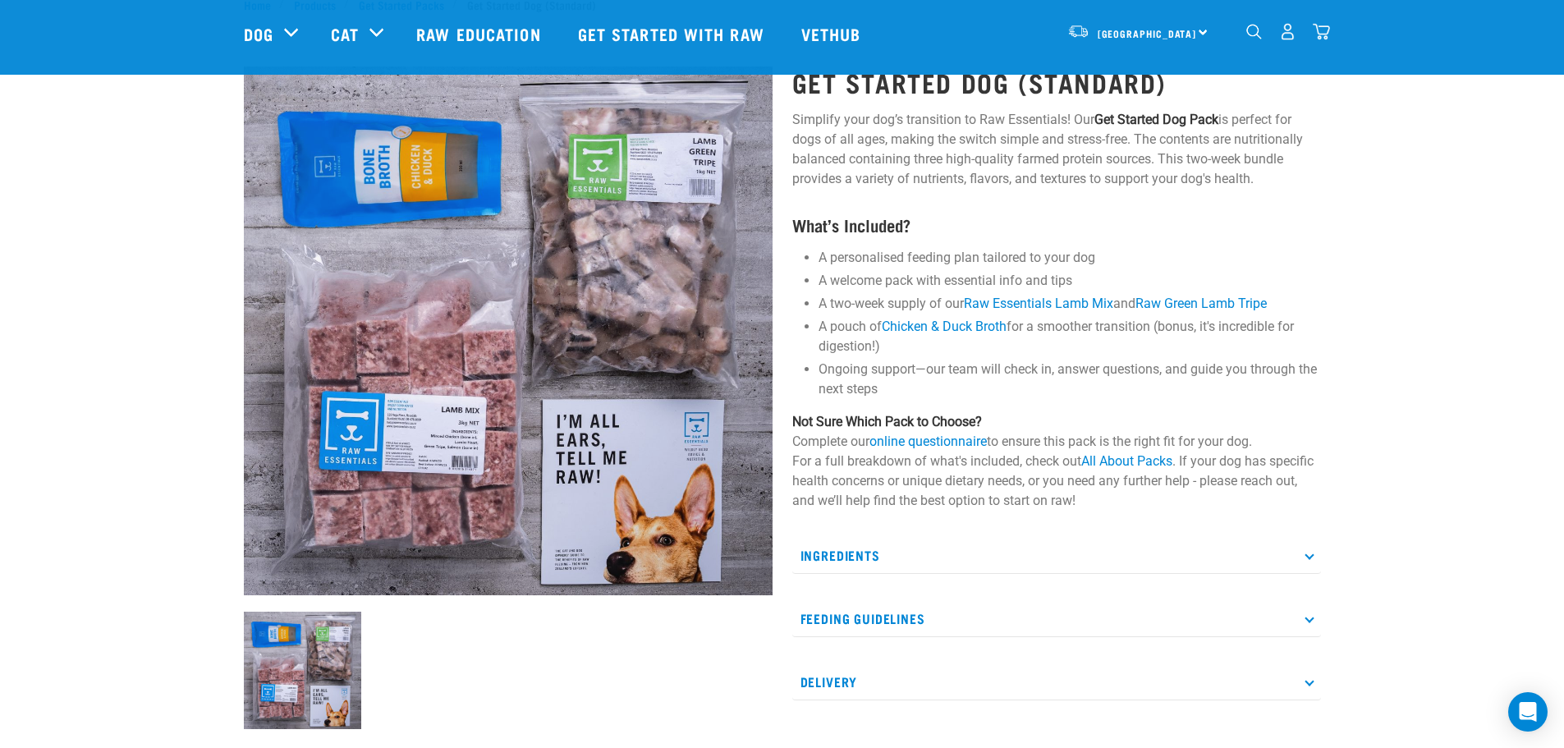
scroll to position [82, 0]
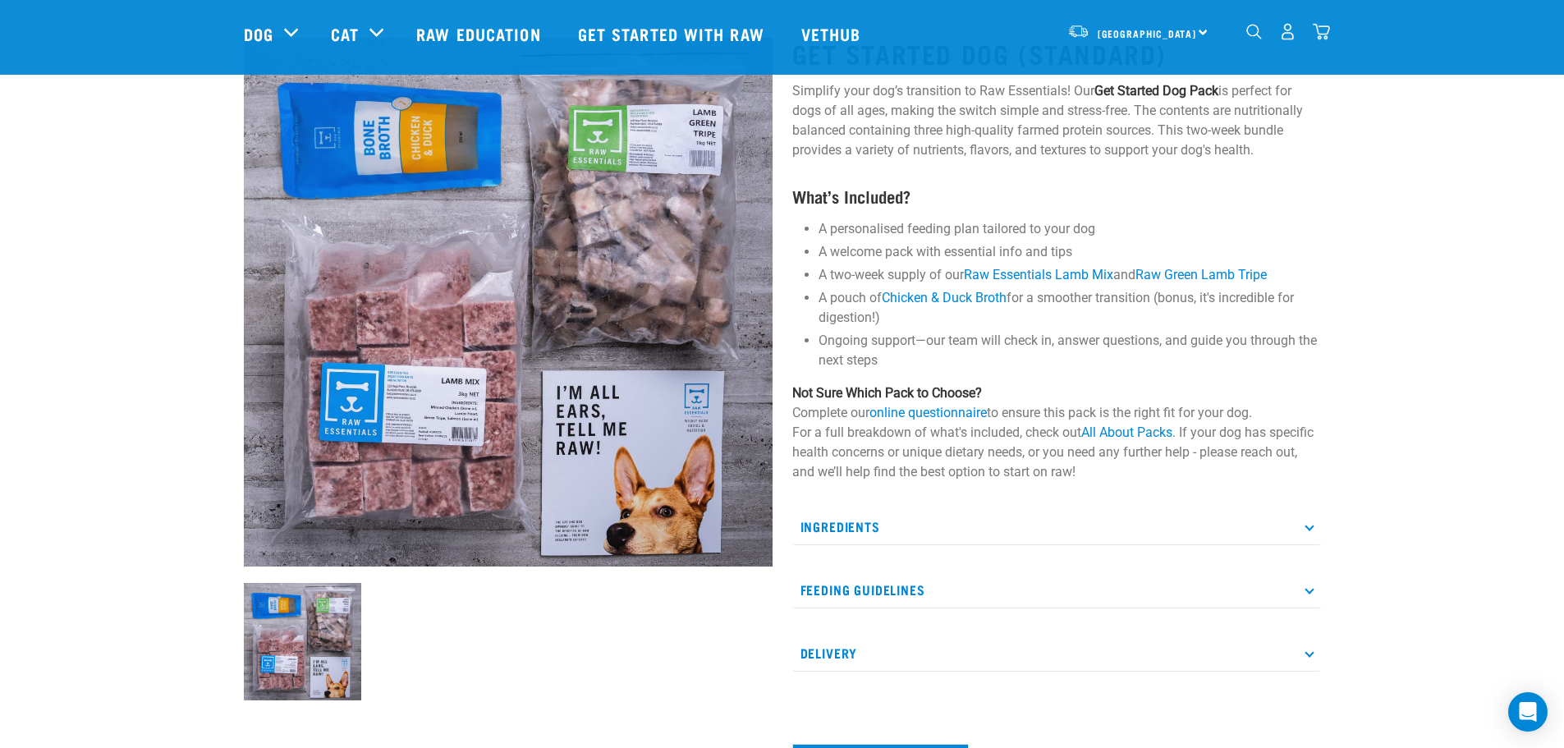
click at [843, 530] on p "Ingredients" at bounding box center [1056, 526] width 529 height 37
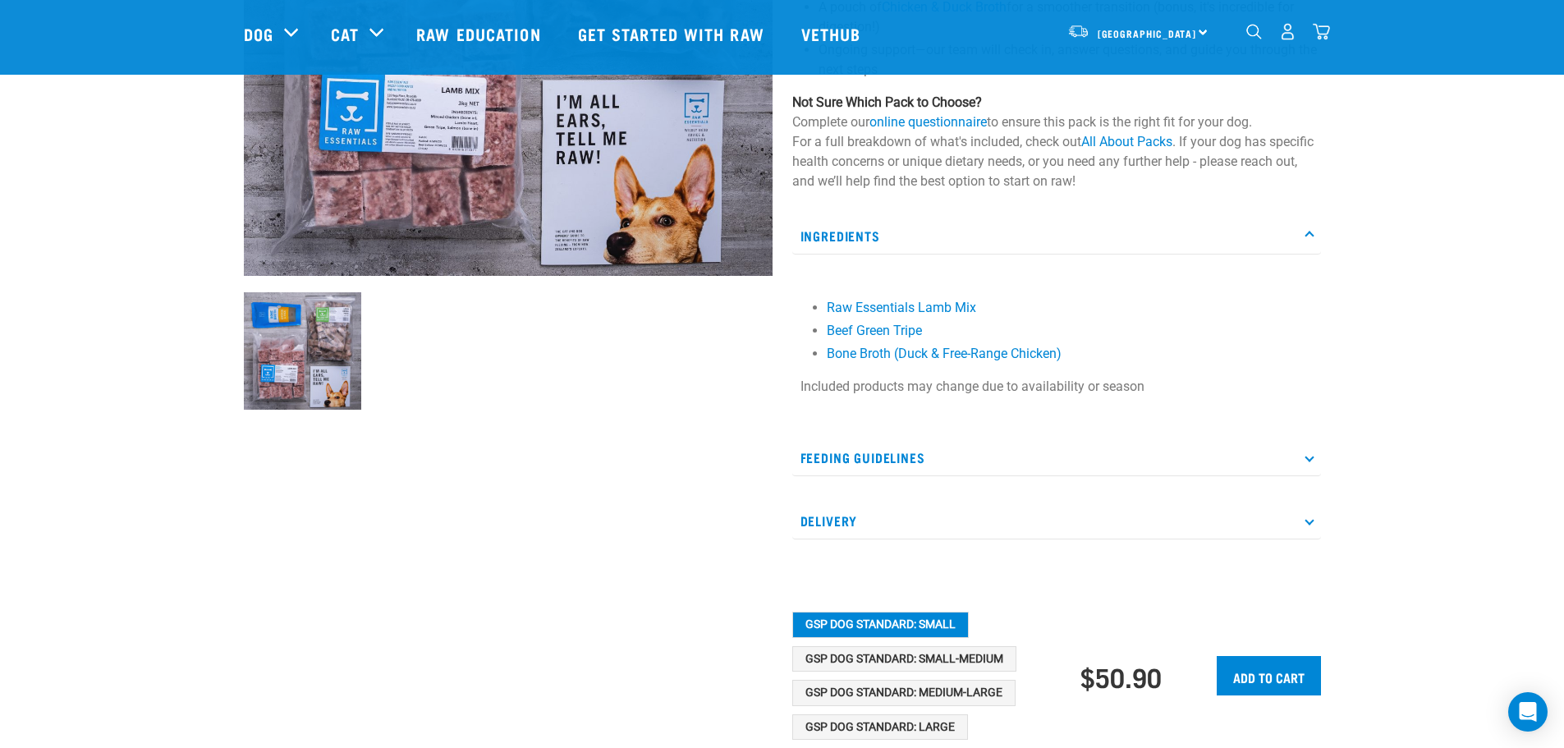
scroll to position [410, 0]
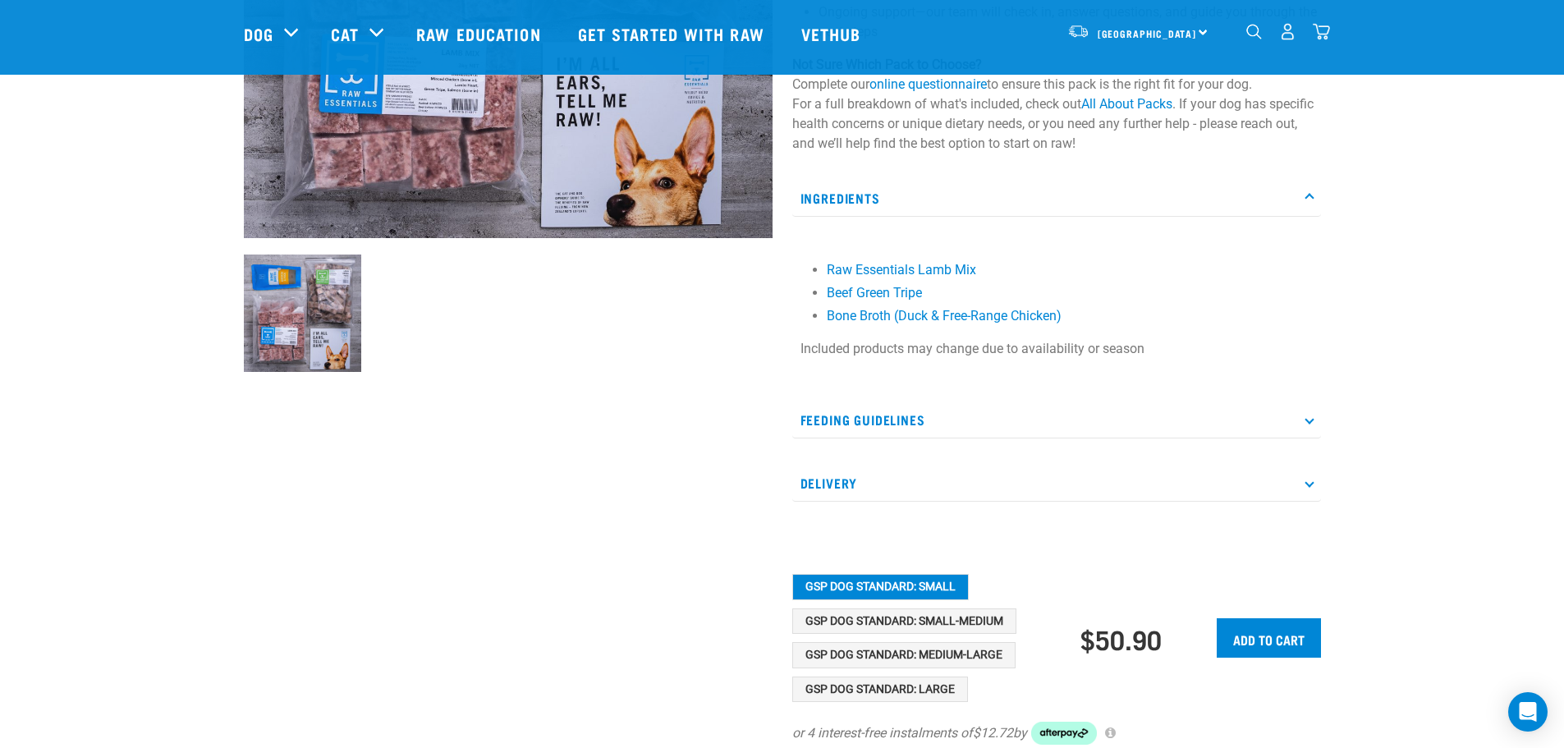
click at [1048, 433] on p "Feeding Guidelines" at bounding box center [1056, 419] width 529 height 37
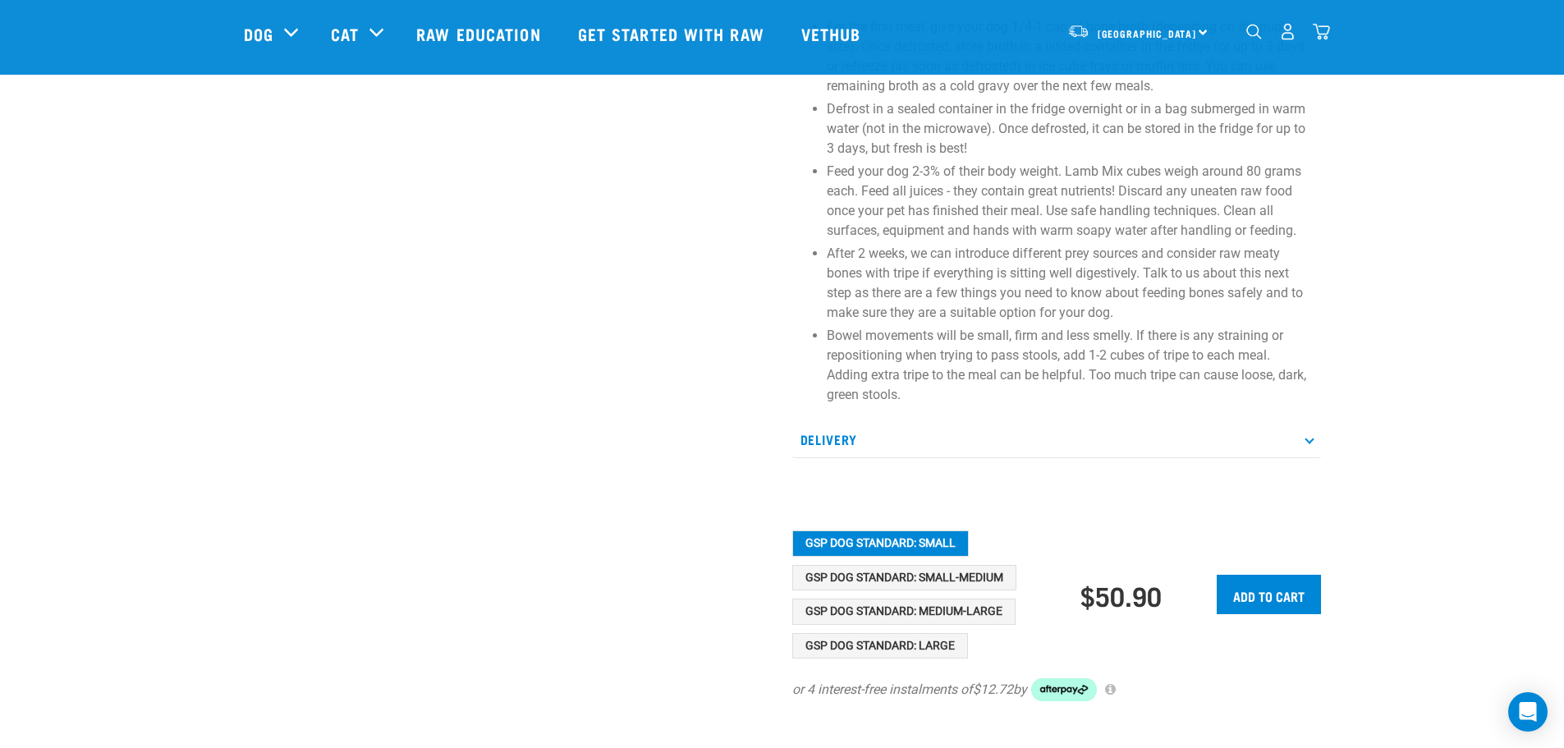
scroll to position [903, 0]
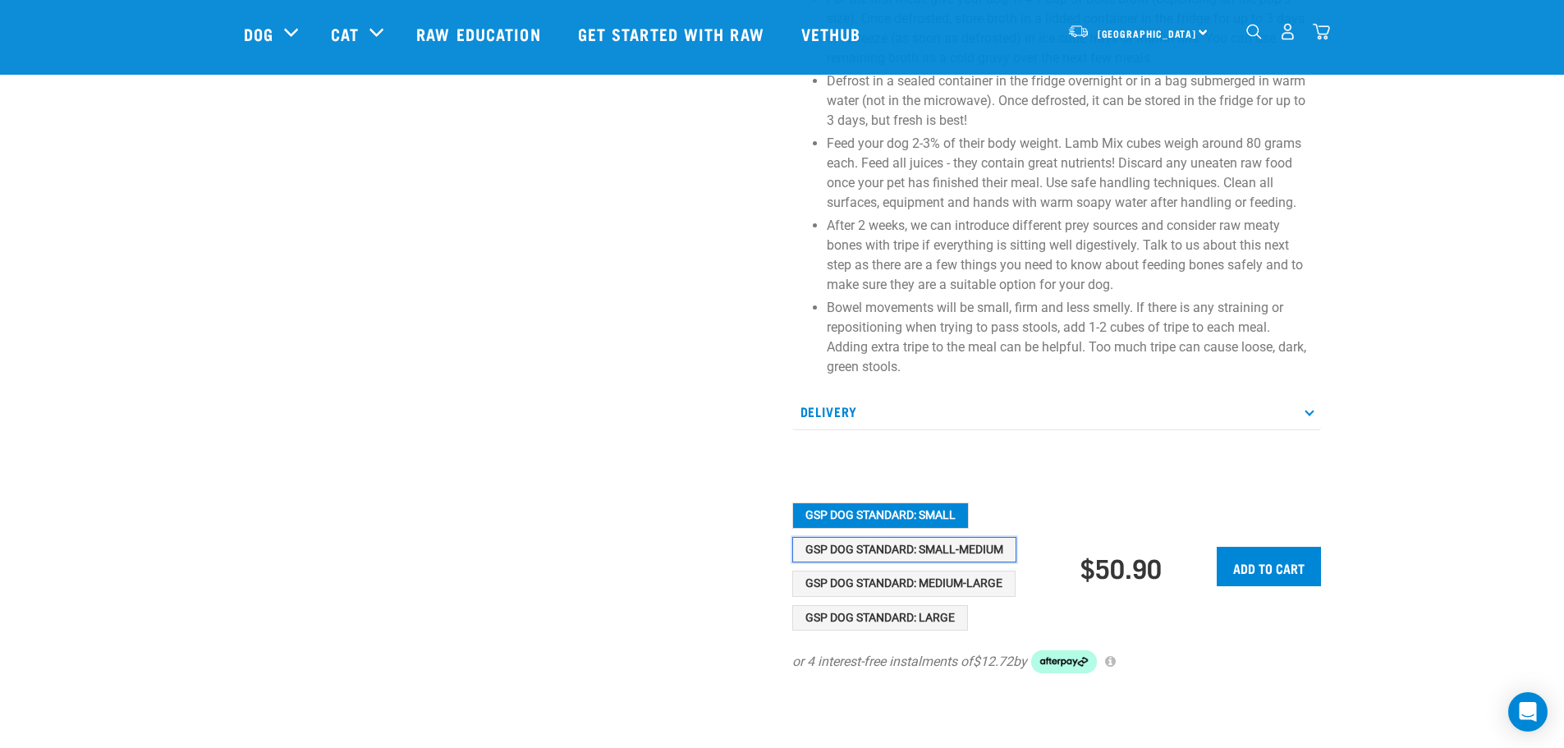
click at [834, 553] on button "GSP Dog Standard: Small-Medium" at bounding box center [904, 550] width 224 height 26
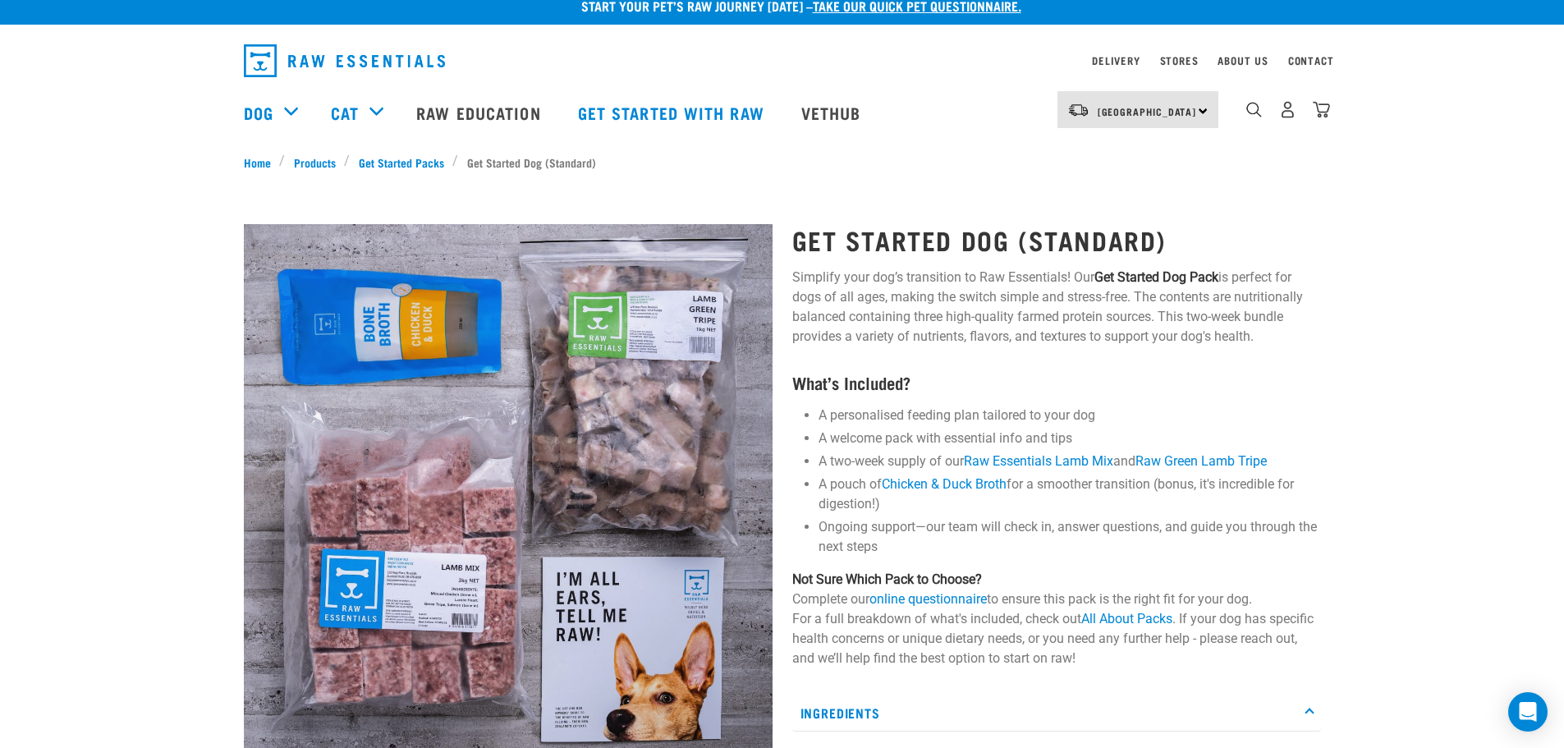
scroll to position [0, 0]
